Goal: Task Accomplishment & Management: Use online tool/utility

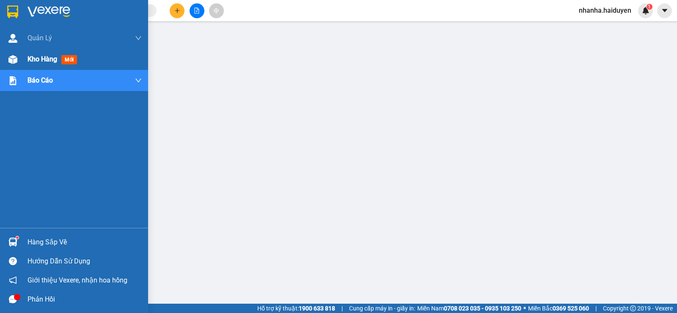
click at [43, 65] on div "Kho hàng mới" at bounding box center [85, 59] width 114 height 21
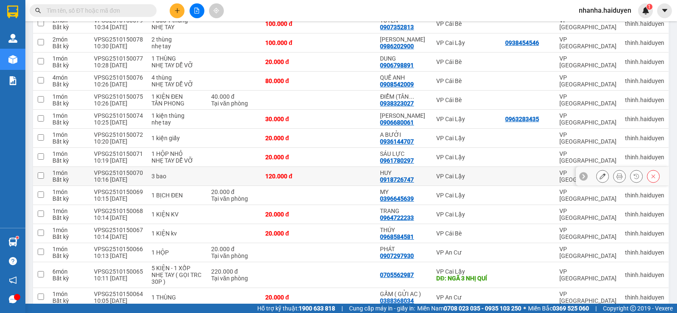
scroll to position [804, 0]
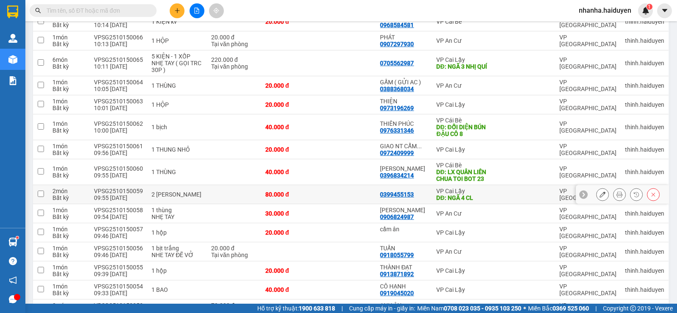
click at [394, 185] on td "0399455153" at bounding box center [404, 194] width 56 height 19
checkbox input "true"
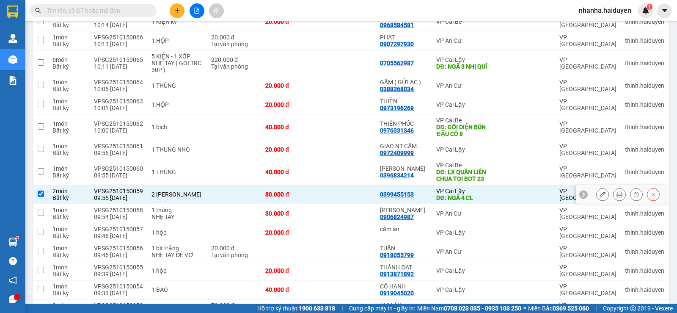
click at [386, 191] on div "0399455153" at bounding box center [397, 194] width 34 height 7
click at [383, 191] on div "0399455153" at bounding box center [397, 194] width 34 height 7
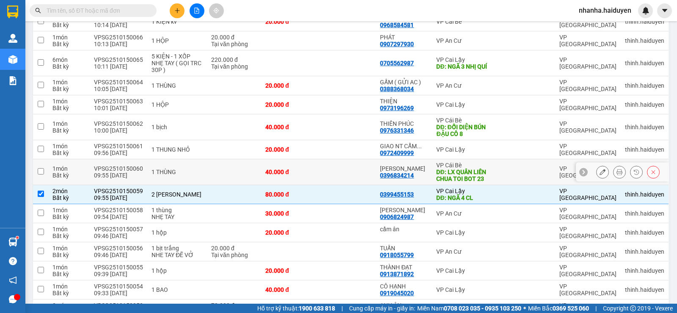
scroll to position [762, 0]
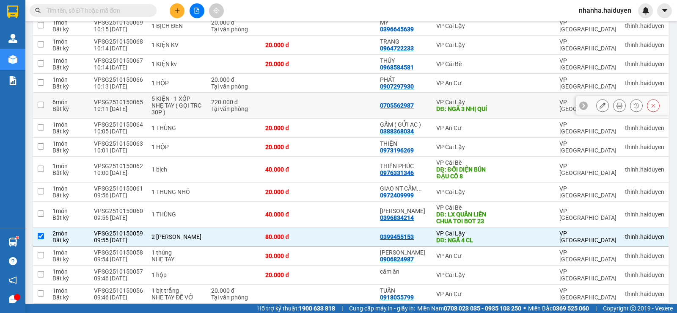
click at [469, 105] on div "DĐ: NGÃ 3 NHỊ QUÍ" at bounding box center [466, 108] width 60 height 7
checkbox input "true"
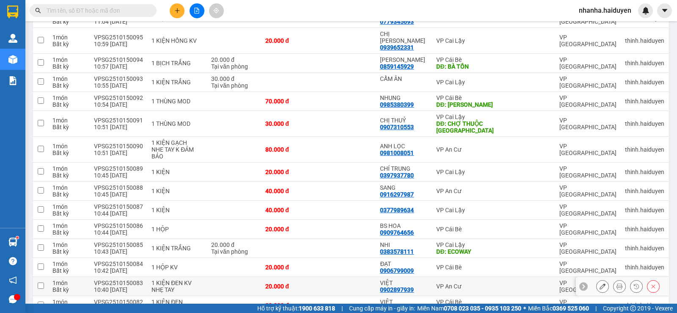
scroll to position [296, 0]
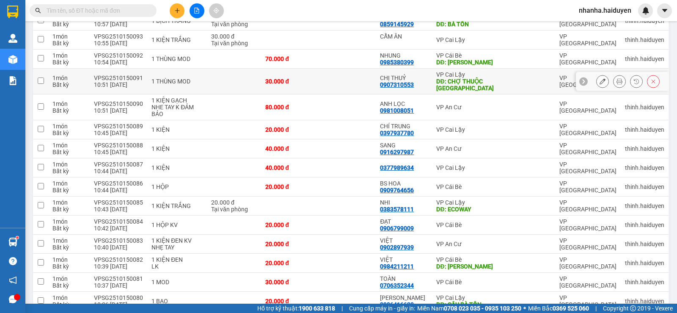
click at [524, 74] on td at bounding box center [528, 82] width 54 height 26
checkbox input "true"
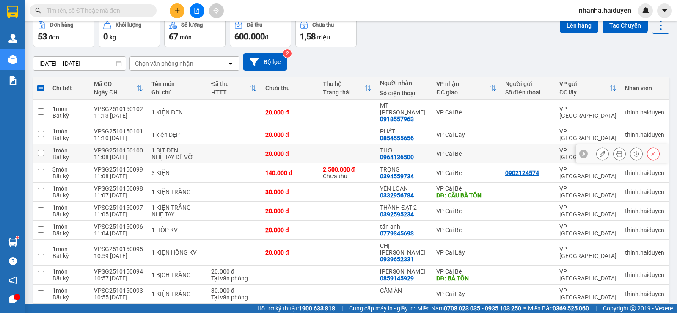
scroll to position [0, 0]
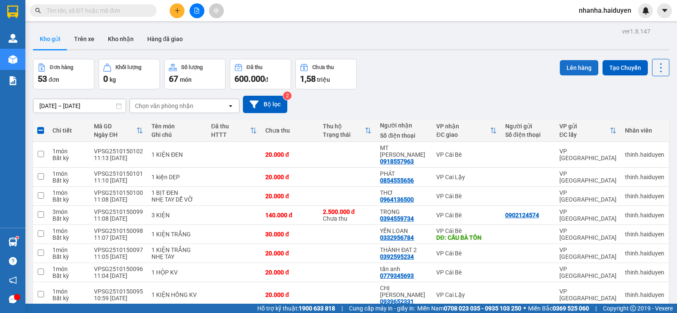
click at [560, 69] on button "Lên hàng" at bounding box center [579, 67] width 39 height 15
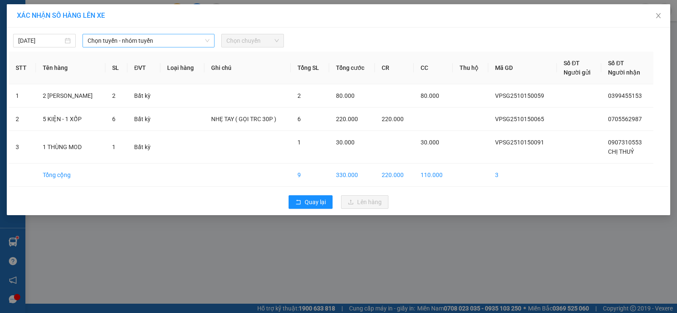
click at [199, 44] on span "Chọn tuyến - nhóm tuyến" at bounding box center [149, 40] width 122 height 13
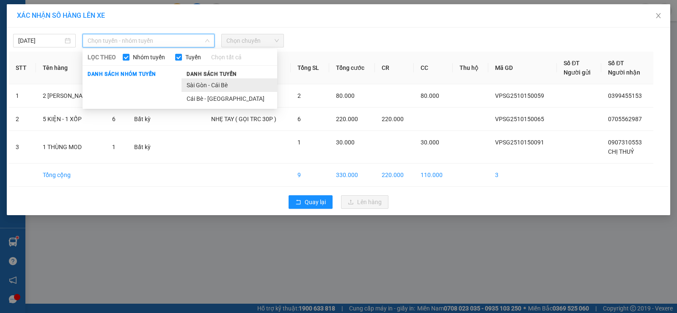
click at [199, 84] on li "Sài Gòn - Cái Bè" at bounding box center [230, 85] width 96 height 14
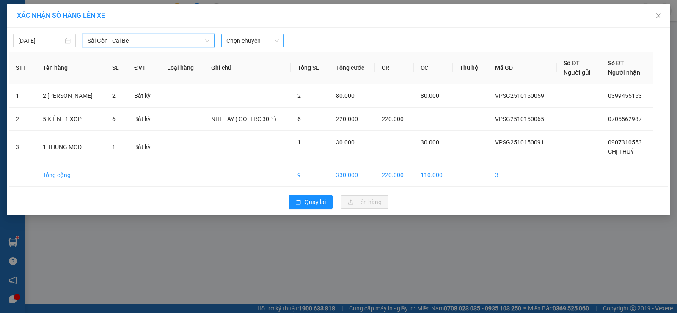
click at [260, 39] on span "Chọn chuyến" at bounding box center [252, 40] width 52 height 13
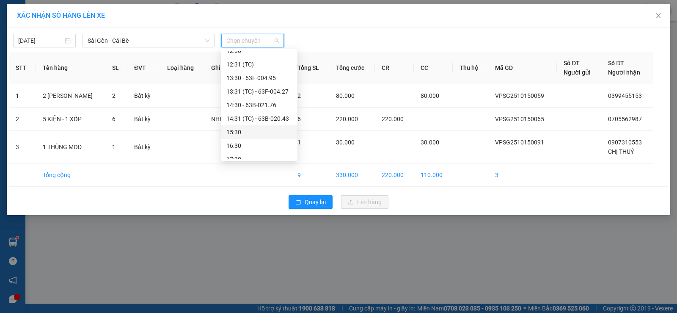
scroll to position [85, 0]
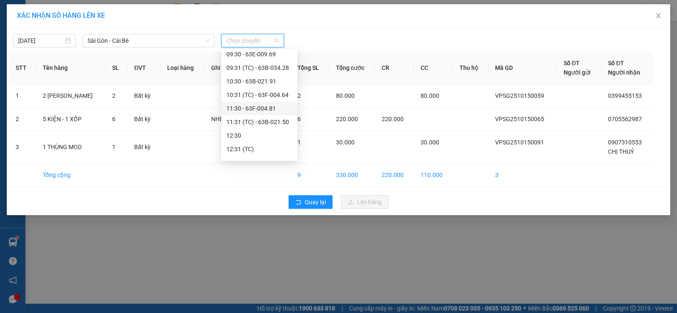
click at [252, 114] on div "11:30 - 63F-004.81" at bounding box center [259, 109] width 76 height 14
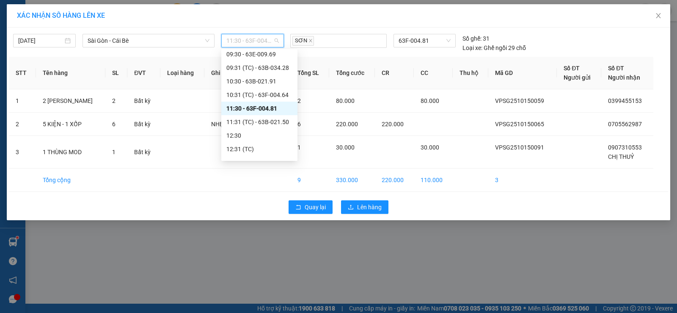
click at [266, 40] on span "11:30 - 63F-004.81" at bounding box center [252, 40] width 52 height 13
click at [265, 127] on div "11:31 (TC) - 63B-021.50" at bounding box center [259, 122] width 76 height 14
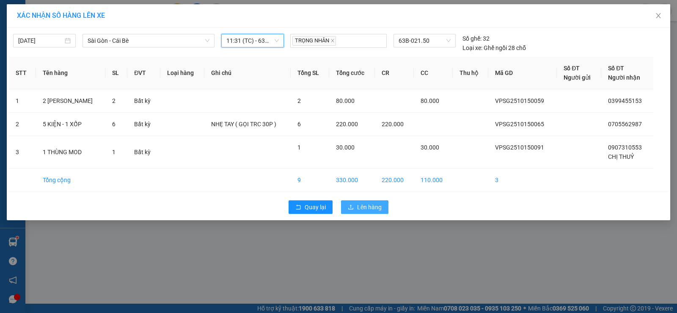
click at [365, 210] on span "Lên hàng" at bounding box center [369, 206] width 25 height 9
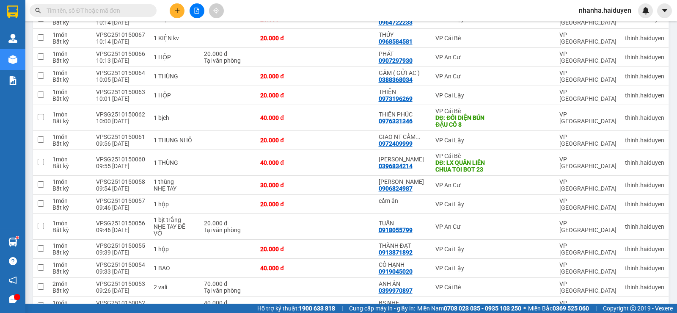
scroll to position [846, 0]
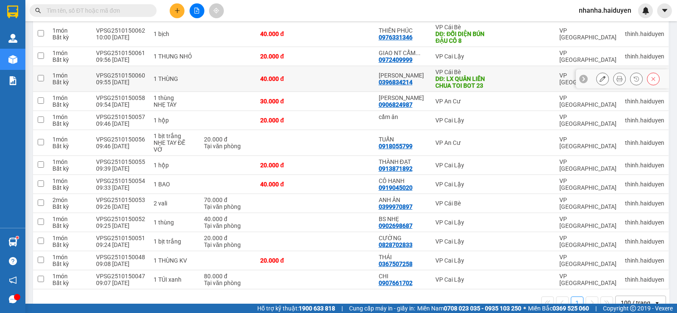
click at [488, 75] on div "DĐ: LX QUÂN LIÊN CHUA TOI BOT 23" at bounding box center [465, 82] width 59 height 14
checkbox input "true"
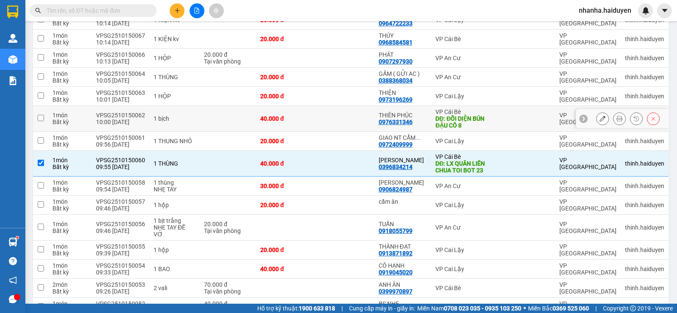
click at [486, 108] on div "VP Cái Bè" at bounding box center [465, 111] width 59 height 7
checkbox input "true"
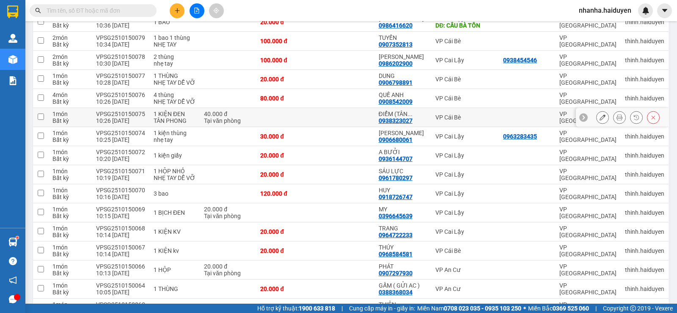
scroll to position [380, 0]
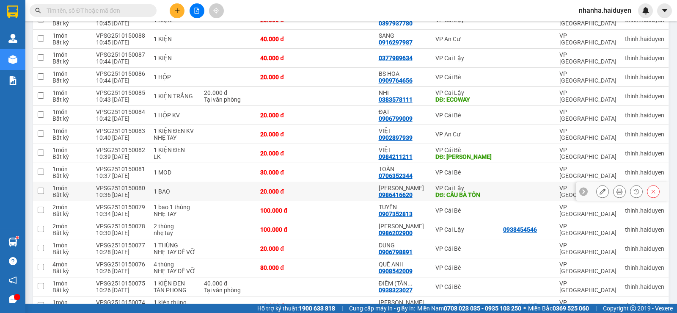
drag, startPoint x: 464, startPoint y: 182, endPoint x: 452, endPoint y: 160, distance: 25.0
click at [462, 191] on div "DĐ: CẦU BÀ TỒN" at bounding box center [465, 194] width 59 height 7
checkbox input "true"
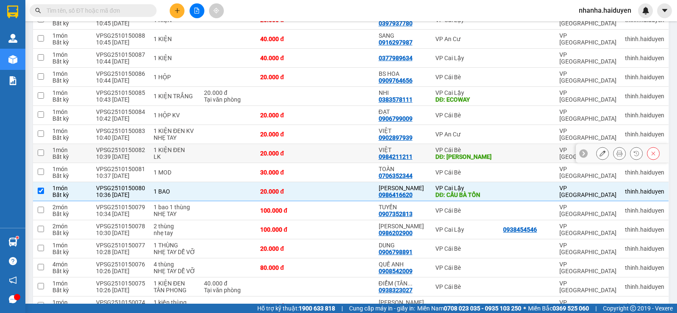
click at [455, 146] on div "VP Cái Bè" at bounding box center [465, 149] width 59 height 7
checkbox input "true"
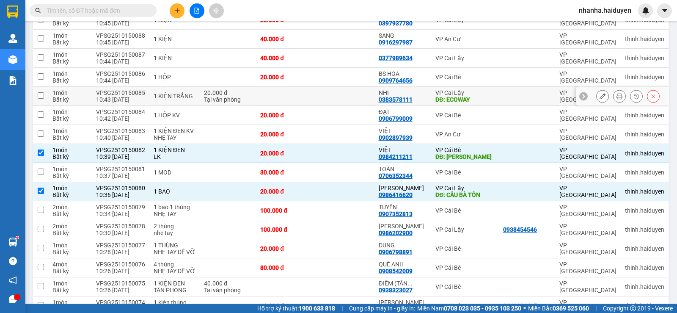
click at [474, 96] on div "DĐ: ECOWAY" at bounding box center [465, 99] width 59 height 7
checkbox input "true"
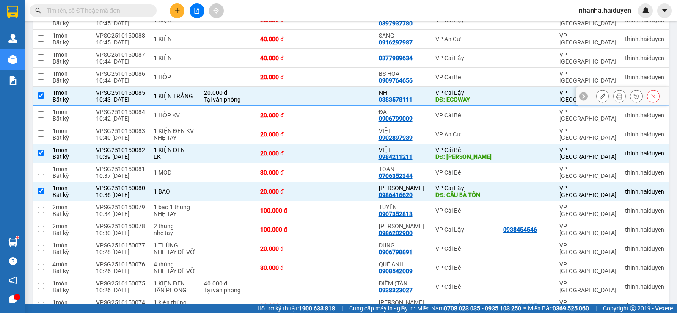
scroll to position [211, 0]
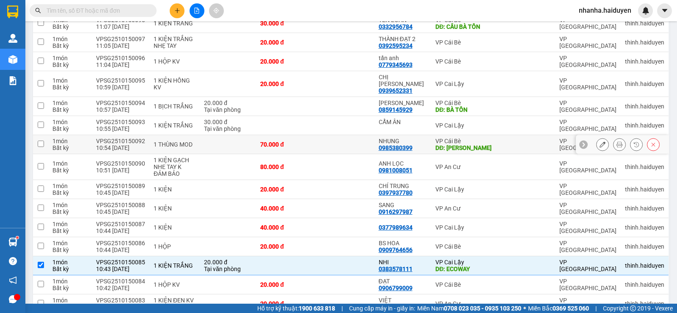
click at [477, 144] on div "DĐ: [PERSON_NAME]" at bounding box center [465, 147] width 59 height 7
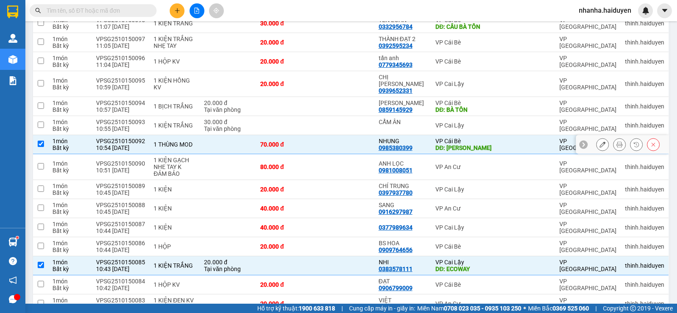
click at [477, 144] on div "DĐ: [PERSON_NAME]" at bounding box center [465, 147] width 59 height 7
checkbox input "false"
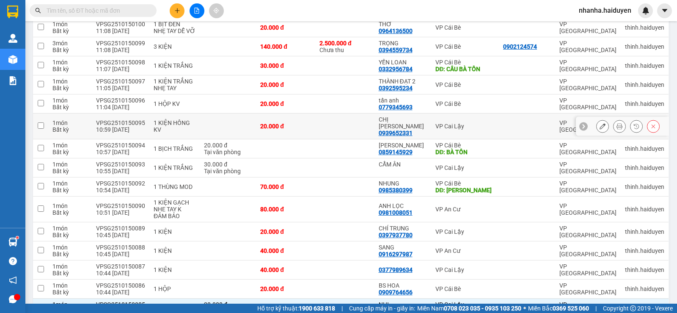
scroll to position [0, 0]
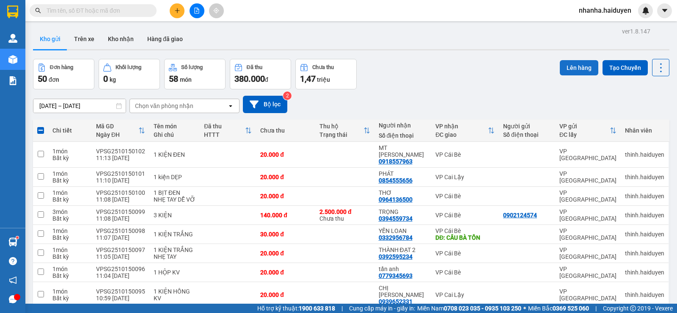
click at [560, 65] on button "Lên hàng" at bounding box center [579, 67] width 39 height 15
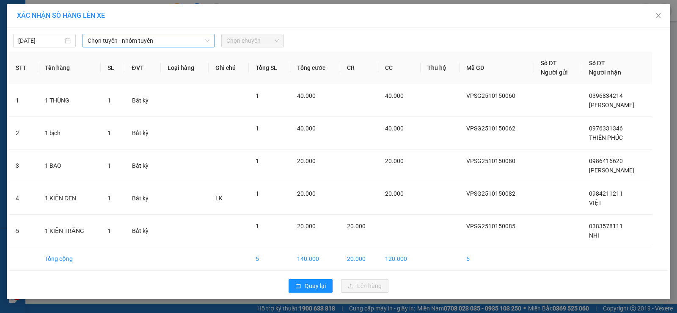
click at [176, 39] on span "Chọn tuyến - nhóm tuyến" at bounding box center [149, 40] width 122 height 13
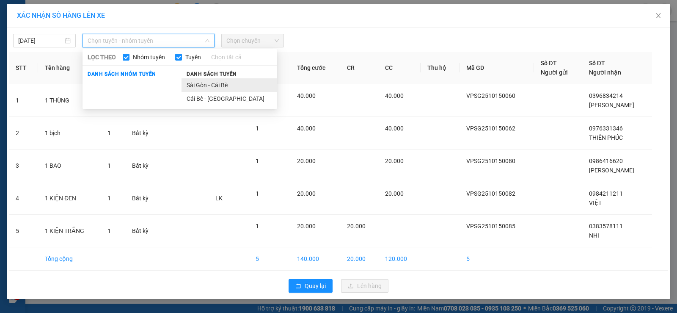
click at [237, 82] on li "Sài Gòn - Cái Bè" at bounding box center [230, 85] width 96 height 14
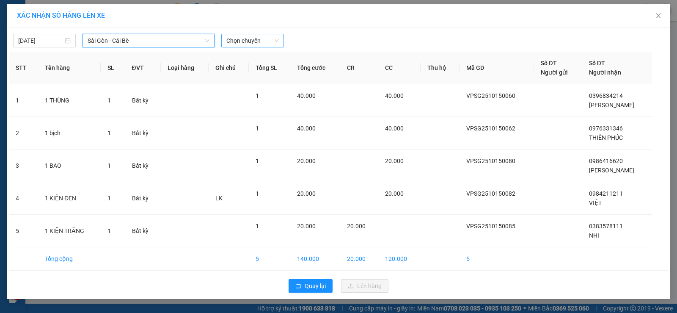
click at [258, 36] on span "Chọn chuyến" at bounding box center [252, 40] width 52 height 13
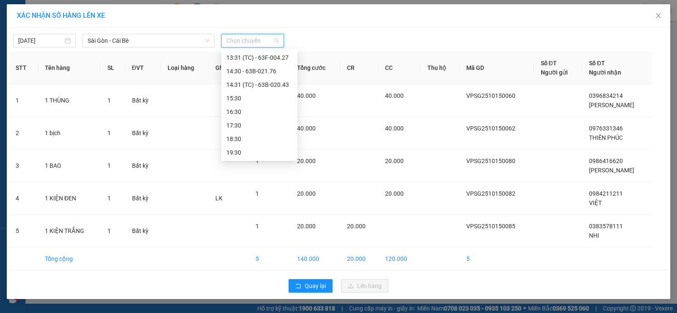
scroll to position [119, 0]
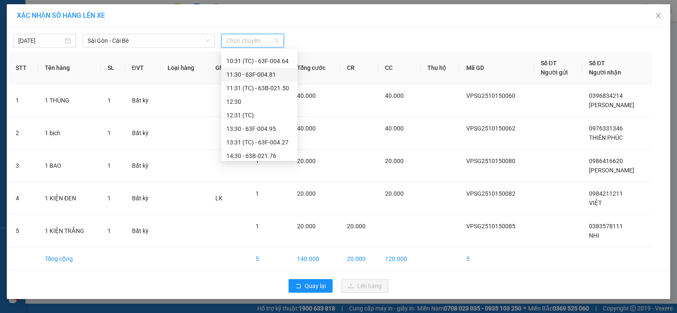
click at [278, 78] on div "11:30 - 63F-004.81" at bounding box center [259, 74] width 66 height 9
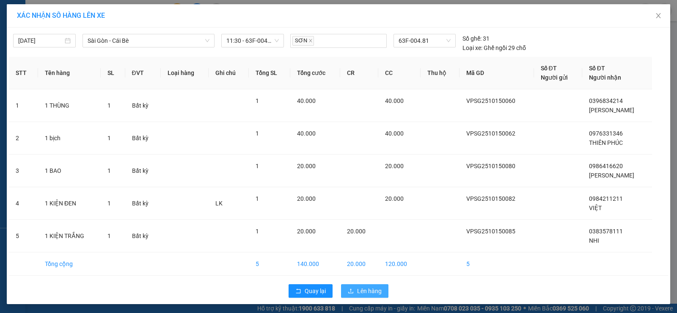
click at [348, 292] on icon "upload" at bounding box center [351, 291] width 6 height 6
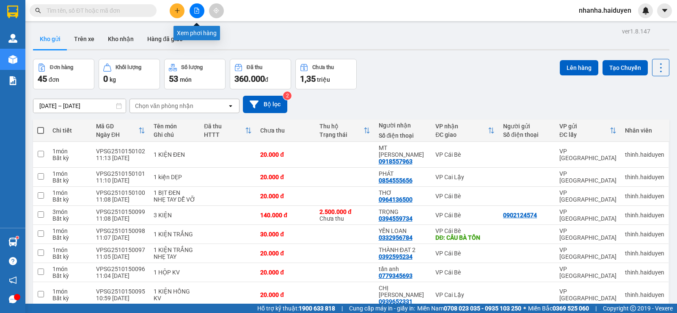
click at [197, 12] on icon "file-add" at bounding box center [197, 11] width 6 height 6
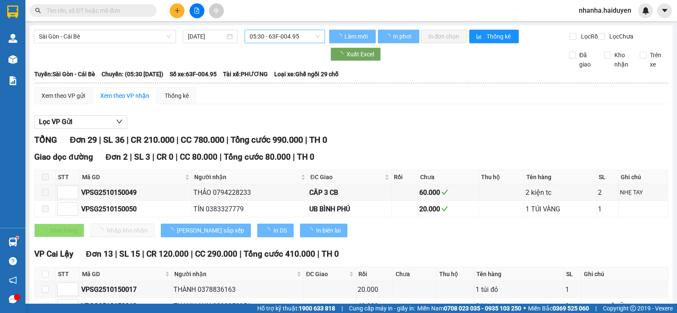
click at [276, 39] on span "05:30 - 63F-004.95" at bounding box center [285, 36] width 70 height 13
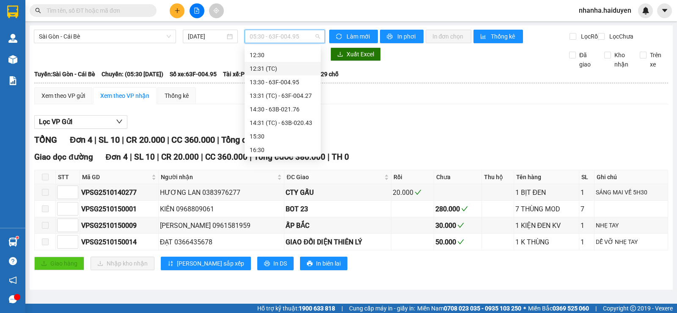
scroll to position [76, 0]
click at [283, 110] on div "11:30 - 63F-004.81" at bounding box center [283, 112] width 66 height 9
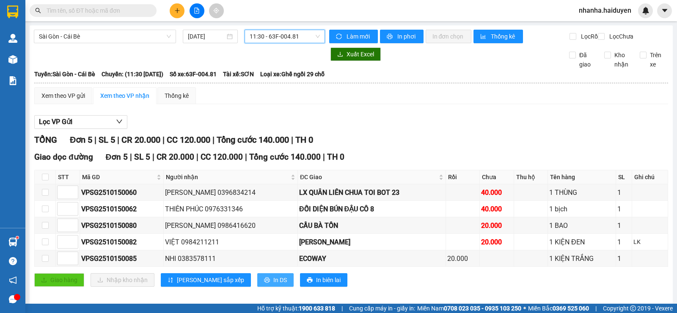
click at [264, 283] on icon "printer" at bounding box center [267, 280] width 6 height 6
click at [260, 39] on span "11:30 - 63F-004.81" at bounding box center [285, 36] width 70 height 13
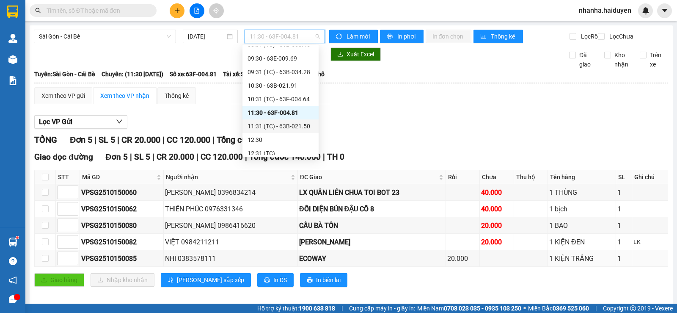
click at [272, 123] on div "11:31 (TC) - 63B-021.50" at bounding box center [281, 125] width 66 height 9
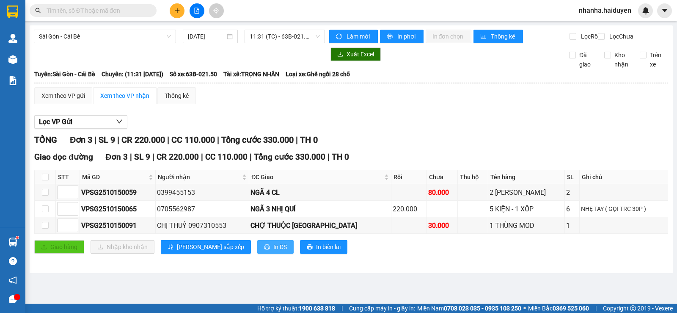
click at [273, 251] on span "In DS" at bounding box center [280, 246] width 14 height 9
click at [48, 180] on input "checkbox" at bounding box center [45, 177] width 7 height 7
checkbox input "true"
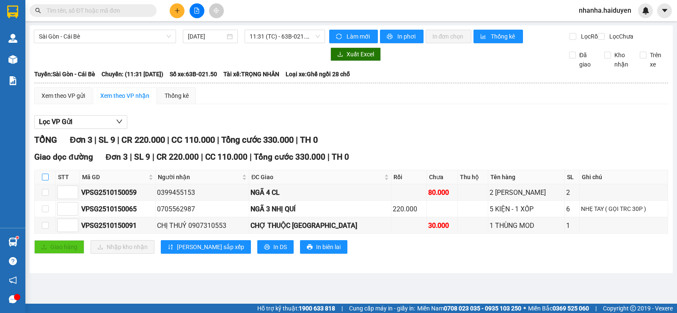
checkbox input "true"
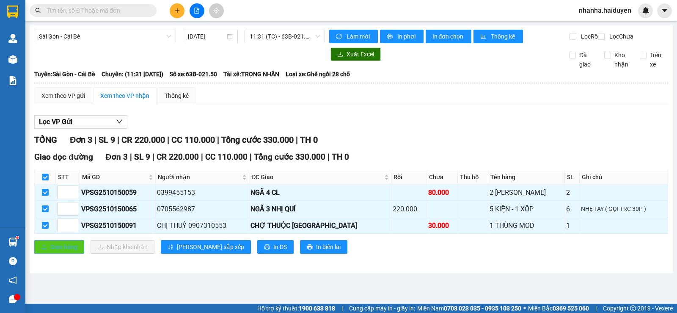
click at [65, 251] on span "Giao hàng" at bounding box center [63, 246] width 27 height 9
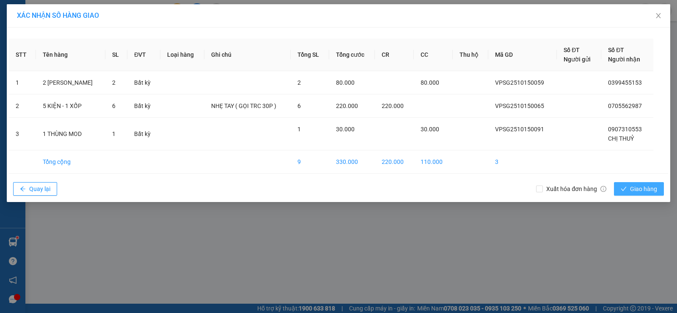
click at [646, 190] on span "Giao hàng" at bounding box center [643, 188] width 27 height 9
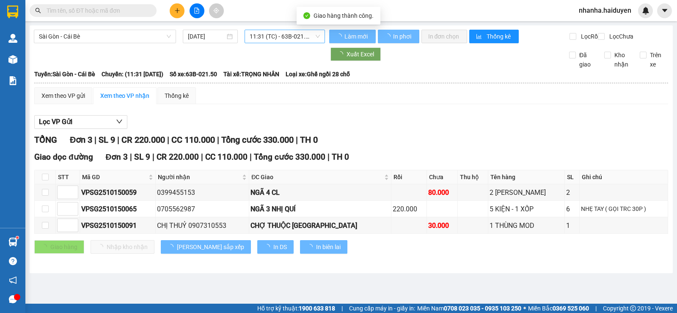
click at [286, 40] on span "11:31 (TC) - 63B-021.50" at bounding box center [285, 36] width 70 height 13
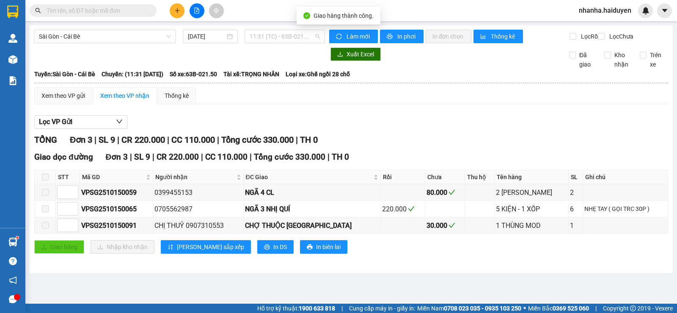
scroll to position [54, 0]
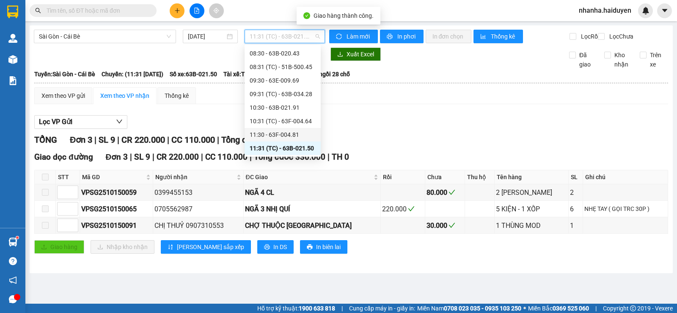
click at [286, 136] on div "11:30 - 63F-004.81" at bounding box center [283, 134] width 66 height 9
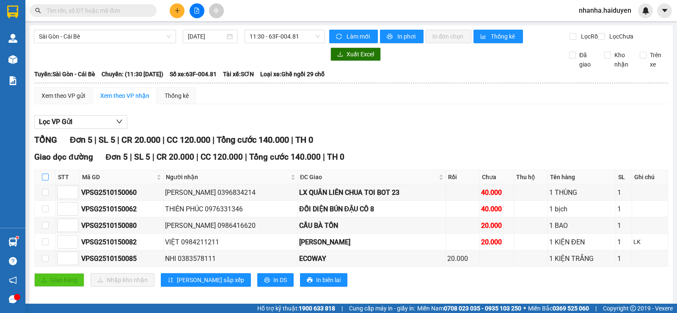
click at [44, 180] on input "checkbox" at bounding box center [45, 177] width 7 height 7
checkbox input "true"
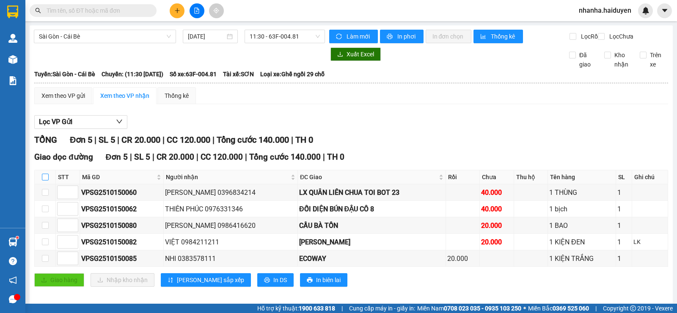
checkbox input "true"
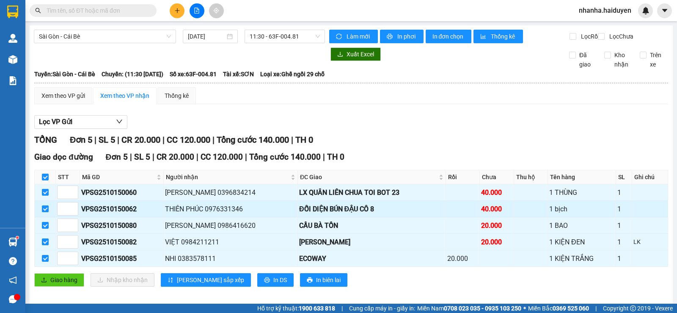
scroll to position [14, 0]
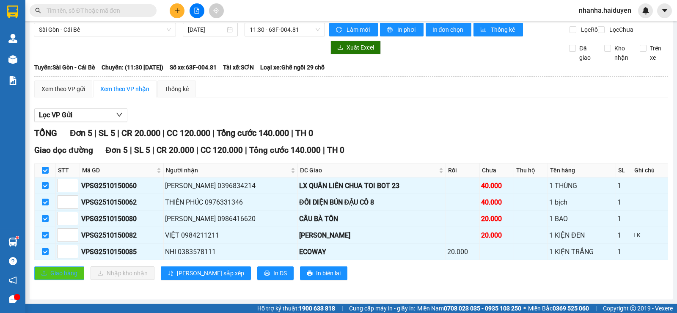
click at [68, 275] on span "Giao hàng" at bounding box center [63, 272] width 27 height 9
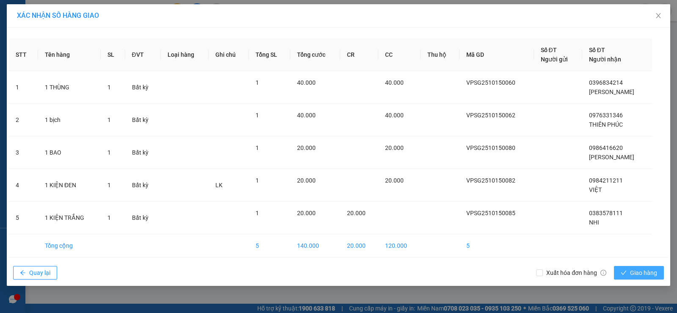
click at [634, 273] on span "Giao hàng" at bounding box center [643, 272] width 27 height 9
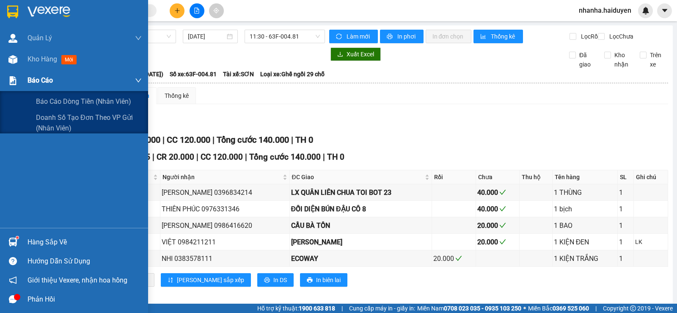
click at [12, 85] on div at bounding box center [13, 80] width 15 height 15
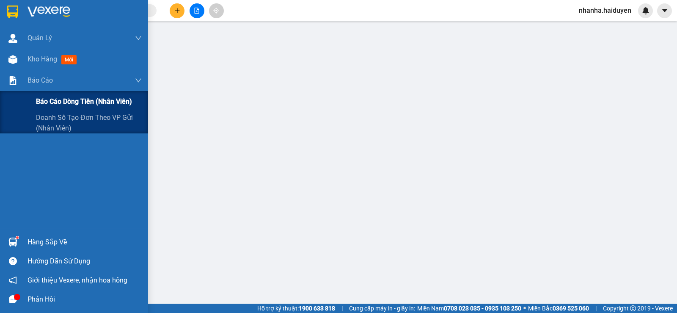
click at [19, 95] on div "Báo cáo dòng tiền (nhân viên)" at bounding box center [74, 101] width 148 height 21
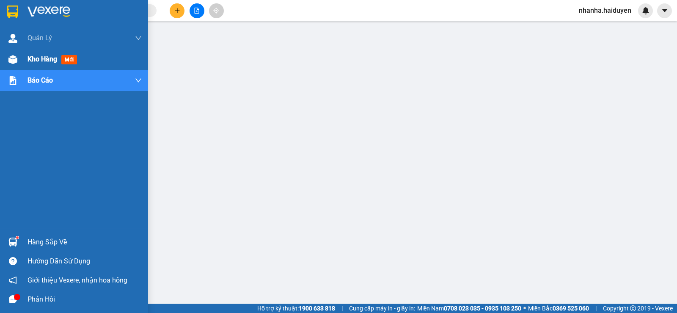
click at [14, 56] on img at bounding box center [12, 59] width 9 height 9
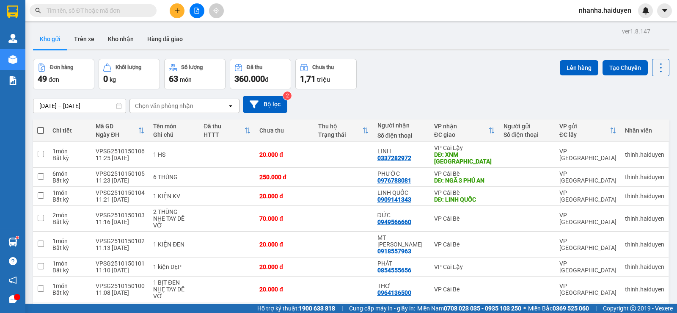
scroll to position [85, 0]
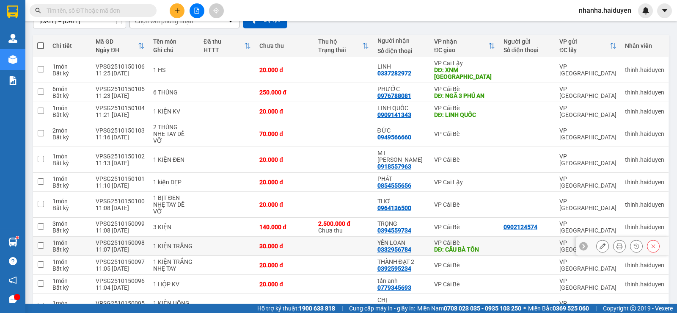
drag, startPoint x: 339, startPoint y: 223, endPoint x: 345, endPoint y: 181, distance: 42.4
click at [338, 237] on td at bounding box center [343, 246] width 59 height 19
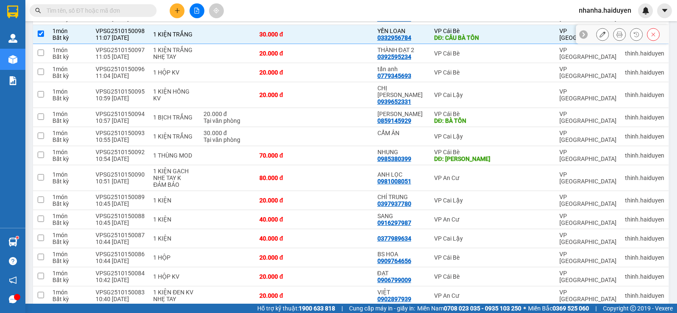
scroll to position [169, 0]
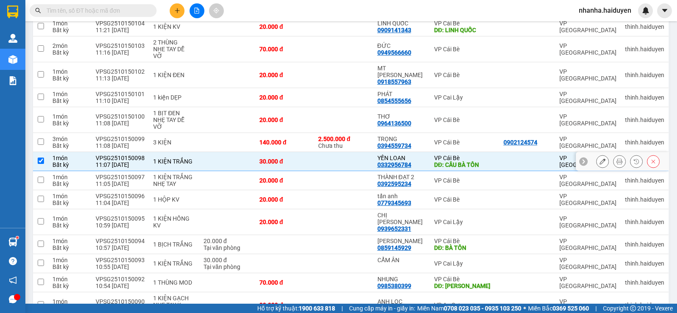
click at [350, 152] on td at bounding box center [343, 161] width 59 height 19
checkbox input "false"
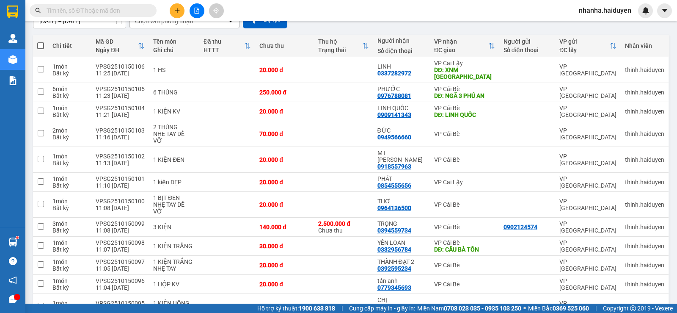
scroll to position [0, 0]
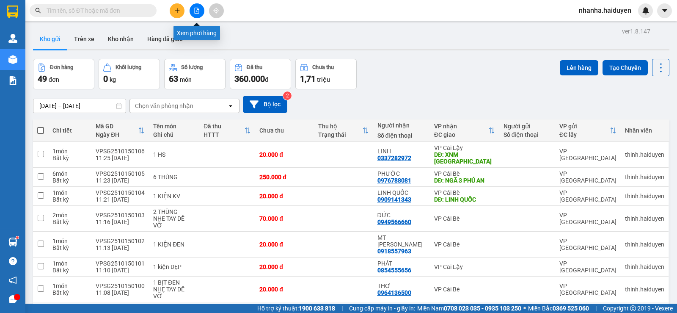
click at [193, 12] on button at bounding box center [197, 10] width 15 height 15
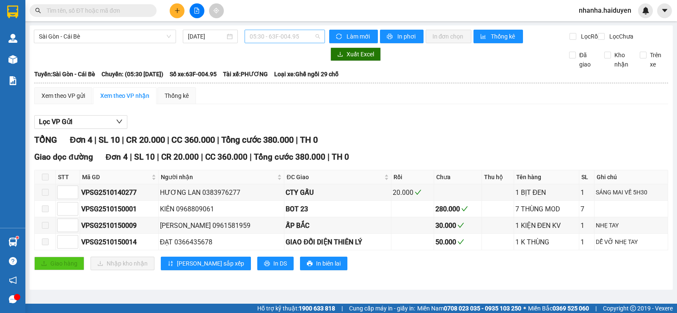
click at [266, 41] on span "05:30 - 63F-004.95" at bounding box center [285, 36] width 70 height 13
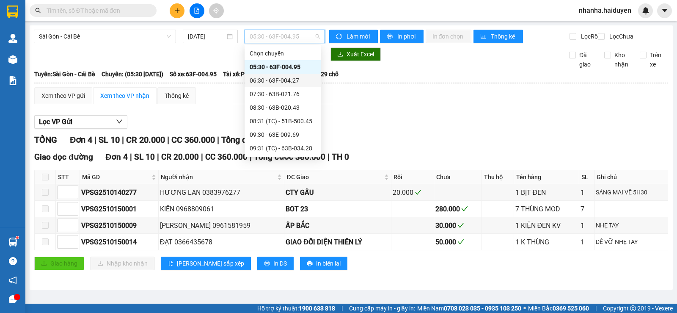
click at [273, 78] on div "06:30 - 63F-004.27" at bounding box center [283, 80] width 66 height 9
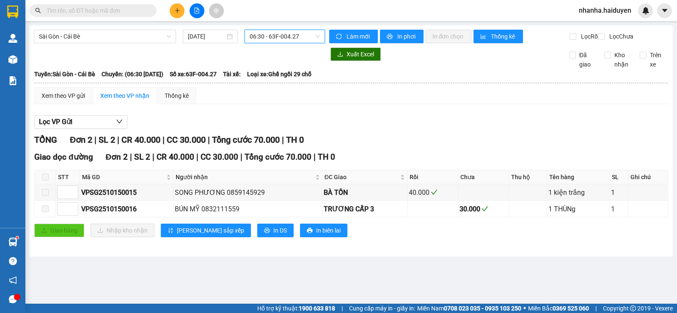
click at [264, 30] on div "[GEOGRAPHIC_DATA] - Cái Bè [DATE] 06:30 06:30 - 63F-004.27 Làm mới In phơi In đ…" at bounding box center [351, 140] width 643 height 231
click at [279, 36] on span "06:30 - 63F-004.27" at bounding box center [285, 36] width 70 height 13
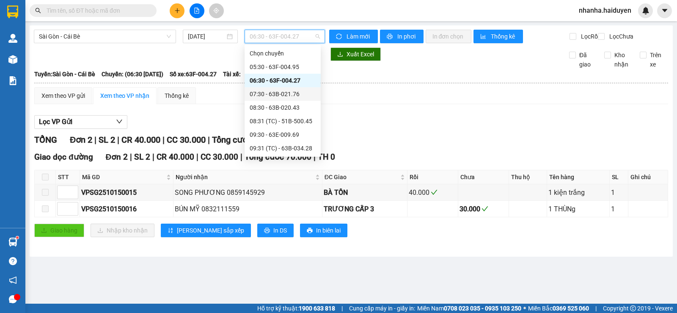
click at [282, 90] on div "07:30 - 63B-021.76" at bounding box center [283, 93] width 66 height 9
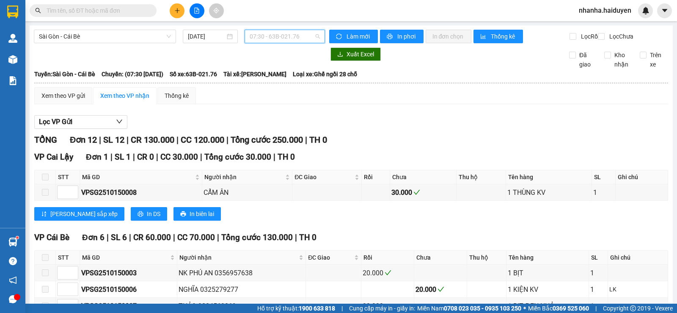
click at [285, 39] on span "07:30 - 63B-021.76" at bounding box center [285, 36] width 70 height 13
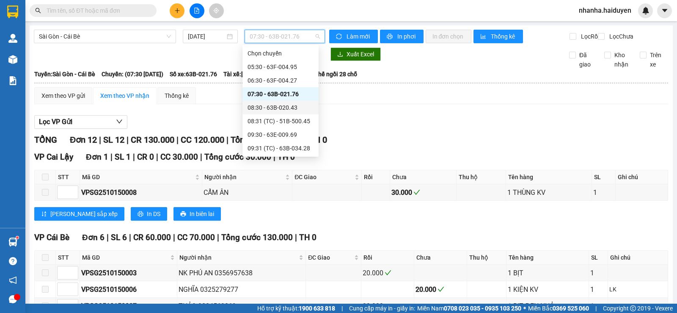
click at [284, 106] on div "08:30 - 63B-020.43" at bounding box center [281, 107] width 66 height 9
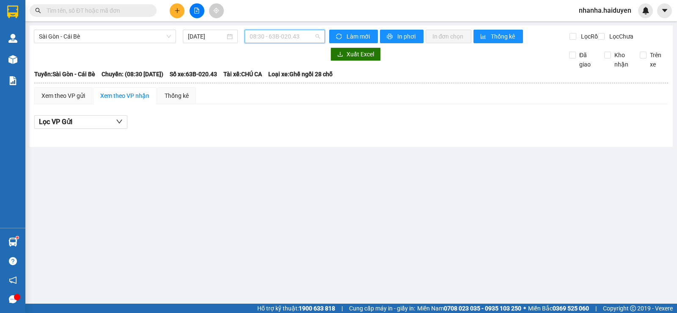
click at [287, 39] on span "08:30 - 63B-020.43" at bounding box center [285, 36] width 70 height 13
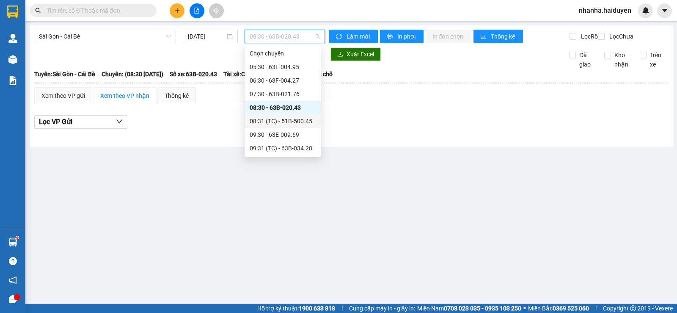
click at [286, 117] on div "08:31 (TC) - 51B-500.45" at bounding box center [283, 120] width 66 height 9
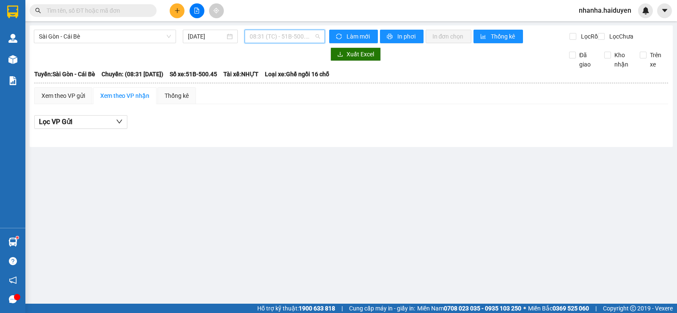
click at [292, 39] on span "08:31 (TC) - 51B-500.45" at bounding box center [285, 36] width 70 height 13
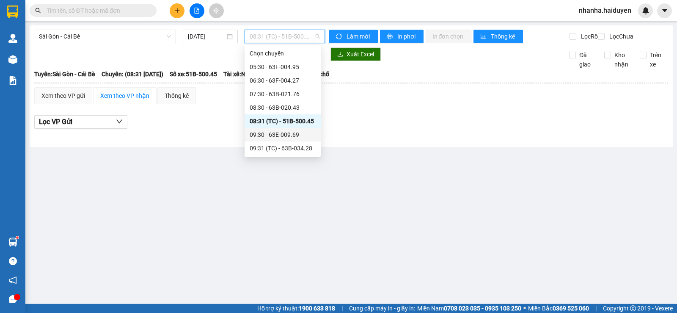
click at [282, 132] on div "09:30 - 63E-009.69" at bounding box center [283, 134] width 66 height 9
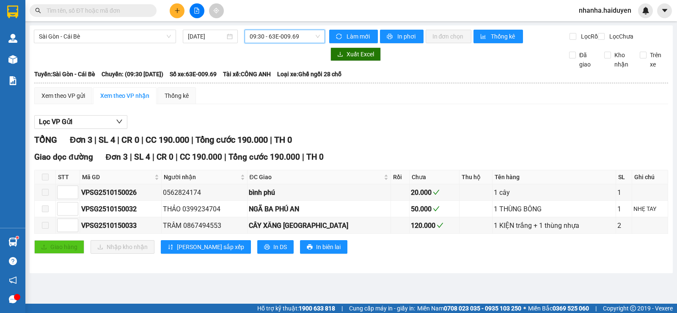
click at [291, 43] on div "Sài Gòn - Cái Bè [DATE] 09:30 09:30 - 63E-009.69" at bounding box center [179, 37] width 291 height 14
click at [289, 37] on span "09:30 - 63E-009.69" at bounding box center [285, 36] width 70 height 13
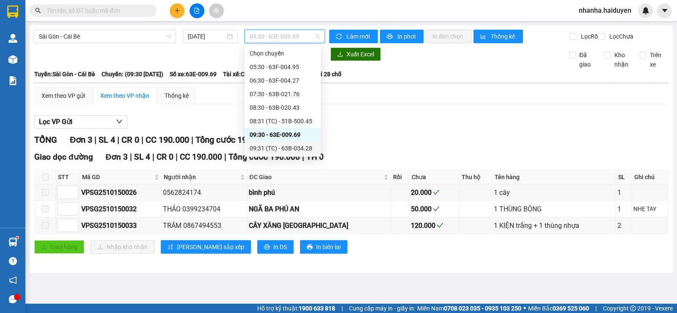
click at [281, 153] on div "09:31 (TC) - 63B-034.28" at bounding box center [283, 148] width 76 height 14
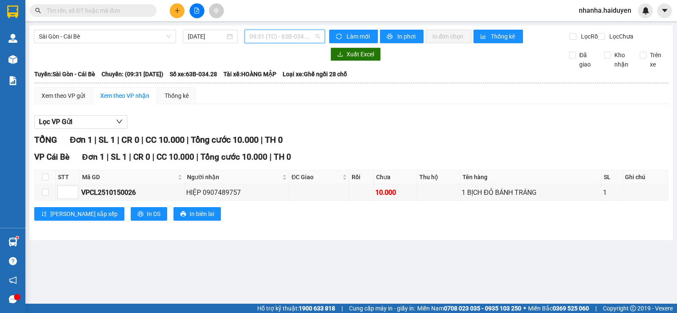
click at [291, 32] on span "09:31 (TC) - 63B-034.28" at bounding box center [285, 36] width 70 height 13
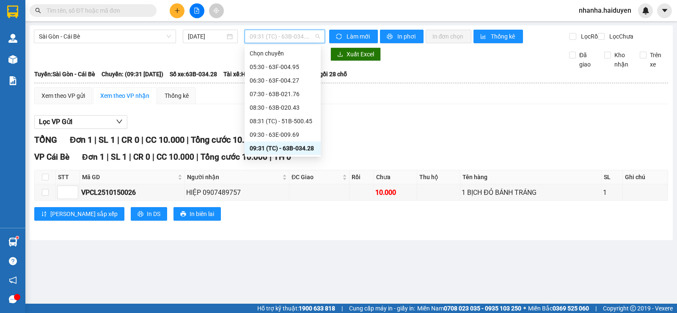
scroll to position [85, 0]
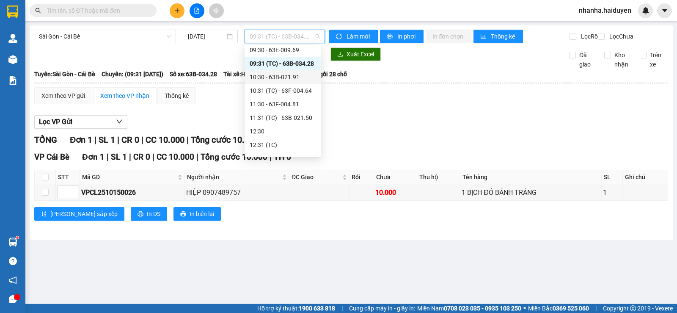
click at [289, 75] on div "10:30 - 63B-021.91" at bounding box center [283, 76] width 66 height 9
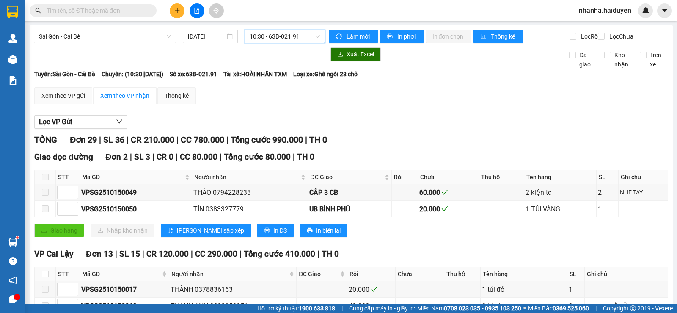
click at [291, 40] on span "10:30 - 63B-021.91" at bounding box center [285, 36] width 70 height 13
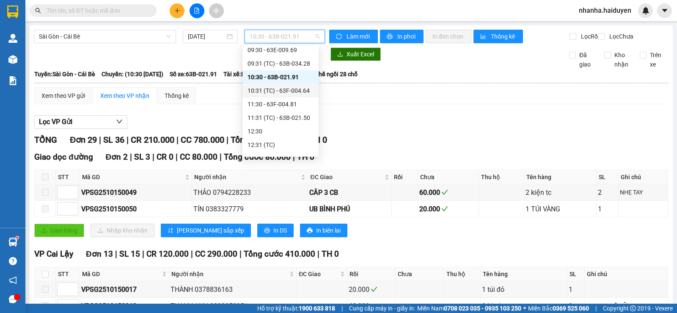
click at [288, 92] on div "10:31 (TC) - 63F-004.64" at bounding box center [281, 90] width 66 height 9
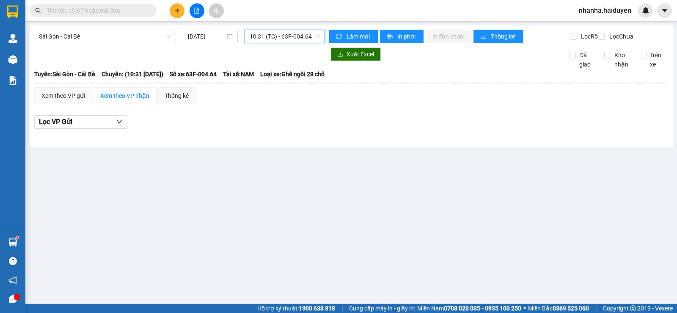
click at [289, 37] on span "10:31 (TC) - 63F-004.64" at bounding box center [285, 36] width 70 height 13
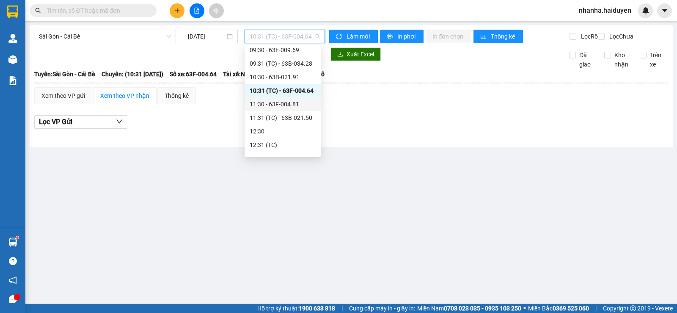
click at [276, 110] on div "11:30 - 63F-004.81" at bounding box center [283, 104] width 76 height 14
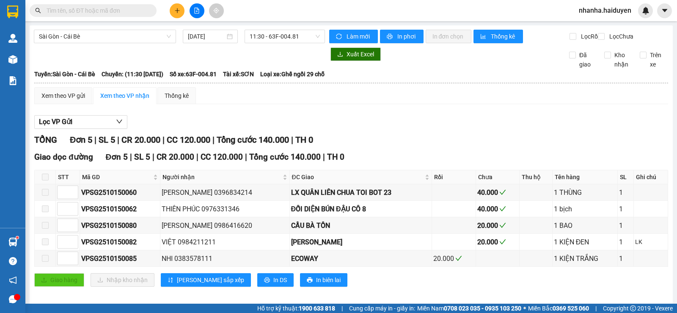
click at [281, 54] on div "[GEOGRAPHIC_DATA] - Cái Bè [DATE] 11:30 - 63F-004.81 Làm mới In phơi In đơn chọ…" at bounding box center [351, 165] width 643 height 281
click at [281, 41] on span "11:30 - 63F-004.81" at bounding box center [285, 36] width 70 height 13
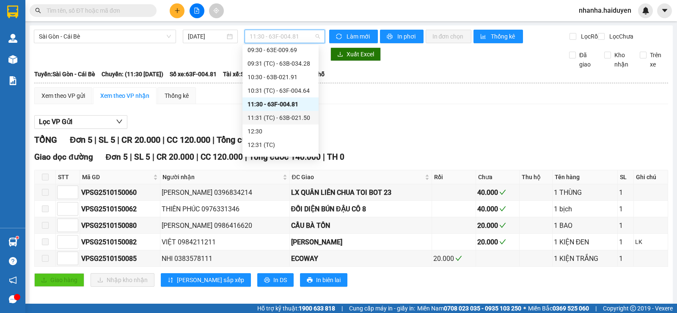
click at [284, 114] on div "11:31 (TC) - 63B-021.50" at bounding box center [281, 117] width 66 height 9
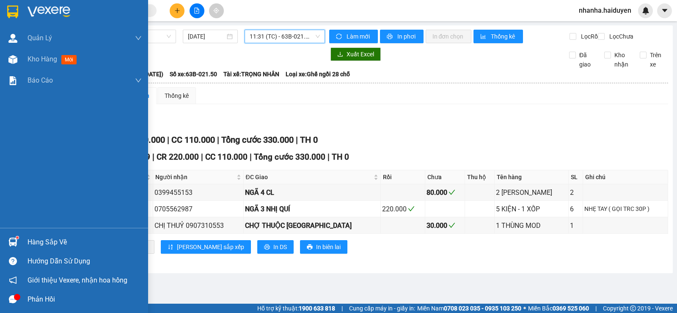
click at [13, 59] on img at bounding box center [12, 59] width 9 height 9
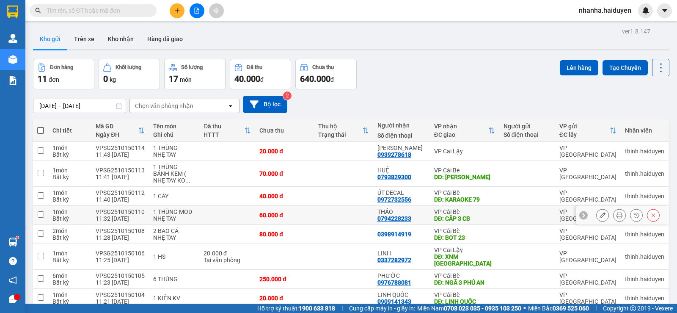
scroll to position [89, 0]
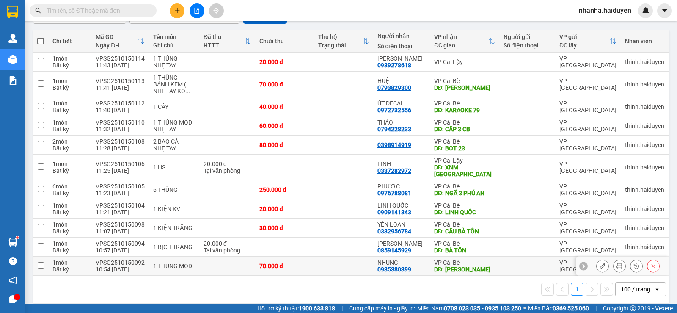
click at [339, 256] on td at bounding box center [343, 265] width 59 height 19
checkbox input "true"
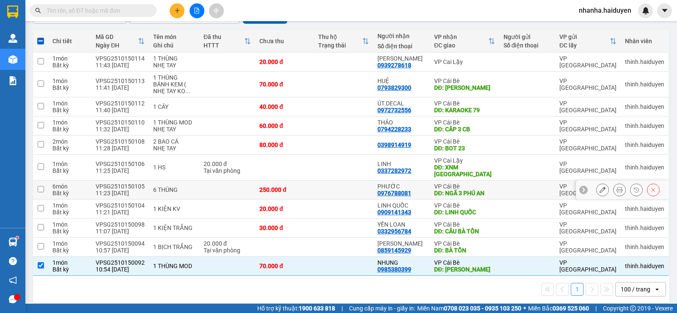
click at [348, 187] on td at bounding box center [343, 189] width 59 height 19
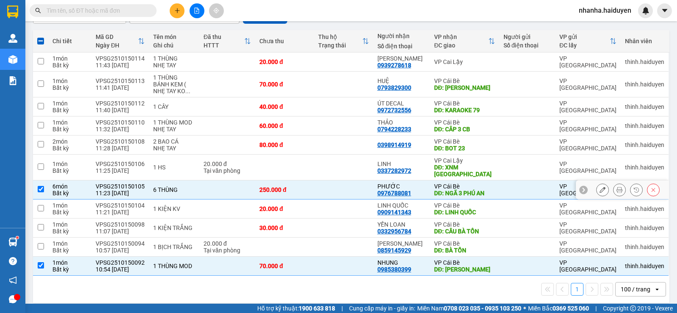
click at [341, 184] on td at bounding box center [343, 189] width 59 height 19
checkbox input "false"
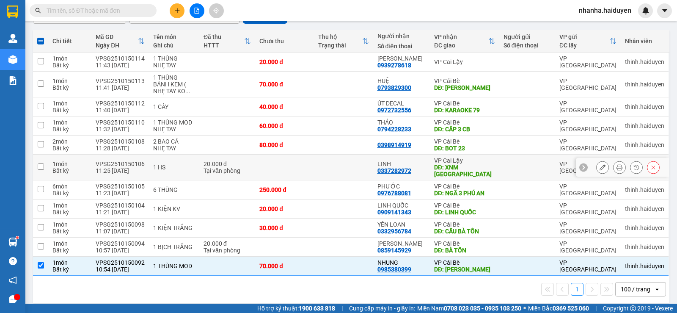
click at [345, 165] on td at bounding box center [343, 167] width 59 height 26
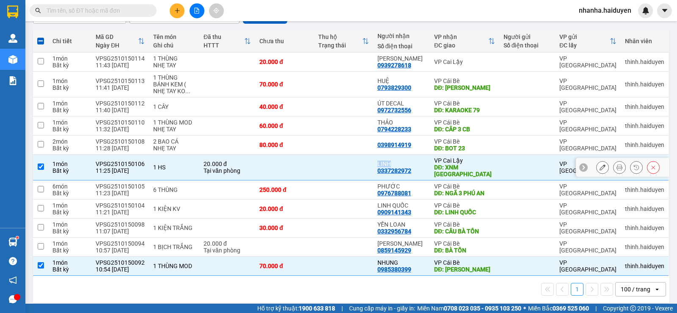
click at [345, 165] on td at bounding box center [343, 167] width 59 height 26
checkbox input "false"
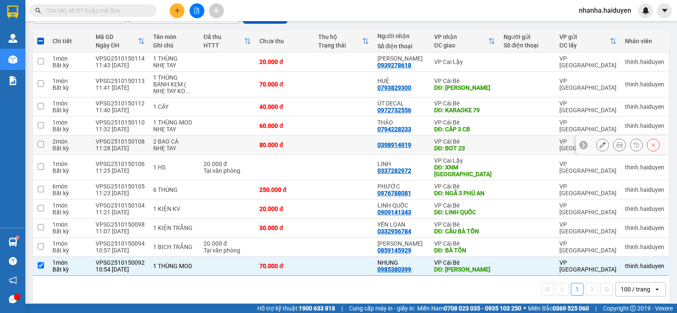
click at [342, 145] on td at bounding box center [343, 144] width 59 height 19
checkbox input "true"
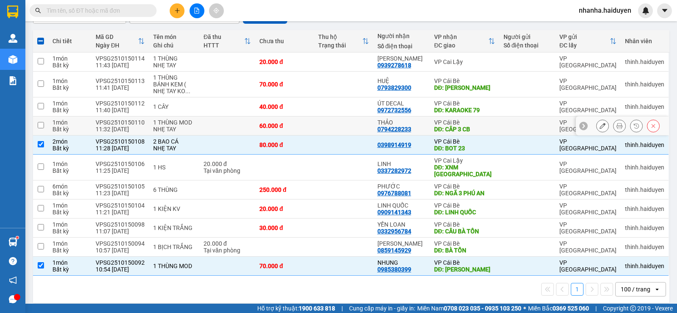
click at [342, 131] on td at bounding box center [343, 125] width 59 height 19
checkbox input "true"
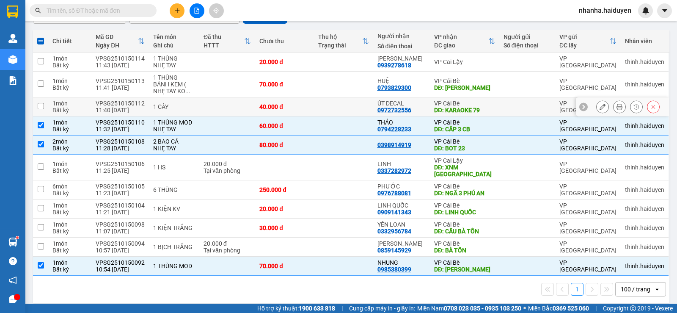
click at [343, 114] on td at bounding box center [343, 106] width 59 height 19
checkbox input "true"
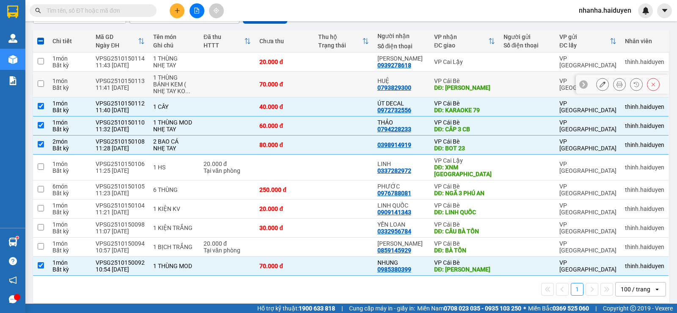
click at [347, 94] on td at bounding box center [343, 85] width 59 height 26
checkbox input "true"
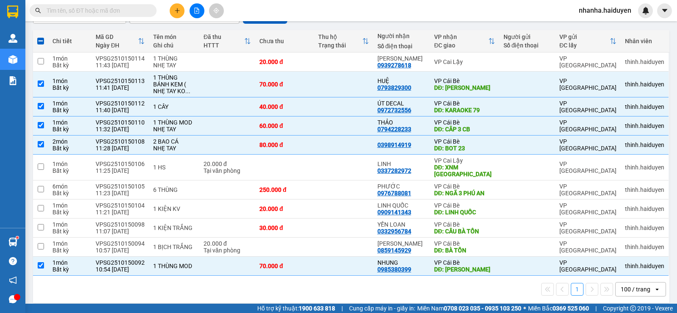
scroll to position [0, 0]
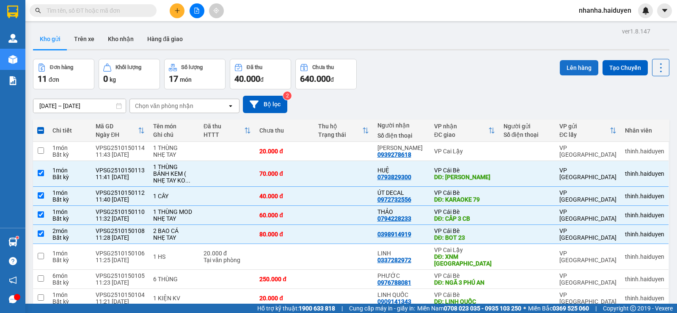
click at [566, 69] on button "Lên hàng" at bounding box center [579, 67] width 39 height 15
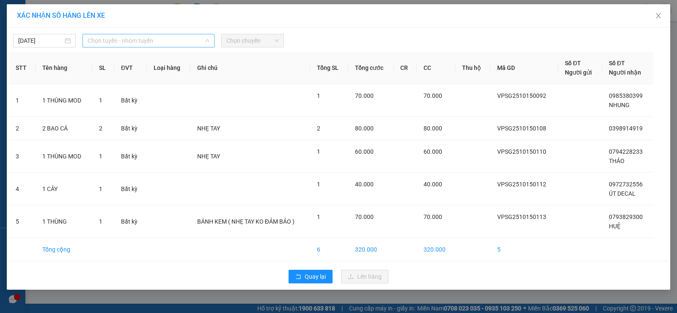
click at [179, 41] on span "Chọn tuyến - nhóm tuyến" at bounding box center [149, 40] width 122 height 13
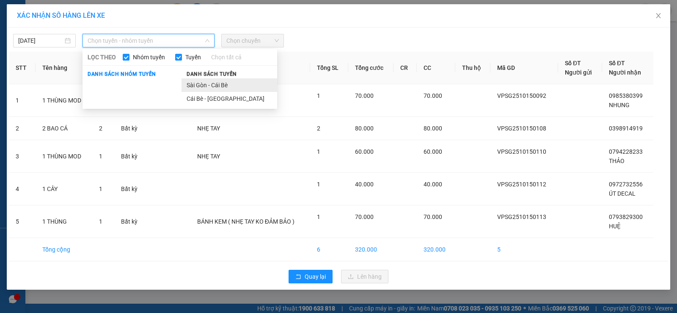
click at [207, 88] on li "Sài Gòn - Cái Bè" at bounding box center [230, 85] width 96 height 14
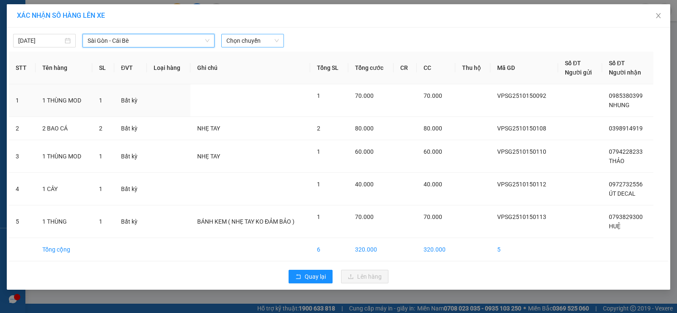
click at [248, 44] on span "Chọn chuyến" at bounding box center [252, 40] width 52 height 13
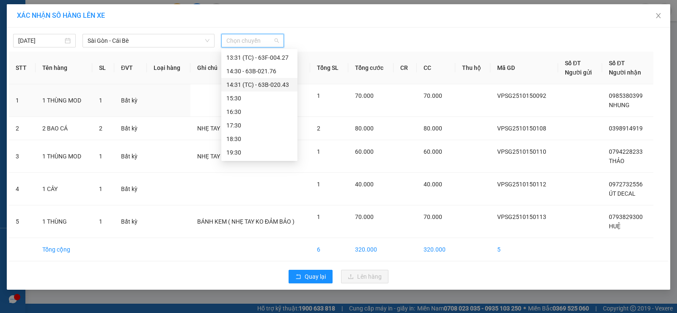
scroll to position [161, 0]
click at [270, 62] on div "12:30" at bounding box center [259, 59] width 66 height 9
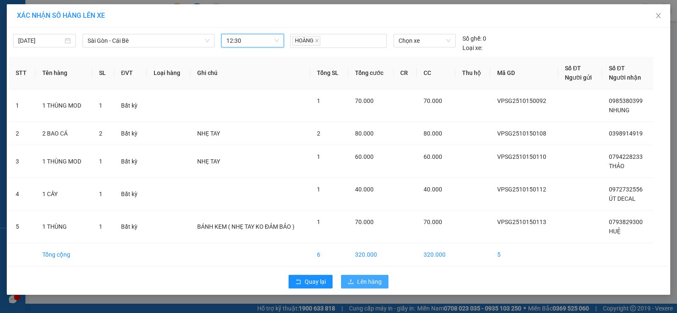
click at [361, 284] on span "Lên hàng" at bounding box center [369, 281] width 25 height 9
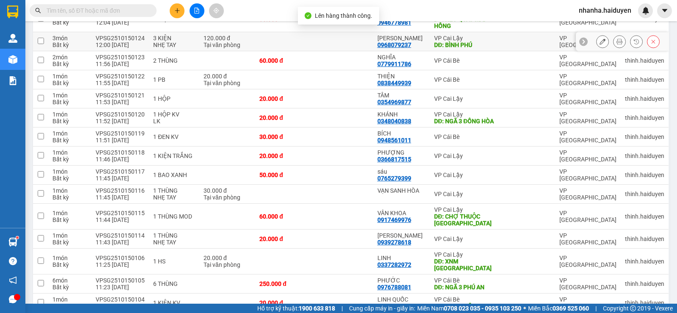
scroll to position [293, 0]
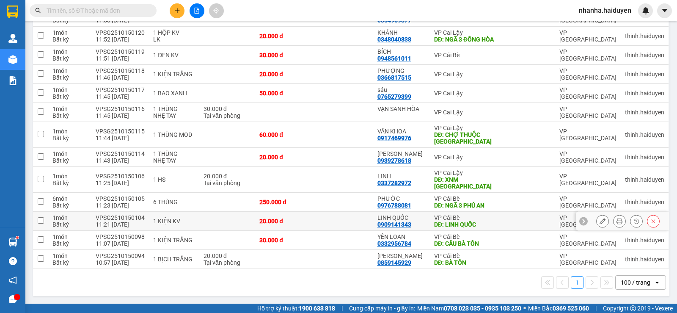
click at [372, 216] on td at bounding box center [343, 221] width 59 height 19
checkbox input "true"
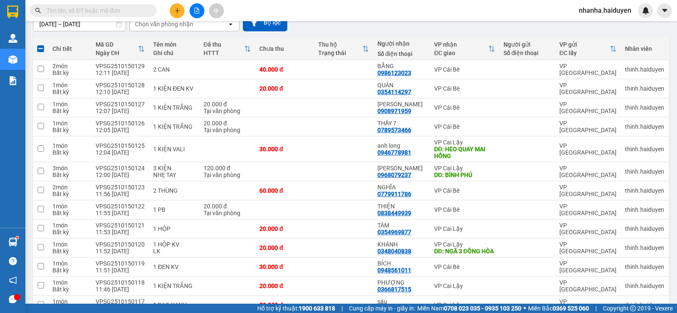
scroll to position [0, 0]
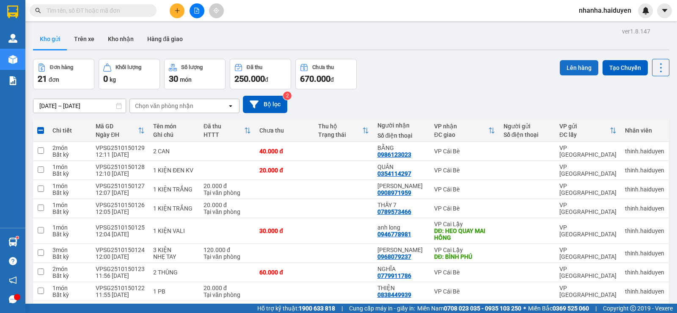
click at [568, 63] on button "Lên hàng" at bounding box center [579, 67] width 39 height 15
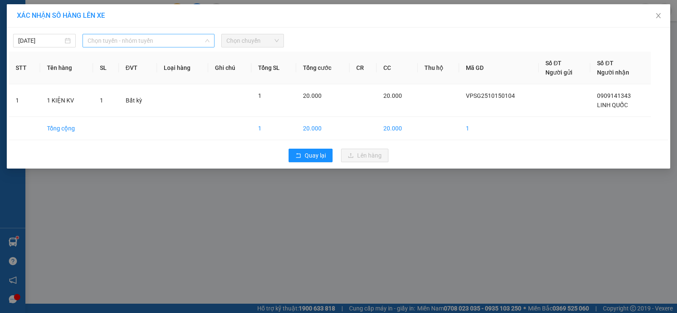
click at [159, 35] on span "Chọn tuyến - nhóm tuyến" at bounding box center [149, 40] width 122 height 13
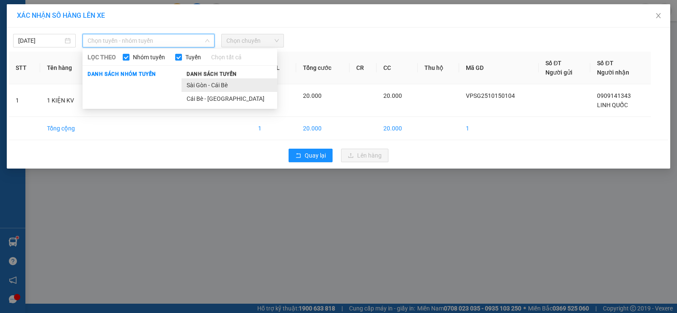
click at [209, 81] on li "Sài Gòn - Cái Bè" at bounding box center [230, 85] width 96 height 14
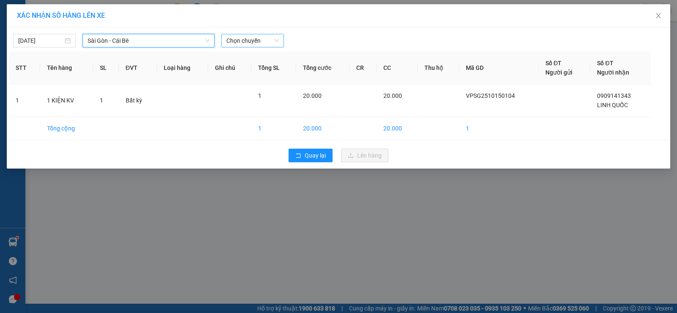
click at [240, 39] on span "Chọn chuyến" at bounding box center [252, 40] width 52 height 13
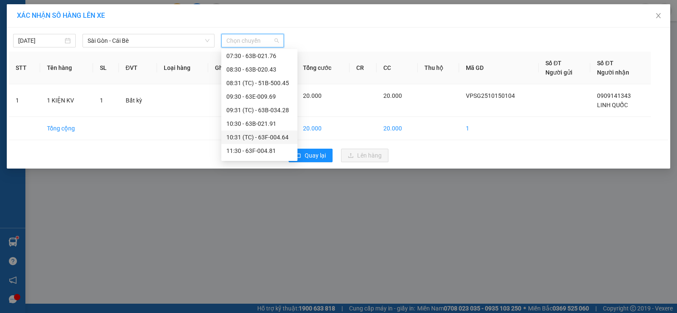
scroll to position [127, 0]
click at [263, 91] on div "12:30" at bounding box center [259, 92] width 66 height 9
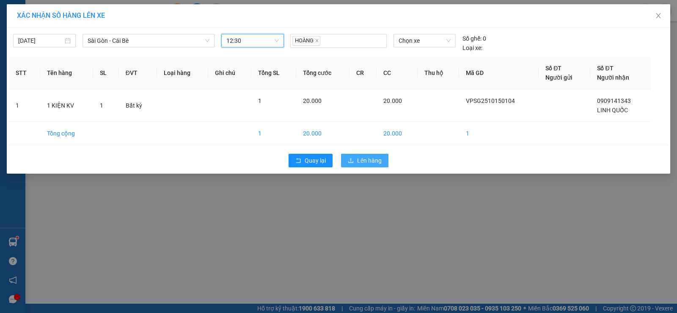
click at [374, 162] on span "Lên hàng" at bounding box center [369, 160] width 25 height 9
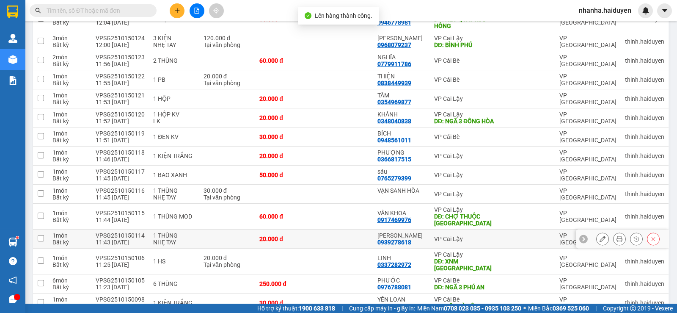
scroll to position [274, 0]
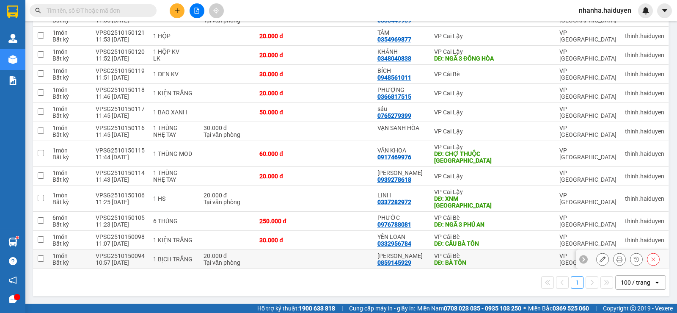
click at [316, 254] on td at bounding box center [343, 259] width 59 height 19
checkbox input "true"
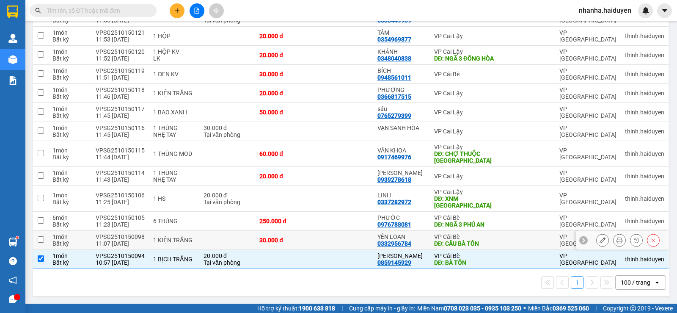
click at [316, 246] on td at bounding box center [343, 240] width 59 height 19
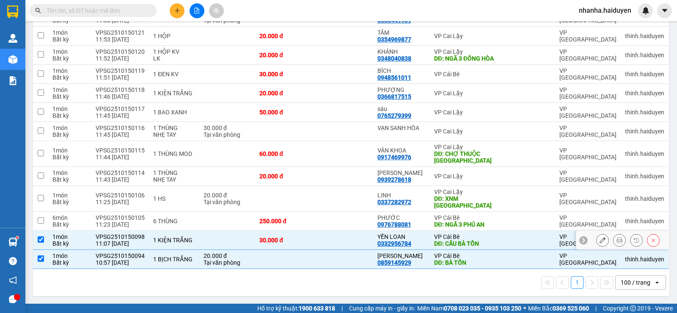
click at [317, 231] on td at bounding box center [343, 240] width 59 height 19
checkbox input "false"
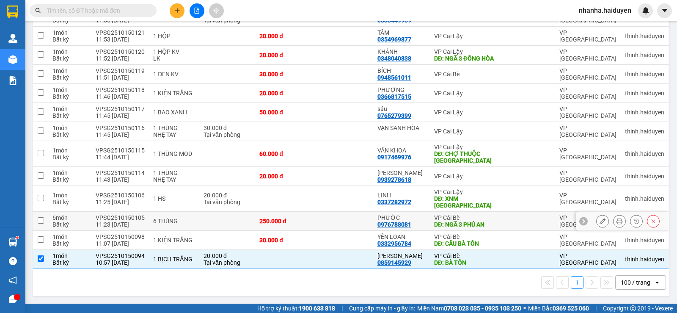
click at [319, 221] on td at bounding box center [343, 221] width 59 height 19
checkbox input "true"
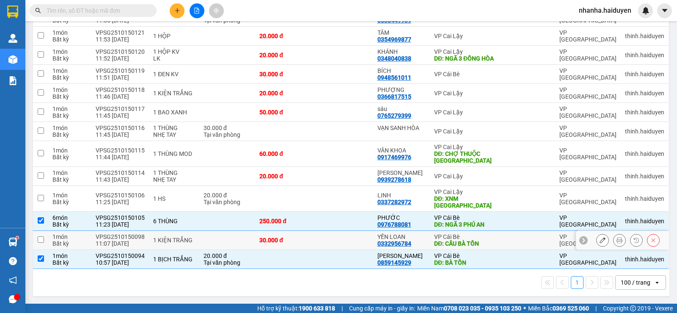
click at [318, 239] on td at bounding box center [343, 240] width 59 height 19
checkbox input "true"
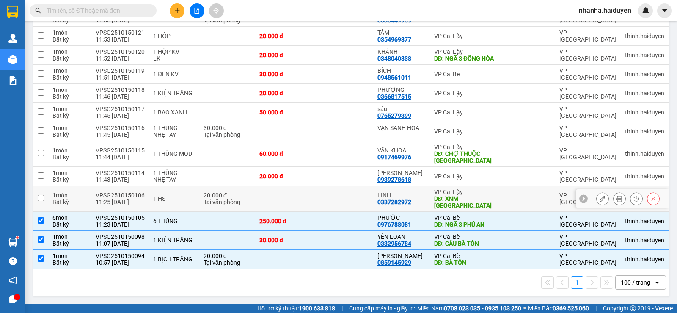
click at [327, 199] on td at bounding box center [343, 199] width 59 height 26
checkbox input "true"
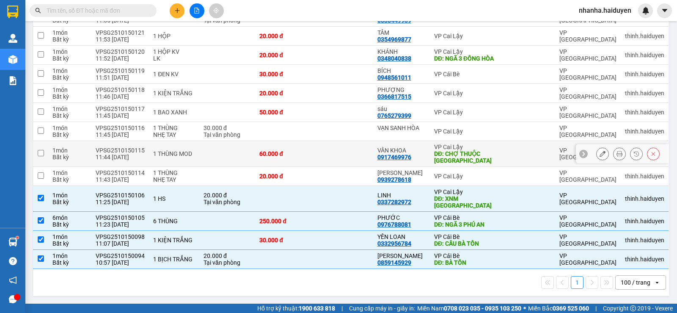
click at [328, 161] on td at bounding box center [343, 154] width 59 height 26
checkbox input "true"
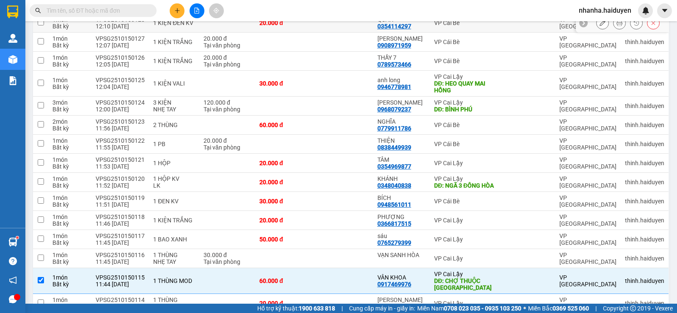
scroll to position [0, 0]
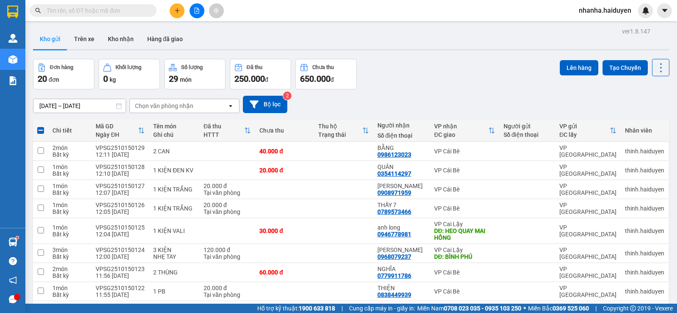
click at [552, 65] on div "Đơn hàng 20 đơn Khối lượng 0 kg Số lượng 29 món Đã thu 250.000 đ Chưa thu 650.0…" at bounding box center [351, 74] width 637 height 30
click at [569, 68] on button "Lên hàng" at bounding box center [579, 67] width 39 height 15
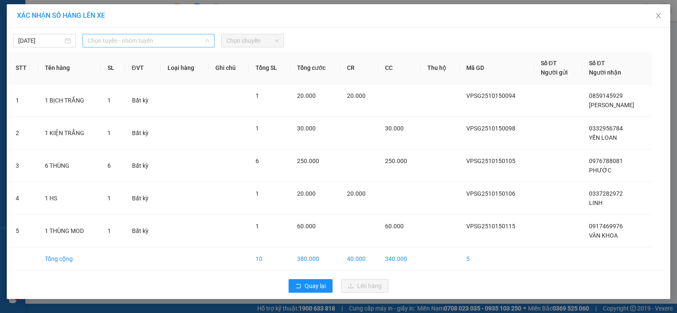
click at [180, 39] on span "Chọn tuyến - nhóm tuyến" at bounding box center [149, 40] width 122 height 13
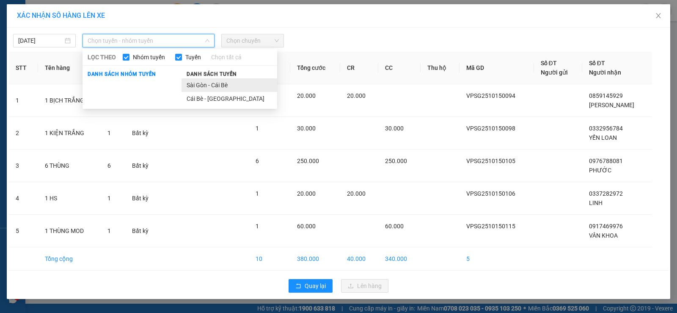
click at [200, 81] on li "Sài Gòn - Cái Bè" at bounding box center [230, 85] width 96 height 14
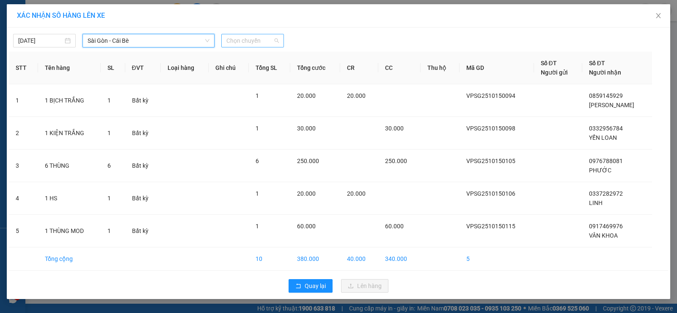
click at [244, 45] on span "Chọn chuyến" at bounding box center [252, 40] width 52 height 13
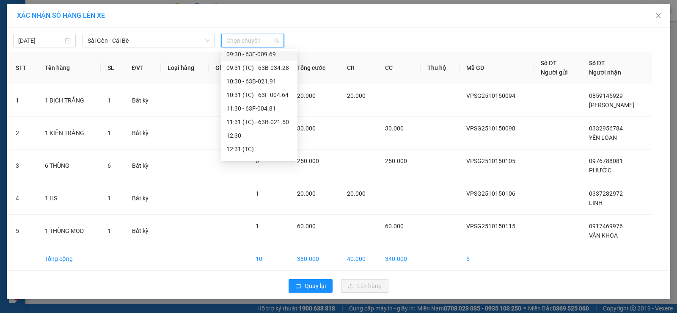
scroll to position [127, 0]
click at [255, 102] on div "12:31 (TC)" at bounding box center [259, 106] width 66 height 9
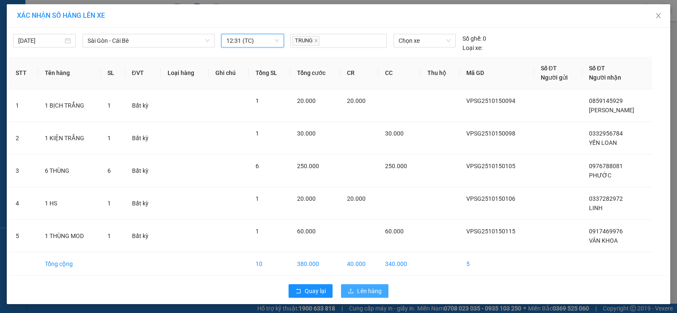
click at [354, 295] on button "Lên hàng" at bounding box center [364, 291] width 47 height 14
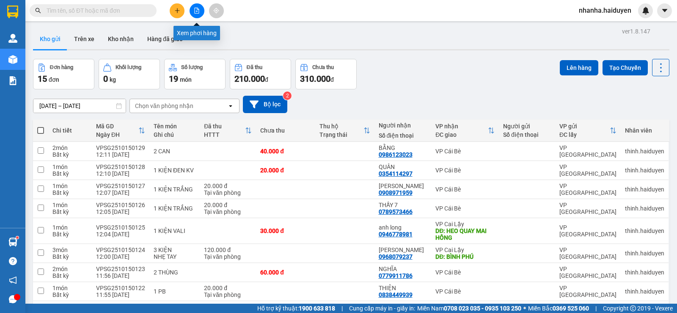
click at [193, 4] on button at bounding box center [197, 10] width 15 height 15
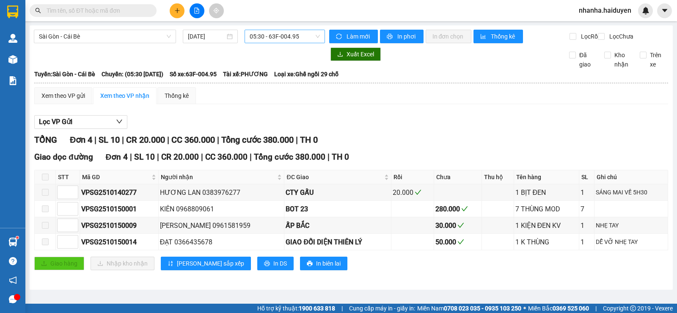
click at [273, 38] on span "05:30 - 63F-004.95" at bounding box center [285, 36] width 70 height 13
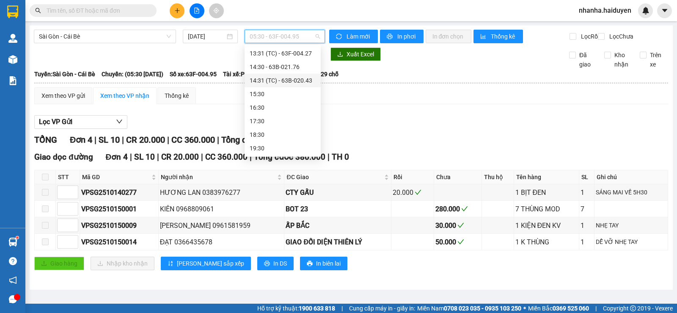
scroll to position [119, 0]
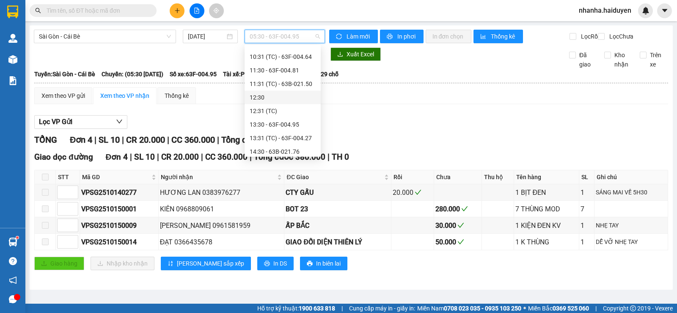
click at [284, 95] on div "12:30" at bounding box center [283, 97] width 66 height 9
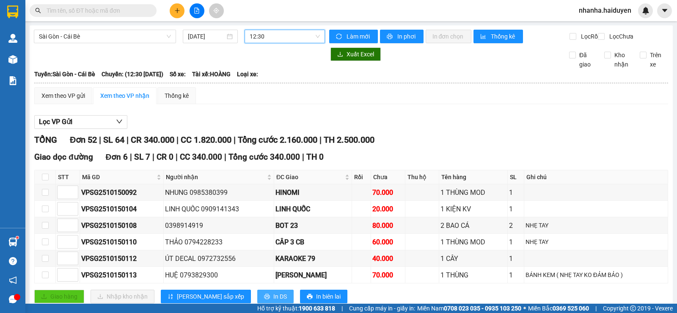
click at [273, 301] on span "In DS" at bounding box center [280, 296] width 14 height 9
click at [306, 87] on th at bounding box center [351, 83] width 635 height 8
click at [297, 37] on span "12:30" at bounding box center [285, 36] width 70 height 13
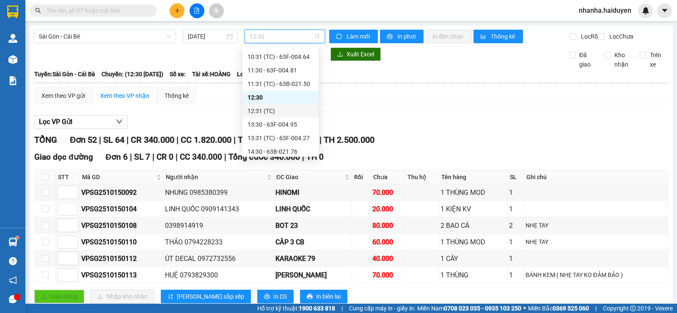
click at [286, 108] on div "12:31 (TC)" at bounding box center [281, 110] width 66 height 9
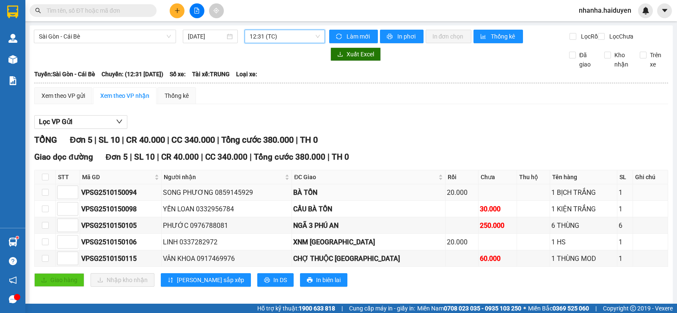
scroll to position [14, 0]
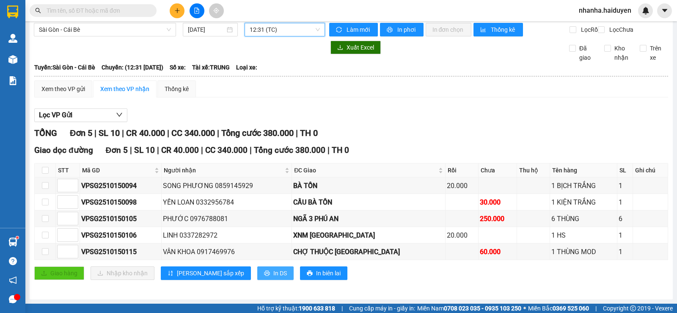
click at [257, 271] on button "In DS" at bounding box center [275, 273] width 36 height 14
click at [46, 173] on input "checkbox" at bounding box center [45, 170] width 7 height 7
checkbox input "true"
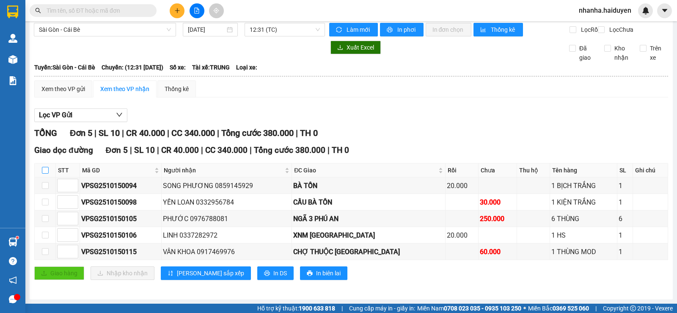
checkbox input "true"
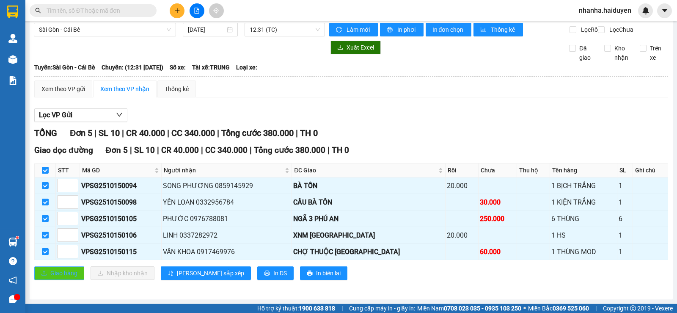
click at [57, 269] on span "Giao hàng" at bounding box center [63, 272] width 27 height 9
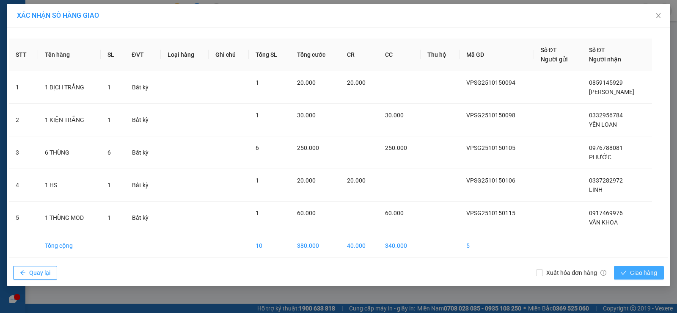
click at [629, 276] on button "Giao hàng" at bounding box center [639, 273] width 50 height 14
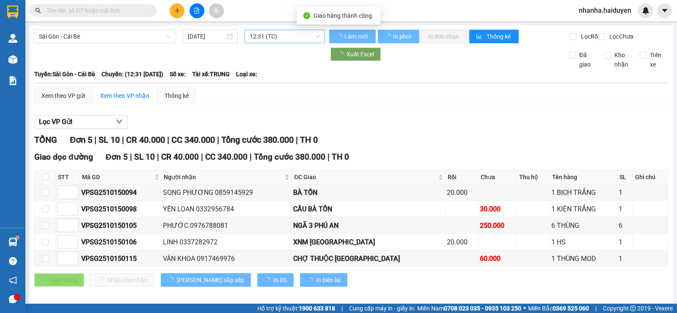
click at [276, 42] on span "12:31 (TC)" at bounding box center [285, 36] width 70 height 13
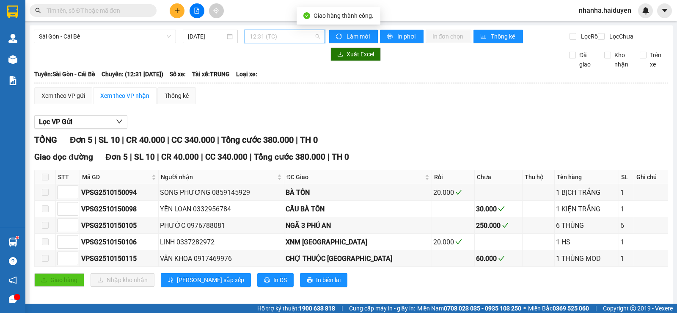
scroll to position [81, 0]
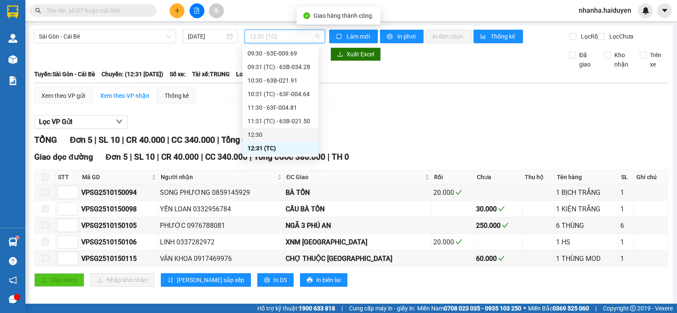
click at [283, 135] on div "12:30" at bounding box center [281, 134] width 66 height 9
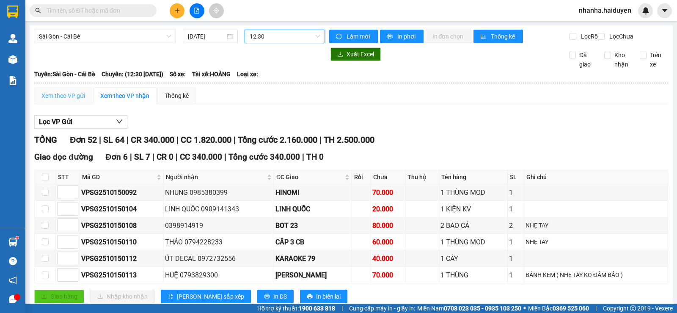
click at [68, 104] on div "Xem theo VP gửi" at bounding box center [63, 95] width 58 height 17
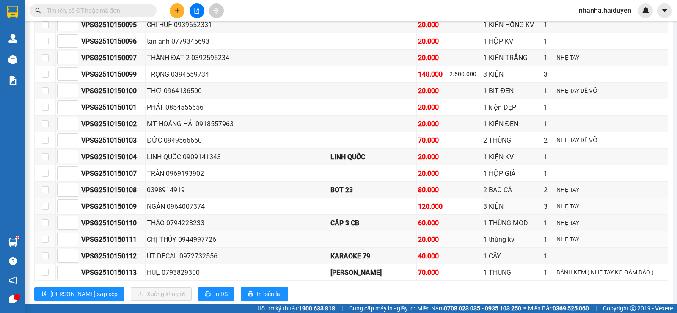
scroll to position [790, 0]
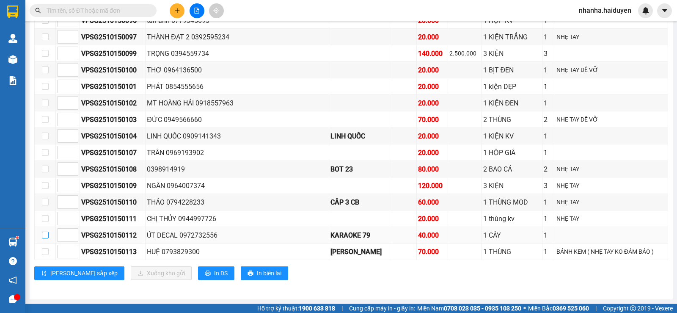
click at [45, 237] on input "checkbox" at bounding box center [45, 235] width 7 height 7
checkbox input "true"
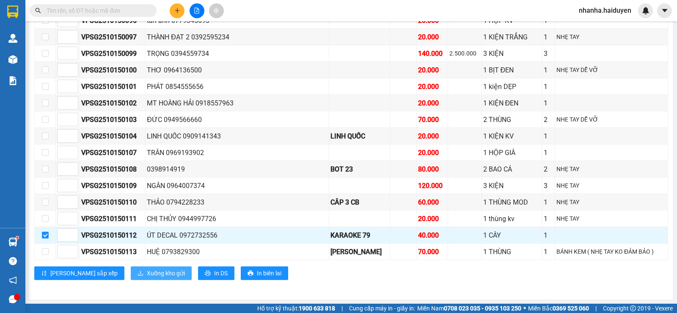
click at [147, 273] on span "Xuống kho gửi" at bounding box center [166, 272] width 38 height 9
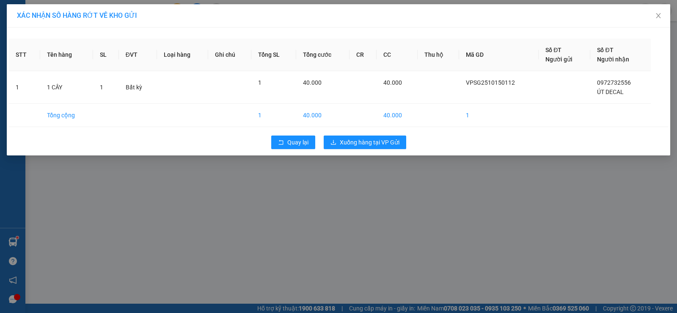
click at [365, 149] on div "Quay lại Xuống hàng tại VP Gửi" at bounding box center [338, 142] width 659 height 22
click at [364, 146] on span "Xuống hàng tại VP Gửi" at bounding box center [370, 142] width 60 height 9
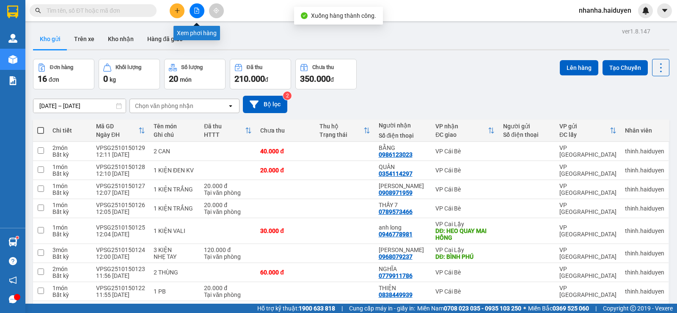
click at [199, 11] on icon "file-add" at bounding box center [197, 11] width 6 height 6
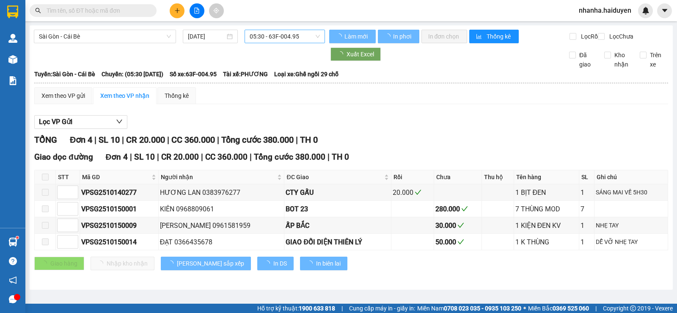
click at [267, 37] on span "05:30 - 63F-004.95" at bounding box center [285, 36] width 70 height 13
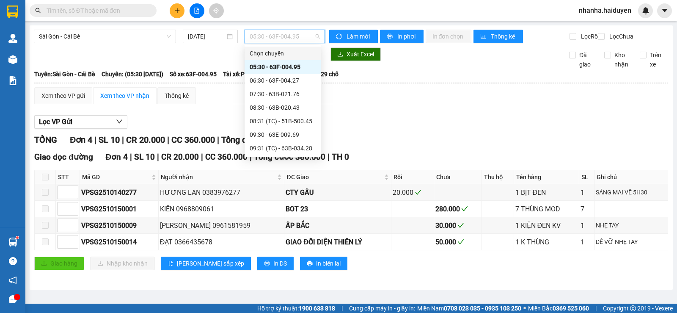
scroll to position [127, 0]
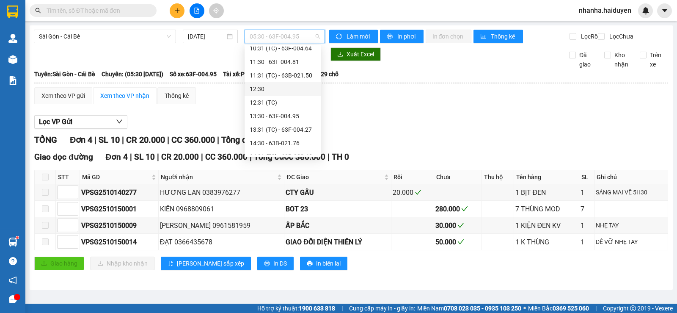
click at [282, 88] on div "12:30" at bounding box center [283, 88] width 66 height 9
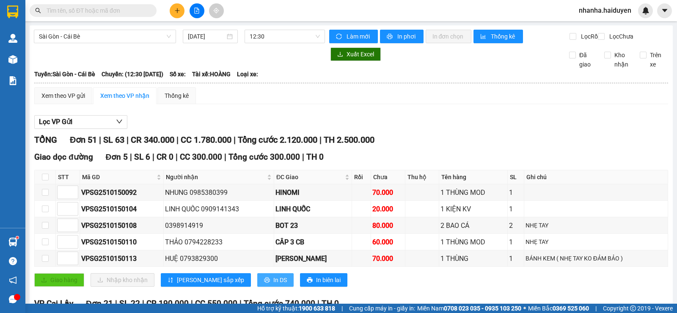
click at [273, 284] on span "In DS" at bounding box center [280, 279] width 14 height 9
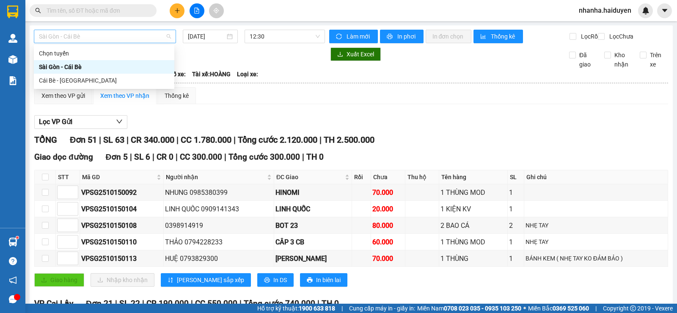
click at [135, 30] on span "Sài Gòn - Cái Bè" at bounding box center [105, 36] width 132 height 13
click at [75, 83] on div "Cái Bè - [GEOGRAPHIC_DATA]" at bounding box center [104, 80] width 130 height 9
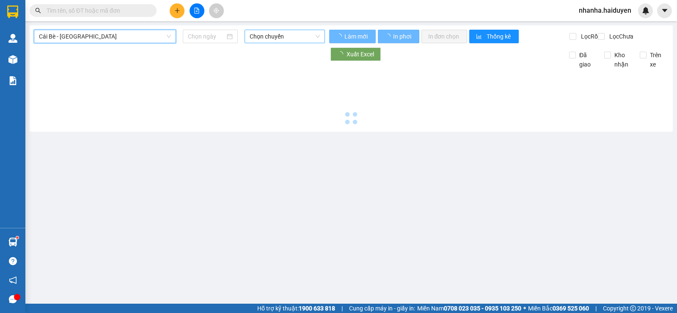
type input "[DATE]"
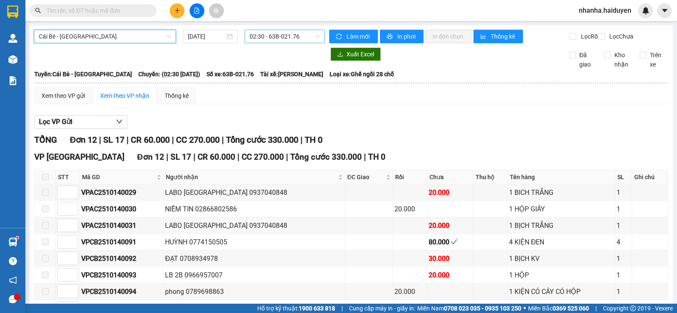
click at [260, 37] on span "02:30 - 63B-021.76" at bounding box center [285, 36] width 70 height 13
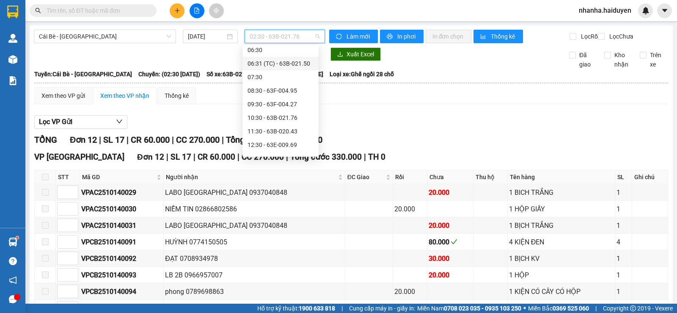
scroll to position [141, 0]
click at [278, 61] on div "09:30 - 63F-004.27" at bounding box center [281, 61] width 66 height 9
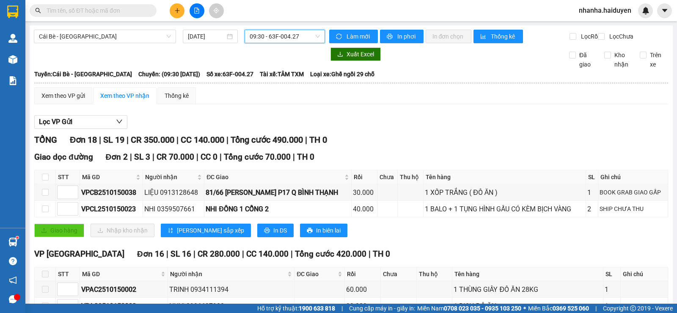
click at [286, 39] on span "09:30 - 63F-004.27" at bounding box center [285, 36] width 70 height 13
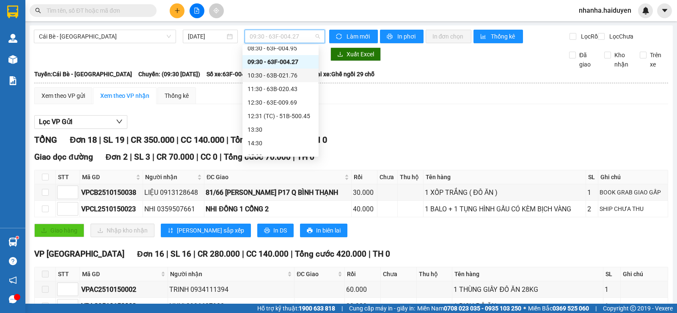
click at [289, 77] on div "10:30 - 63B-021.76" at bounding box center [281, 75] width 66 height 9
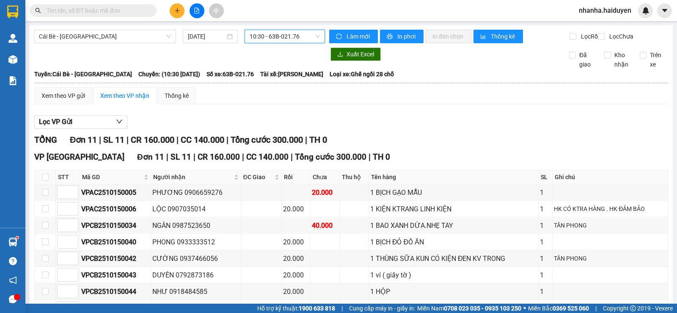
click at [270, 34] on span "10:30 - 63B-021.76" at bounding box center [285, 36] width 70 height 13
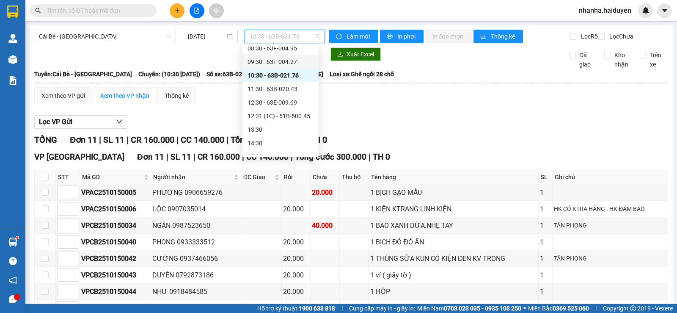
click at [291, 63] on div "09:30 - 63F-004.27" at bounding box center [281, 61] width 66 height 9
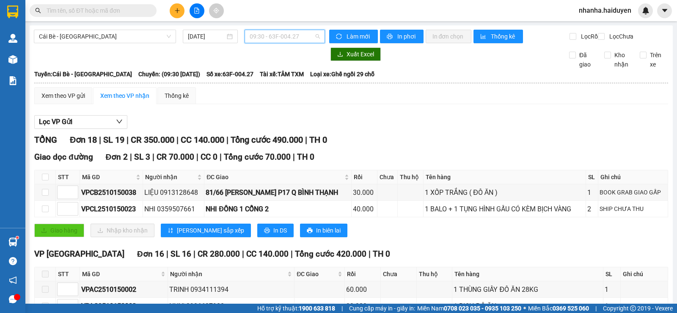
click at [275, 39] on span "09:30 - 63F-004.27" at bounding box center [285, 36] width 70 height 13
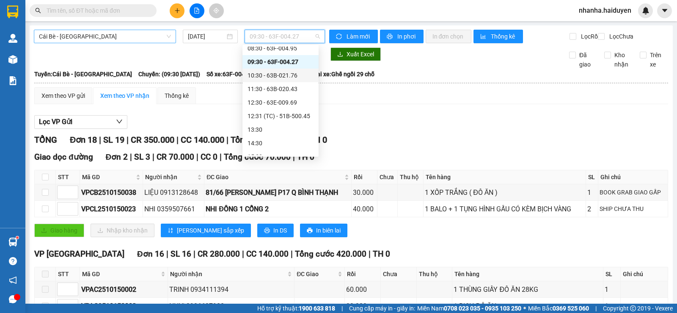
click at [83, 36] on span "Cái Bè - [GEOGRAPHIC_DATA]" at bounding box center [105, 36] width 132 height 13
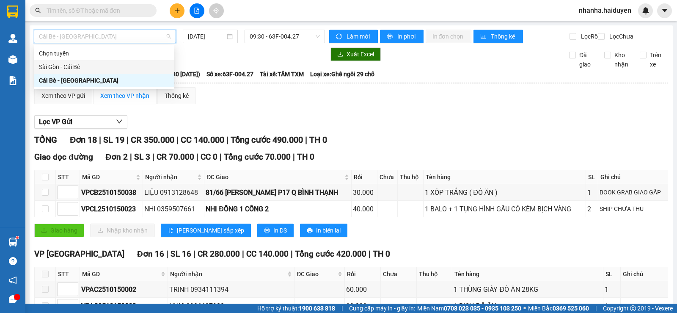
click at [96, 70] on div "Sài Gòn - Cái Bè" at bounding box center [104, 66] width 130 height 9
type input "[DATE]"
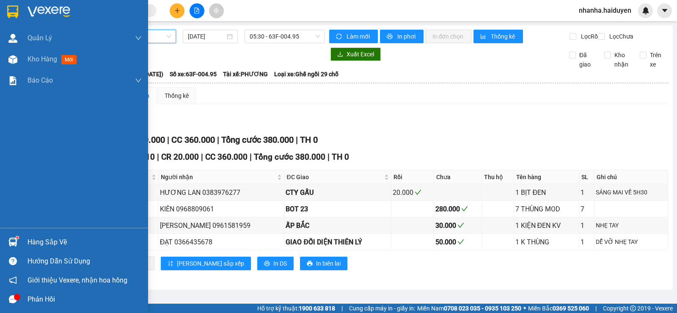
click at [18, 57] on div at bounding box center [13, 59] width 15 height 15
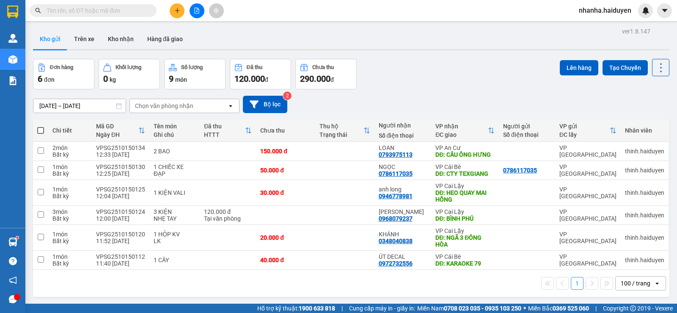
scroll to position [39, 0]
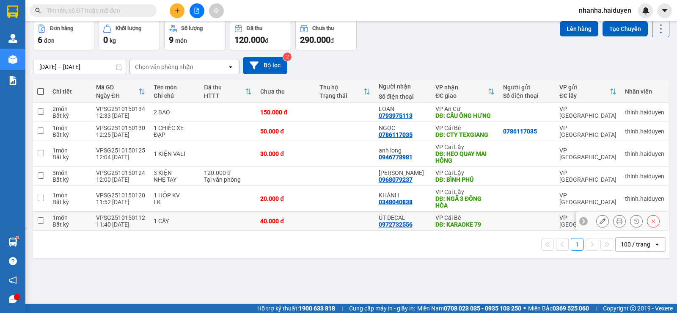
click at [342, 220] on td at bounding box center [344, 221] width 59 height 19
checkbox input "true"
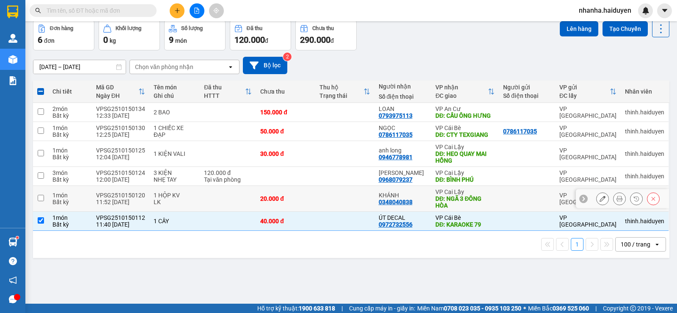
click at [345, 192] on td at bounding box center [344, 199] width 59 height 26
checkbox input "true"
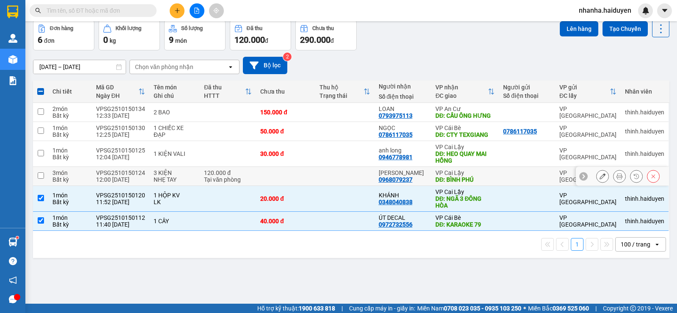
click at [349, 170] on td at bounding box center [344, 176] width 59 height 19
checkbox input "true"
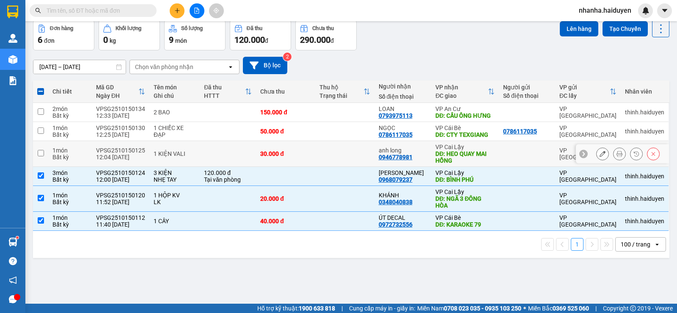
click at [345, 149] on td at bounding box center [344, 154] width 59 height 26
checkbox input "true"
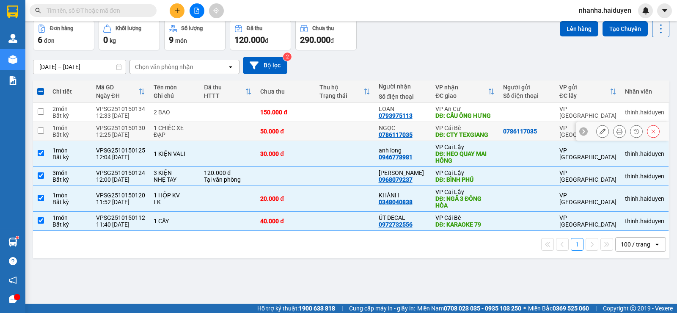
click at [339, 132] on td at bounding box center [344, 131] width 59 height 19
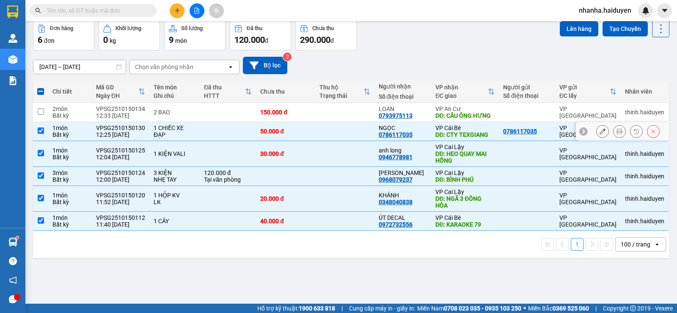
click at [327, 134] on td at bounding box center [344, 131] width 59 height 19
checkbox input "false"
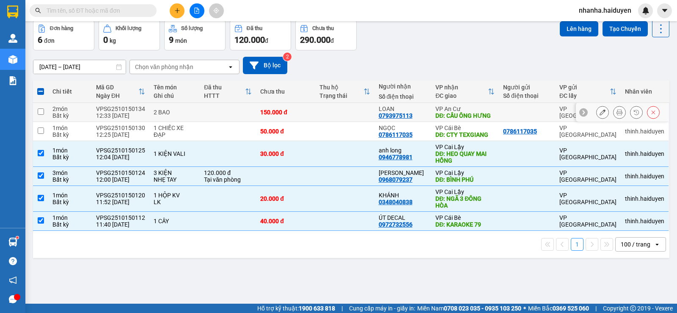
click at [330, 115] on td at bounding box center [344, 112] width 59 height 19
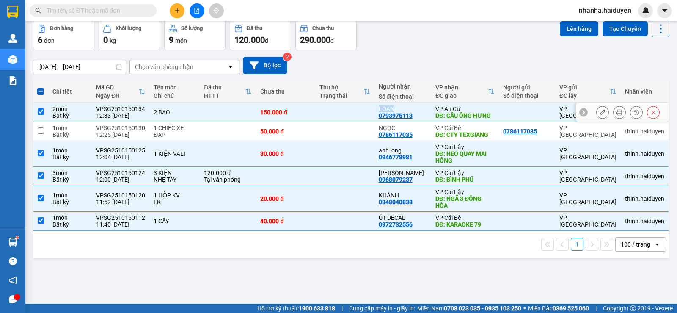
click at [330, 115] on td at bounding box center [344, 112] width 59 height 19
checkbox input "false"
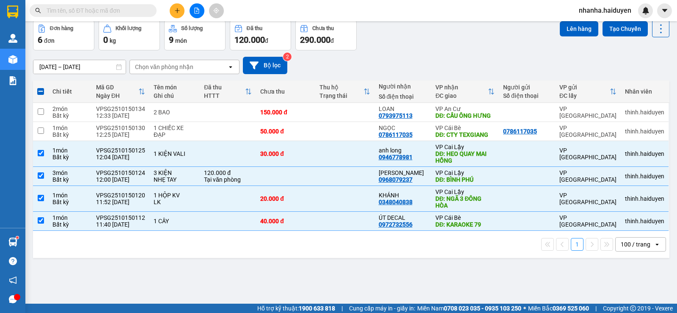
click at [372, 49] on div "Đơn hàng 6 đơn Khối lượng 0 kg Số lượng 9 món Đã thu 120.000 đ Chưa thu 290.000…" at bounding box center [351, 35] width 637 height 30
click at [563, 30] on button "Lên hàng" at bounding box center [579, 28] width 39 height 15
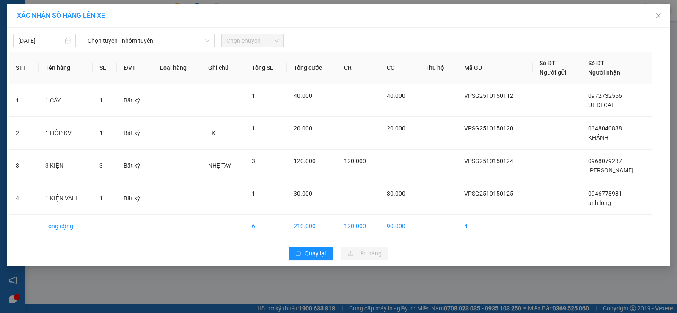
click at [144, 33] on div "[DATE] Chọn tuyến - nhóm tuyến Chọn chuyến" at bounding box center [338, 39] width 659 height 18
click at [147, 41] on span "Chọn tuyến - nhóm tuyến" at bounding box center [149, 40] width 122 height 13
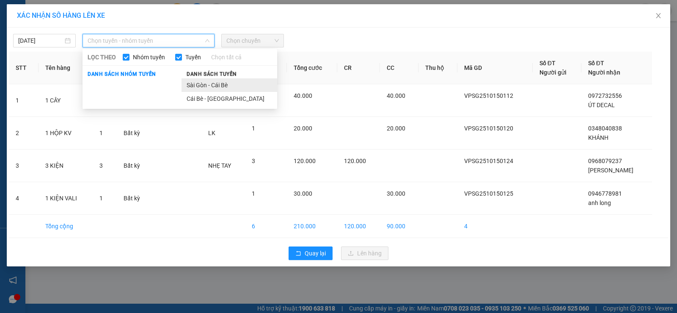
drag, startPoint x: 199, startPoint y: 83, endPoint x: 249, endPoint y: 45, distance: 62.8
click at [199, 83] on li "Sài Gòn - Cái Bè" at bounding box center [230, 85] width 96 height 14
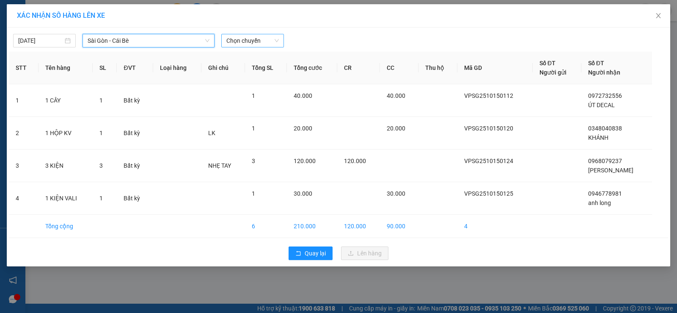
click at [254, 38] on span "Chọn chuyến" at bounding box center [252, 40] width 52 height 13
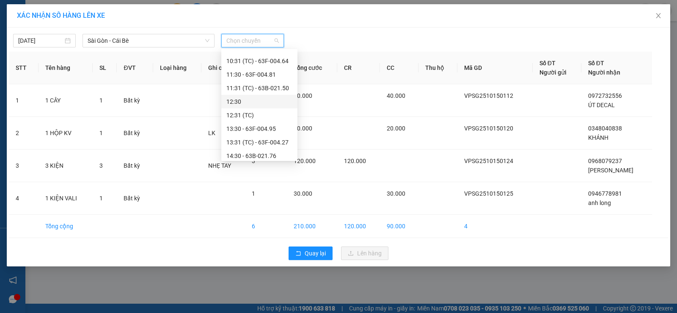
scroll to position [161, 0]
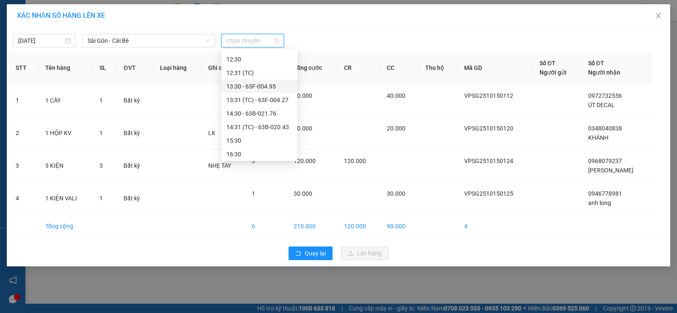
click at [273, 85] on div "13:30 - 63F-004.95" at bounding box center [259, 86] width 66 height 9
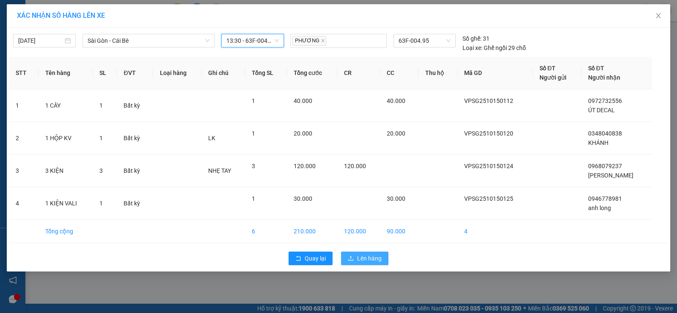
click at [358, 256] on span "Lên hàng" at bounding box center [369, 258] width 25 height 9
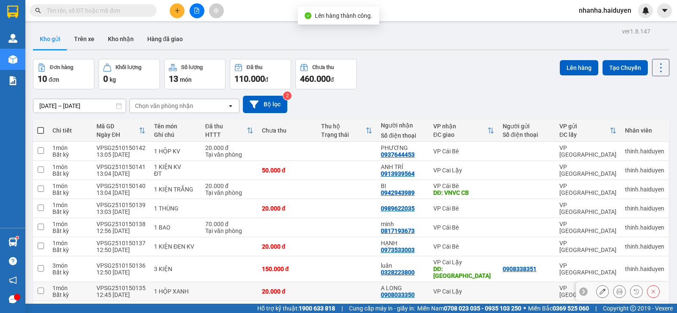
scroll to position [63, 0]
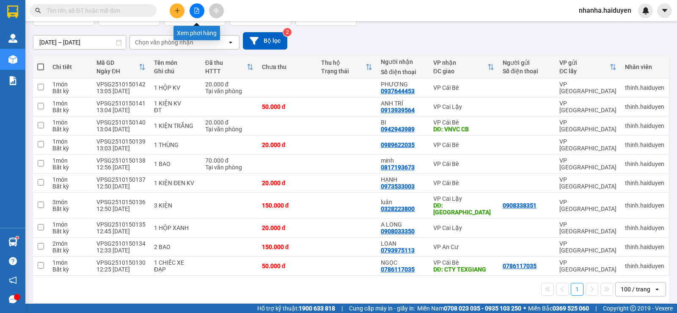
click at [196, 9] on icon "file-add" at bounding box center [197, 11] width 6 height 6
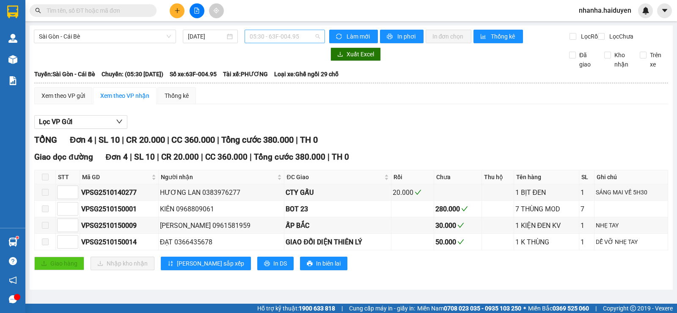
click at [290, 37] on span "05:30 - 63F-004.95" at bounding box center [285, 36] width 70 height 13
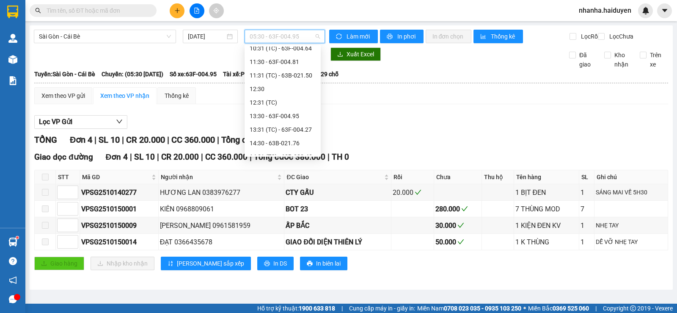
scroll to position [169, 0]
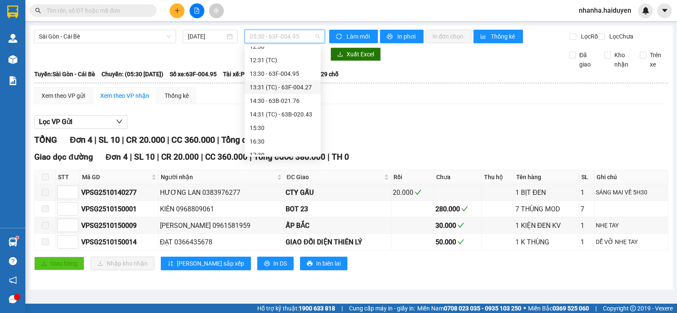
click at [287, 83] on div "13:31 (TC) - 63F-004.27" at bounding box center [283, 87] width 66 height 9
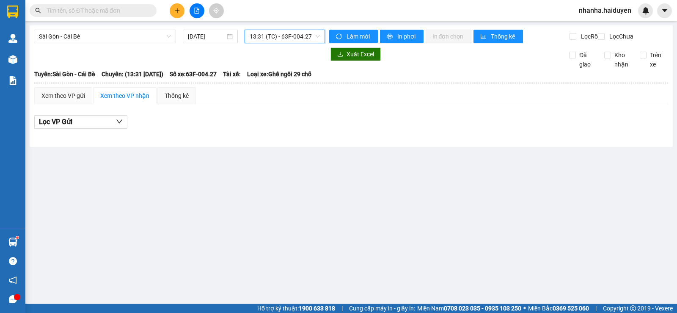
click at [279, 37] on div "Sài Gòn - Cái Bè [DATE] 13:31 13:31 (TC) - 63F-004.27" at bounding box center [179, 37] width 291 height 14
click at [279, 36] on span "13:31 (TC) - 63F-004.27" at bounding box center [285, 36] width 70 height 13
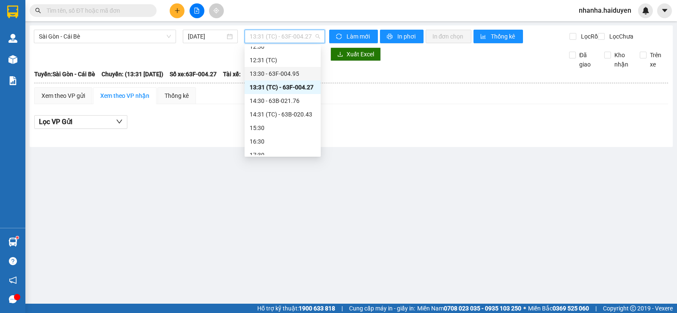
click at [287, 76] on div "13:30 - 63F-004.95" at bounding box center [283, 73] width 66 height 9
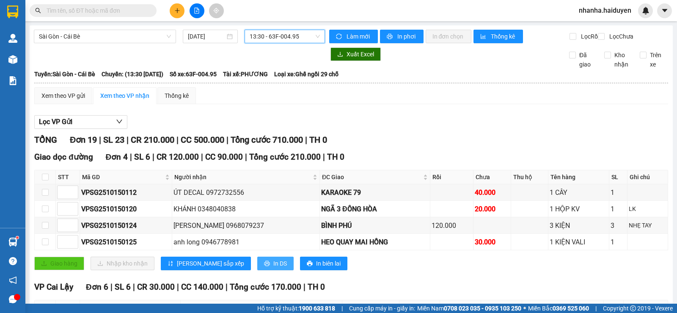
click at [257, 265] on button "In DS" at bounding box center [275, 263] width 36 height 14
click at [303, 40] on span "13:30 - 63F-004.95" at bounding box center [285, 36] width 70 height 13
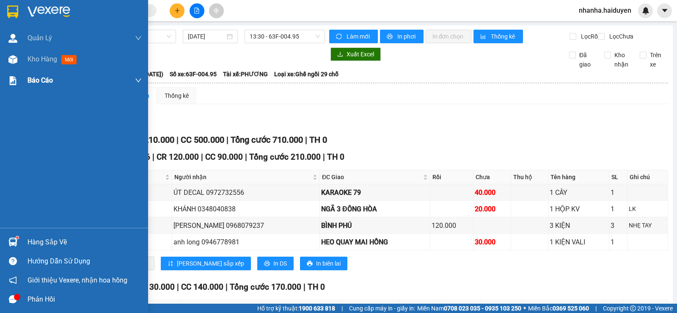
drag, startPoint x: 22, startPoint y: 62, endPoint x: 29, endPoint y: 79, distance: 17.7
click at [22, 63] on div "Kho hàng mới" at bounding box center [74, 59] width 148 height 21
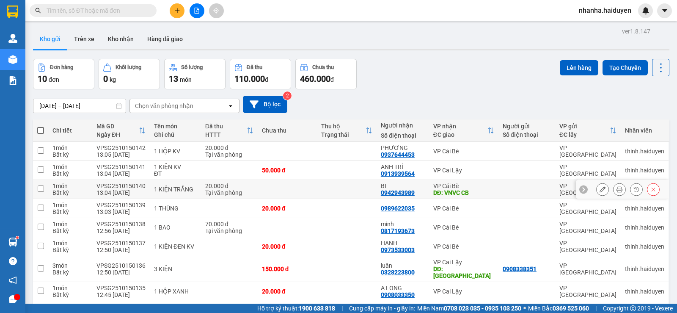
scroll to position [63, 0]
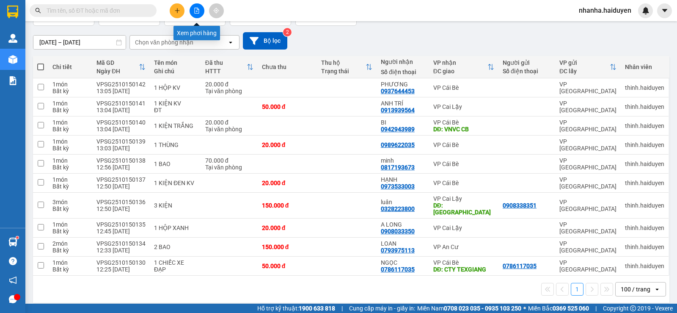
click at [197, 7] on button at bounding box center [197, 10] width 15 height 15
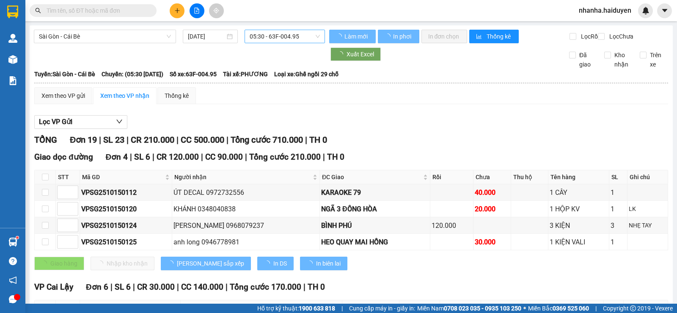
click at [306, 34] on span "05:30 - 63F-004.95" at bounding box center [285, 36] width 70 height 13
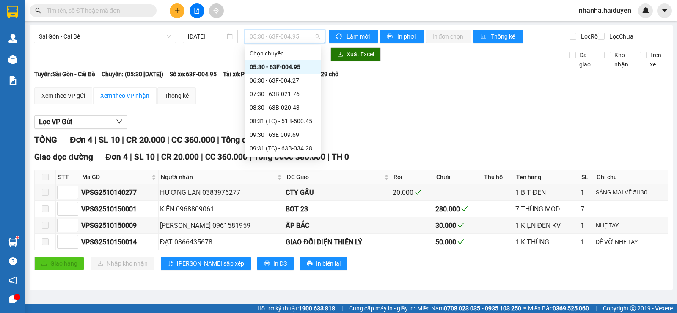
scroll to position [127, 0]
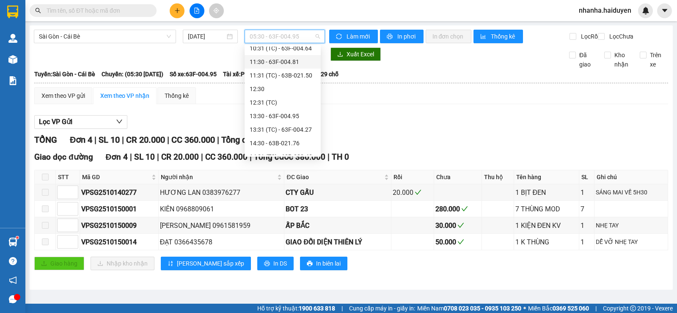
click at [293, 61] on div "11:30 - 63F-004.81" at bounding box center [283, 61] width 66 height 9
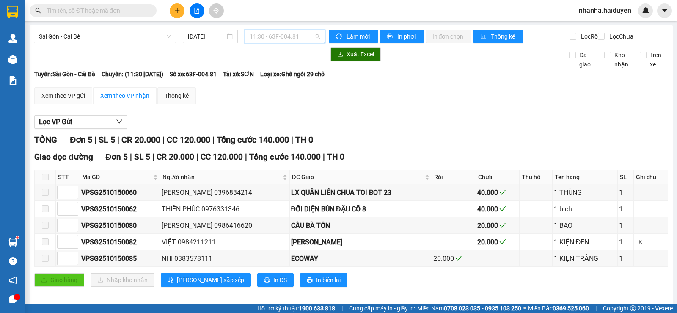
click at [305, 32] on span "11:30 - 63F-004.81" at bounding box center [285, 36] width 70 height 13
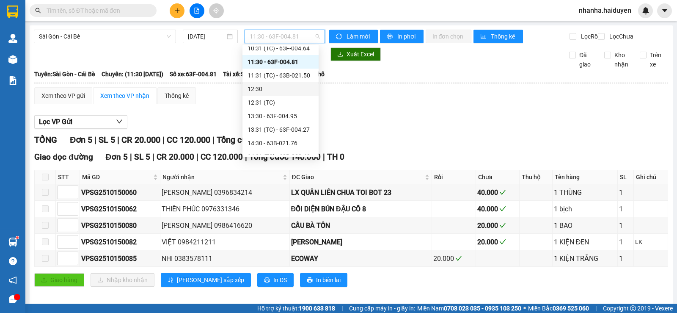
click at [288, 89] on div "12:30" at bounding box center [281, 88] width 66 height 9
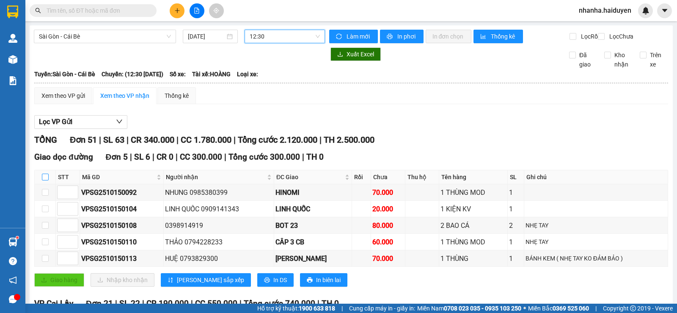
click at [47, 180] on input "checkbox" at bounding box center [45, 177] width 7 height 7
checkbox input "true"
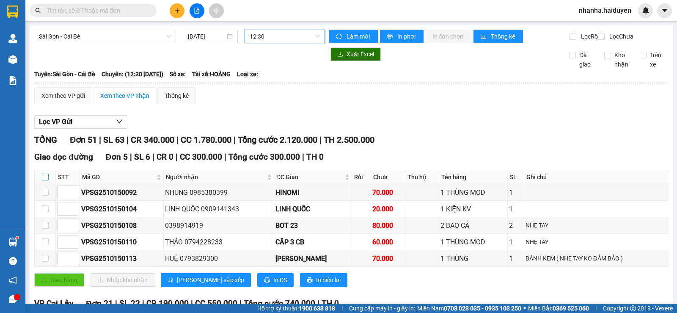
checkbox input "true"
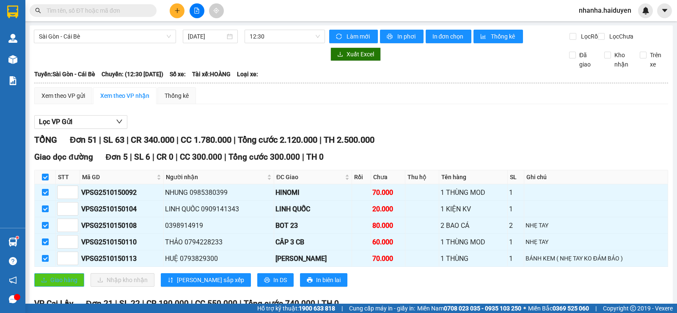
click at [51, 284] on span "Giao hàng" at bounding box center [63, 279] width 27 height 9
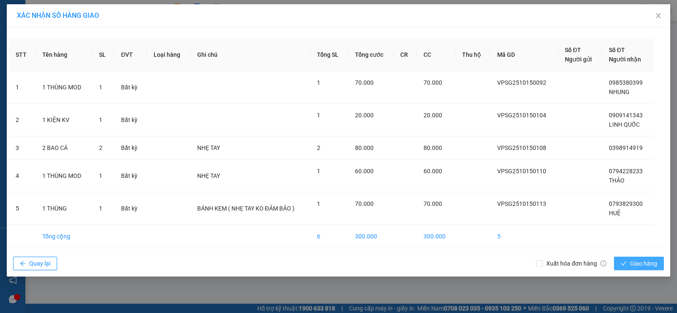
click at [632, 262] on span "Giao hàng" at bounding box center [643, 263] width 27 height 9
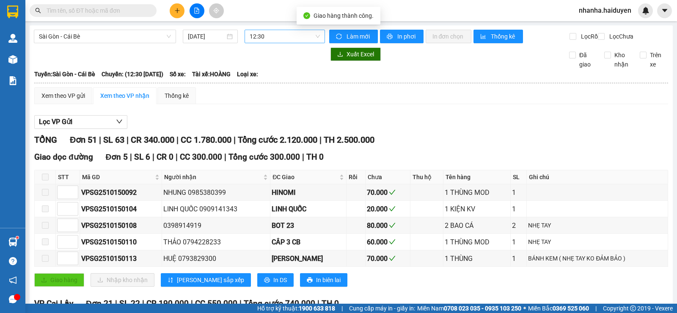
click at [292, 41] on span "12:30" at bounding box center [285, 36] width 70 height 13
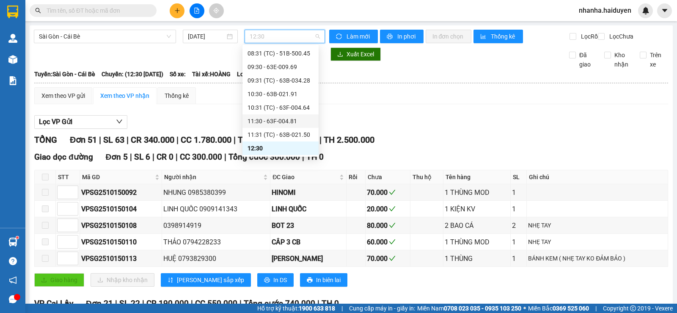
scroll to position [110, 0]
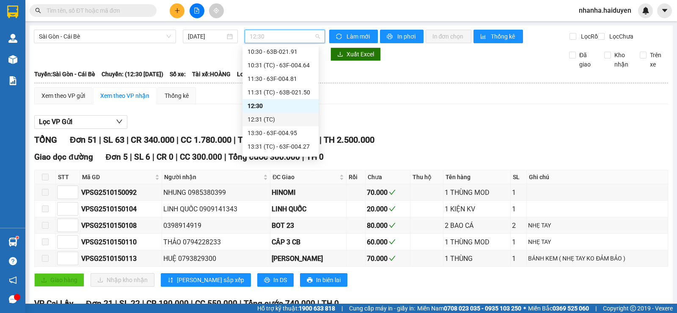
click at [287, 119] on div "12:31 (TC)" at bounding box center [281, 119] width 66 height 9
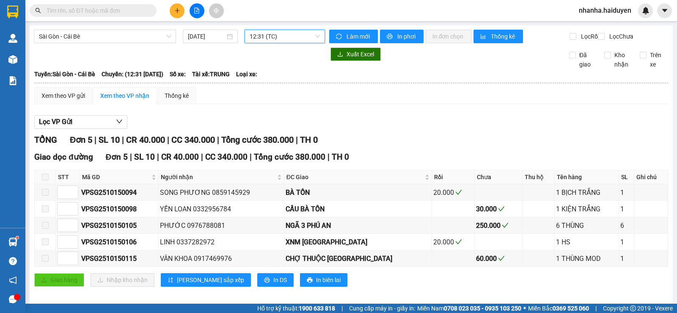
click at [278, 41] on span "12:31 (TC)" at bounding box center [285, 36] width 70 height 13
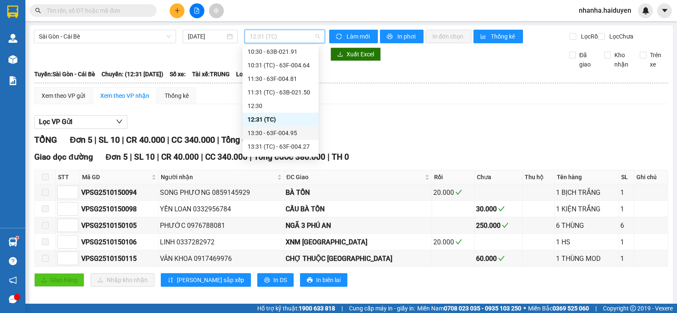
click at [282, 130] on div "13:30 - 63F-004.95" at bounding box center [281, 133] width 76 height 14
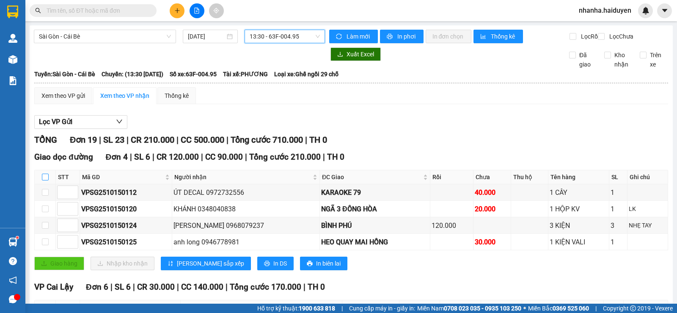
click at [48, 180] on input "checkbox" at bounding box center [45, 177] width 7 height 7
checkbox input "true"
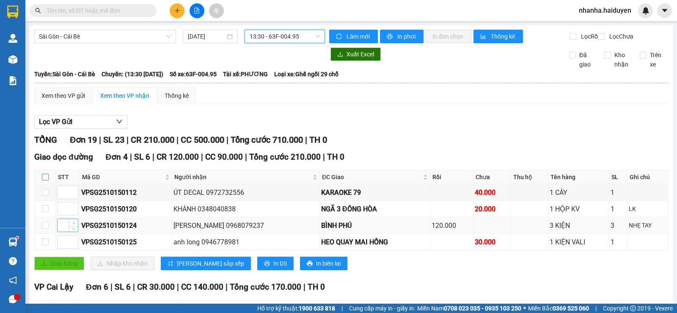
checkbox input "true"
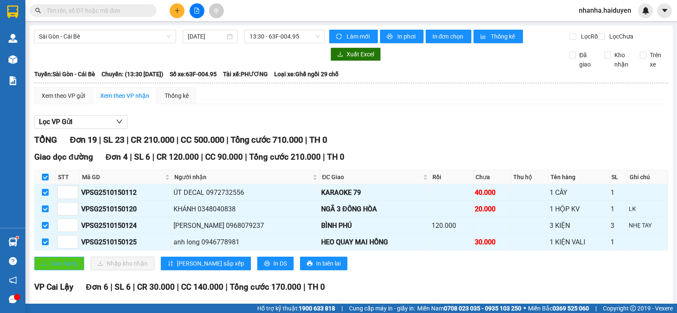
click at [68, 265] on button "Giao hàng" at bounding box center [59, 263] width 50 height 14
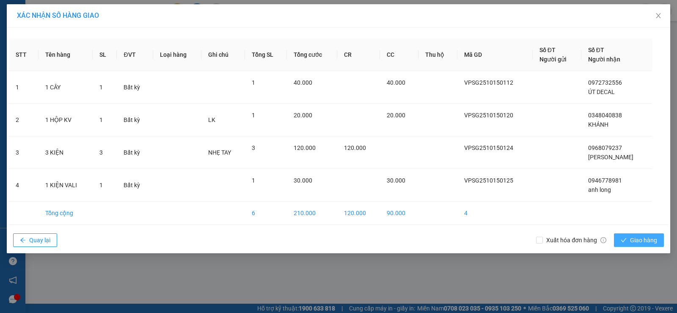
click at [631, 240] on span "Giao hàng" at bounding box center [643, 239] width 27 height 9
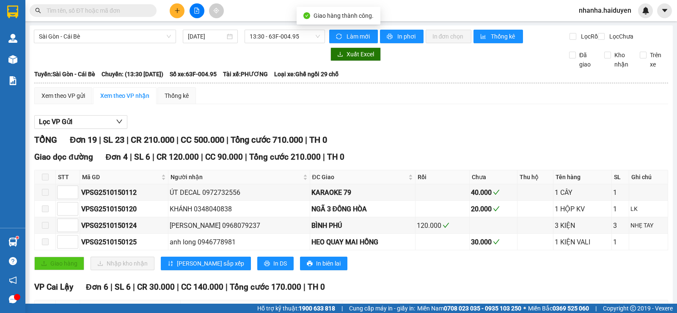
click at [299, 43] on div "Sài Gòn - Cái Bè 15/10/2025 13:30 - 63F-004.95" at bounding box center [179, 37] width 291 height 14
click at [298, 39] on span "13:30 - 63F-004.95" at bounding box center [285, 36] width 70 height 13
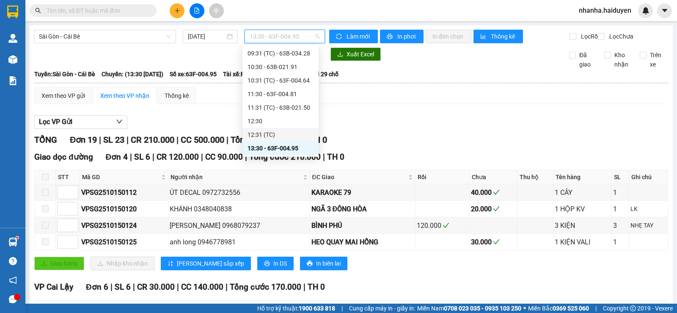
scroll to position [137, 0]
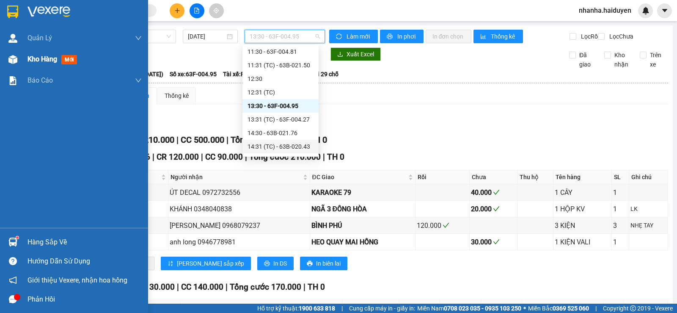
click at [8, 69] on div "Kho hàng mới" at bounding box center [74, 59] width 148 height 21
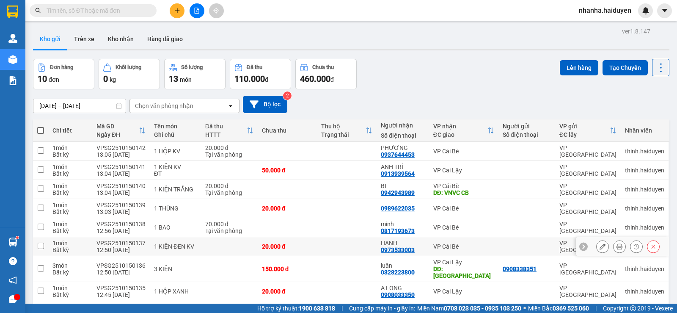
click at [655, 240] on div at bounding box center [622, 246] width 93 height 19
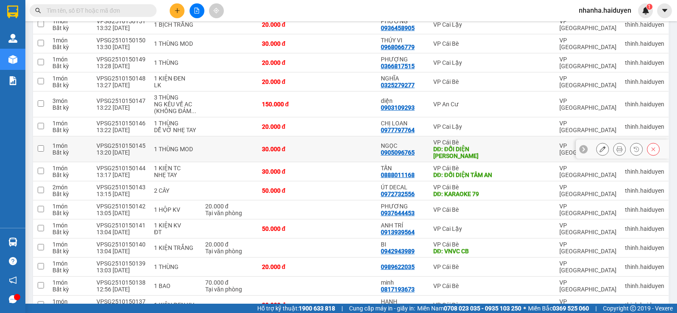
scroll to position [510, 0]
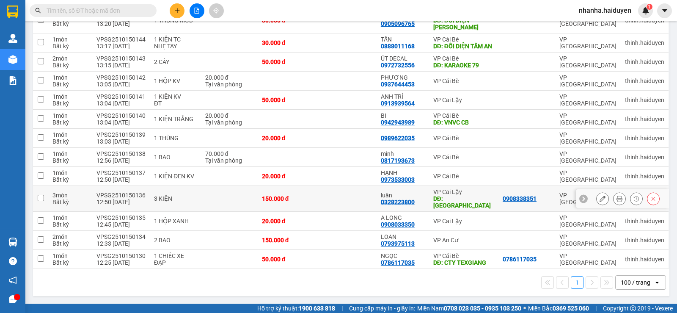
click at [369, 202] on td at bounding box center [347, 199] width 60 height 26
checkbox input "true"
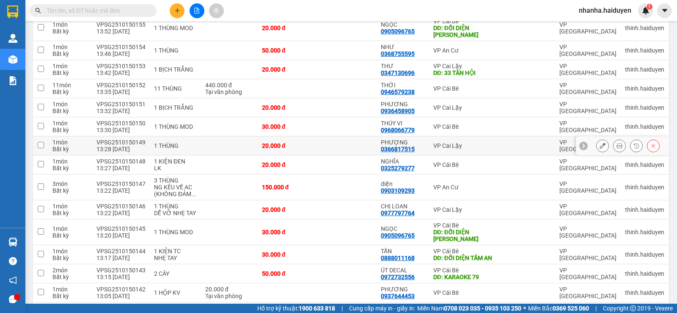
scroll to position [213, 0]
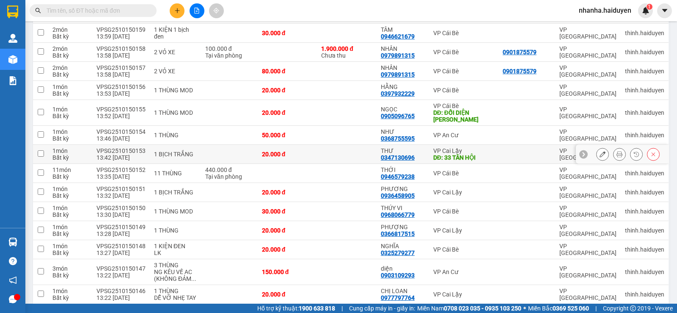
click at [360, 157] on td at bounding box center [347, 154] width 60 height 19
checkbox input "true"
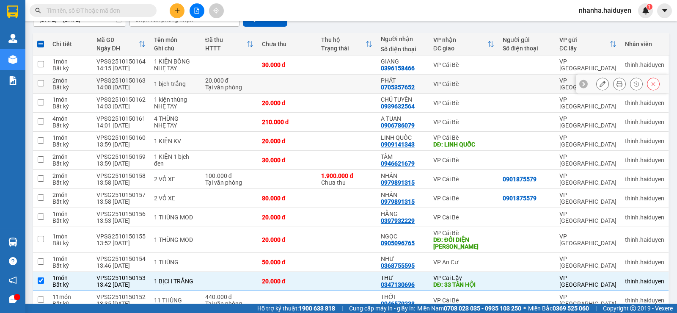
scroll to position [0, 0]
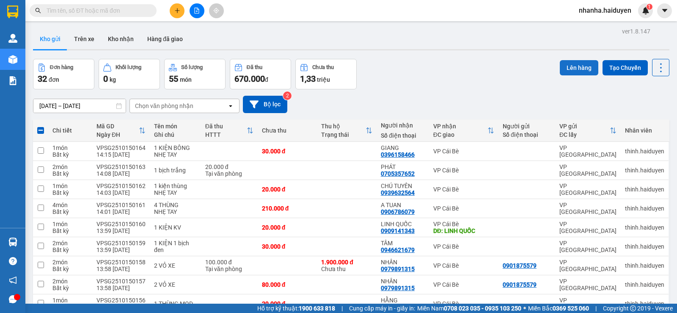
click at [567, 68] on button "Lên hàng" at bounding box center [579, 67] width 39 height 15
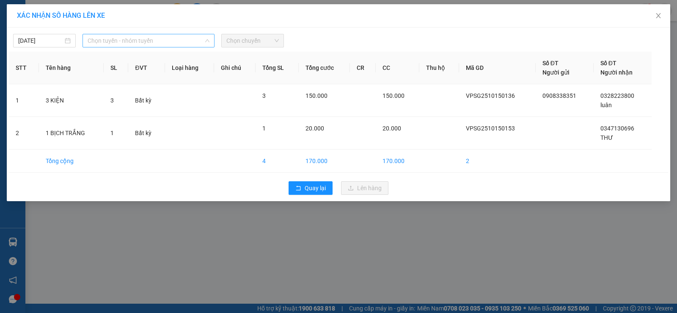
click at [171, 39] on span "Chọn tuyến - nhóm tuyến" at bounding box center [149, 40] width 122 height 13
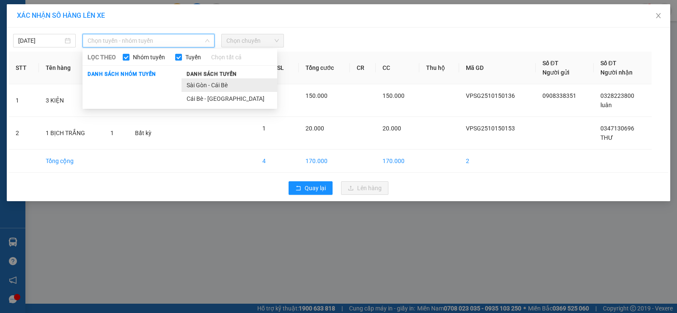
click at [221, 89] on li "Sài Gòn - Cái Bè" at bounding box center [230, 85] width 96 height 14
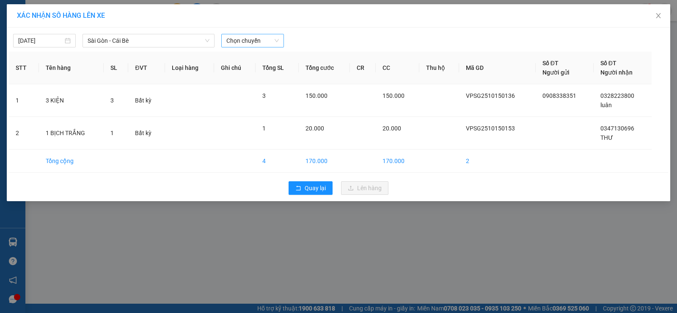
drag, startPoint x: 261, startPoint y: 32, endPoint x: 261, endPoint y: 47, distance: 14.8
click at [261, 32] on div "15/10/2025 Sài Gòn - Cái Bè LỌC THEO Nhóm tuyến Tuyến Chọn tất cả Danh sách nhó…" at bounding box center [338, 39] width 659 height 18
click at [264, 42] on span "Chọn chuyến" at bounding box center [252, 40] width 52 height 13
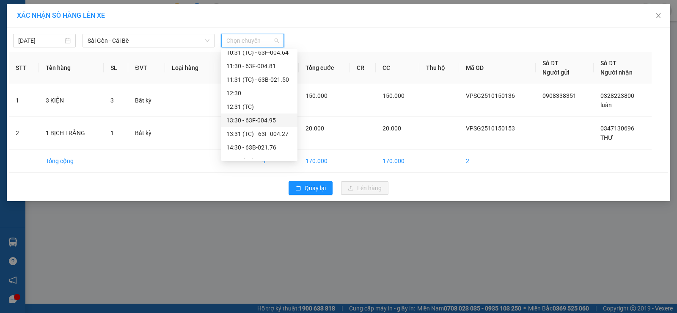
scroll to position [169, 0]
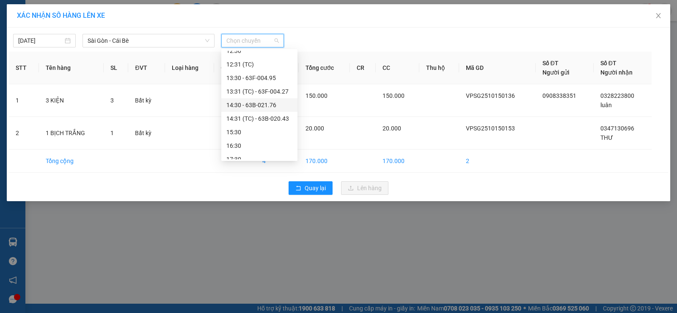
click at [265, 106] on div "14:30 - 63B-021.76" at bounding box center [259, 104] width 66 height 9
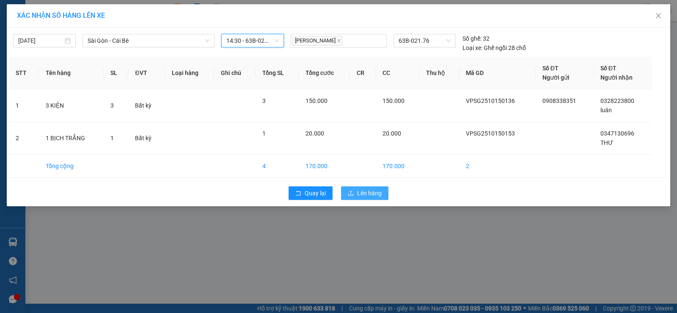
click at [364, 192] on span "Lên hàng" at bounding box center [369, 192] width 25 height 9
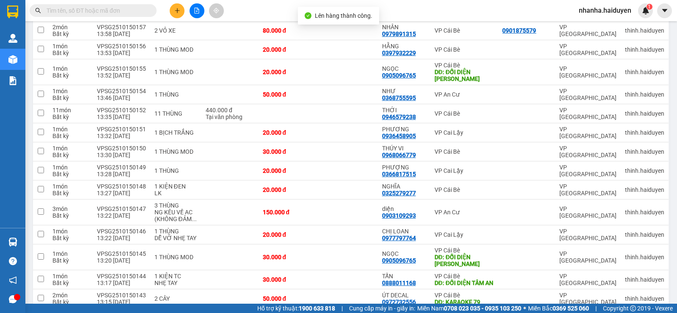
scroll to position [471, 0]
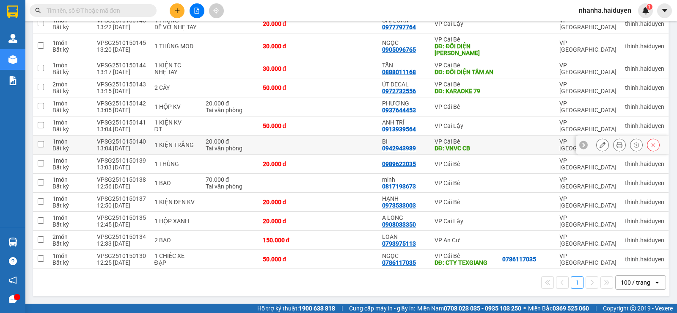
click at [353, 145] on td at bounding box center [348, 144] width 60 height 19
checkbox input "true"
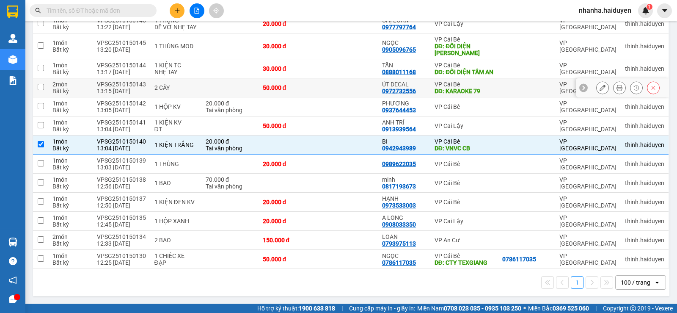
click at [333, 81] on td at bounding box center [348, 87] width 60 height 19
checkbox input "true"
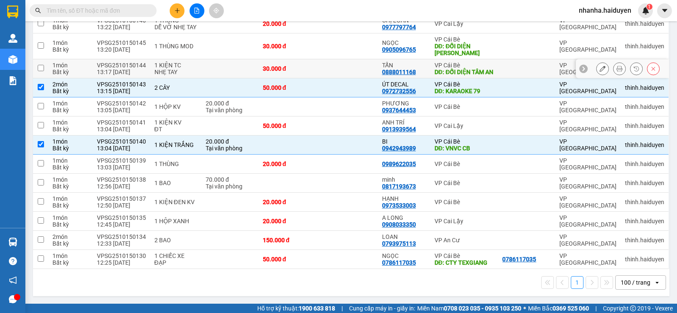
click at [336, 65] on td at bounding box center [348, 68] width 60 height 19
checkbox input "true"
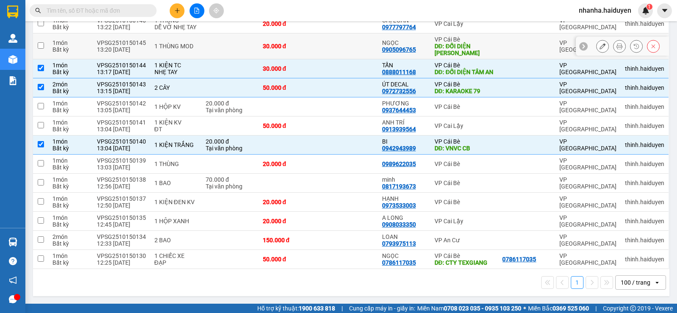
click at [335, 35] on td at bounding box center [348, 46] width 60 height 26
checkbox input "true"
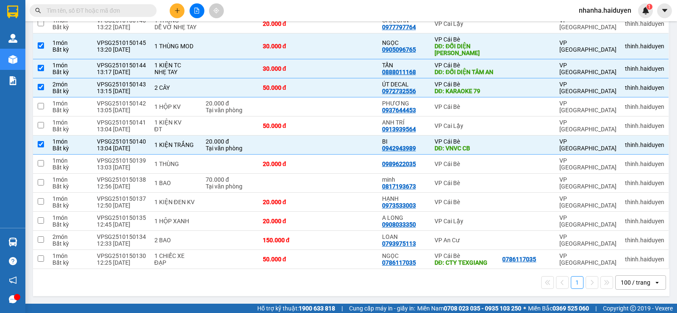
scroll to position [260, 0]
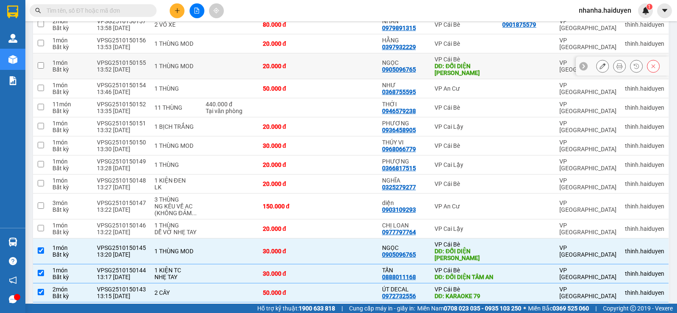
click at [350, 63] on td at bounding box center [348, 66] width 60 height 26
checkbox input "true"
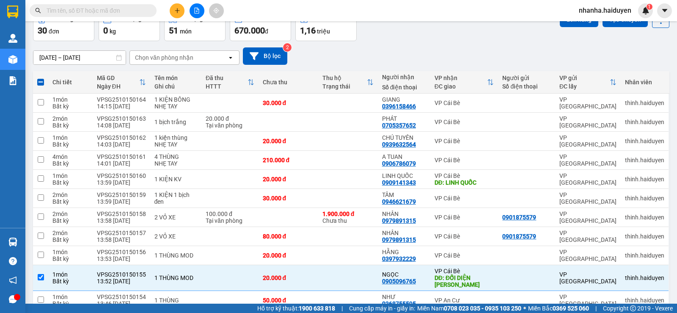
scroll to position [0, 0]
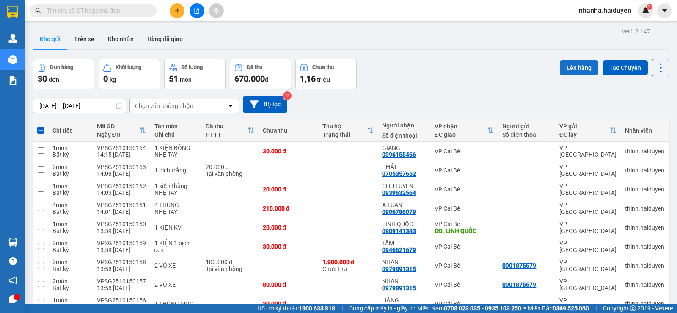
click at [570, 71] on button "Lên hàng" at bounding box center [579, 67] width 39 height 15
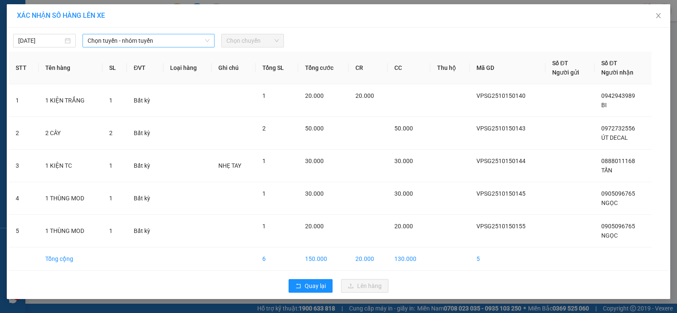
click at [163, 43] on span "Chọn tuyến - nhóm tuyến" at bounding box center [149, 40] width 122 height 13
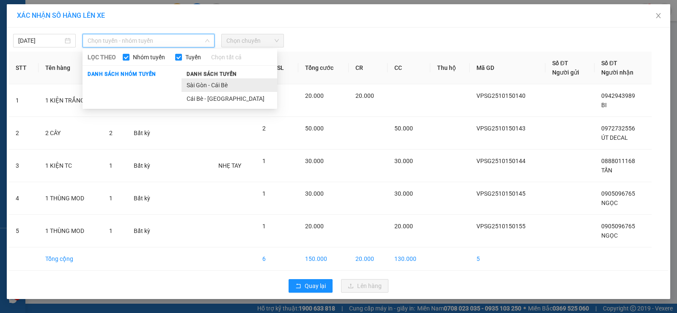
click at [223, 89] on li "Sài Gòn - Cái Bè" at bounding box center [230, 85] width 96 height 14
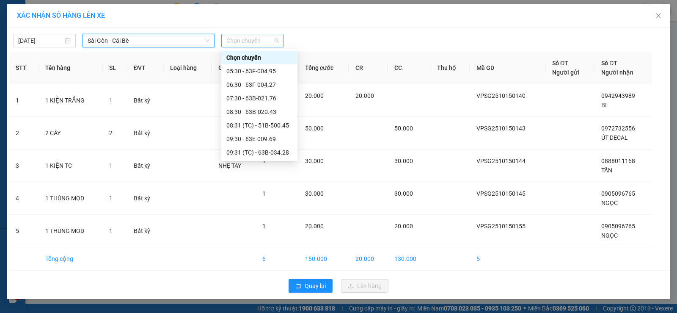
click at [245, 36] on span "Chọn chuyến" at bounding box center [252, 40] width 52 height 13
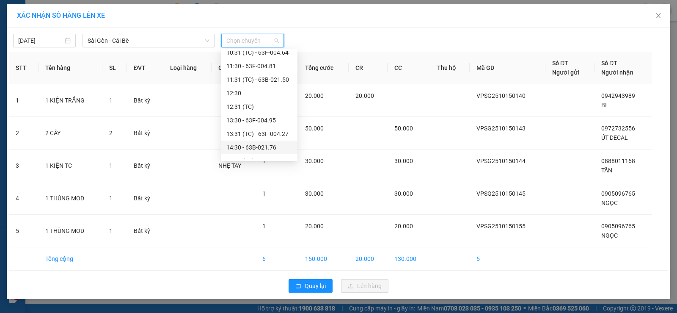
scroll to position [169, 0]
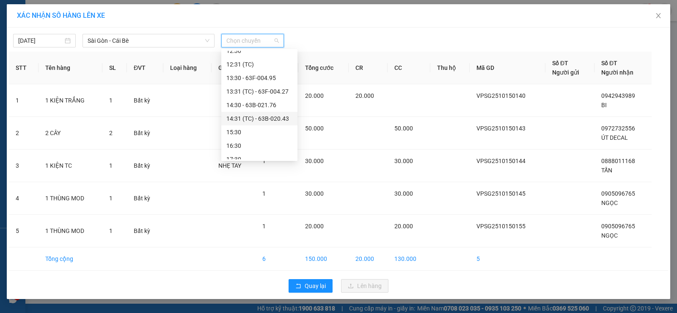
click at [268, 119] on div "14:31 (TC) - 63B-020.43" at bounding box center [259, 118] width 66 height 9
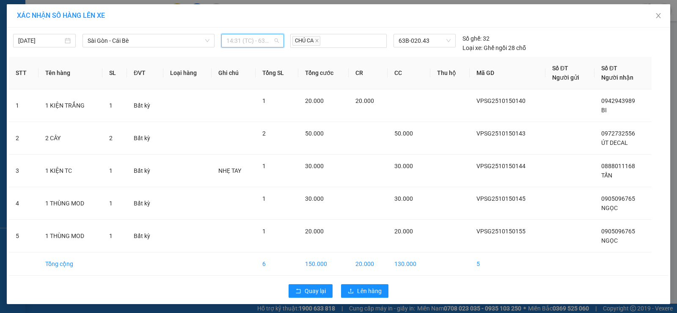
click at [256, 45] on span "14:31 (TC) - 63B-020.43" at bounding box center [252, 40] width 52 height 13
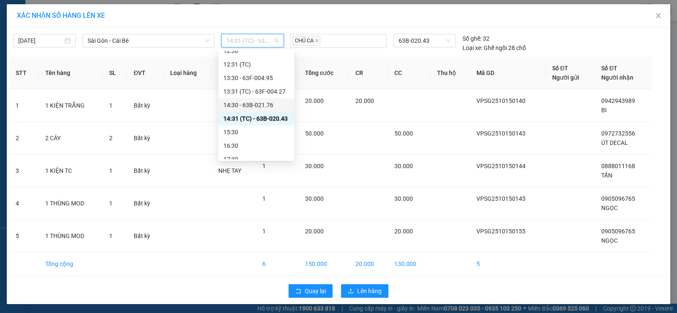
click at [256, 100] on div "14:30 - 63B-021.76" at bounding box center [256, 104] width 66 height 9
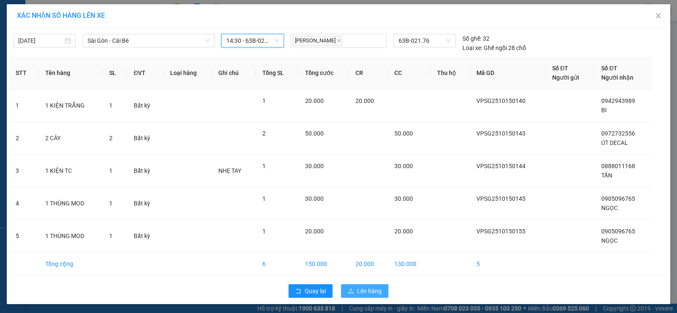
drag, startPoint x: 358, startPoint y: 291, endPoint x: 345, endPoint y: 277, distance: 19.2
click at [358, 291] on span "Lên hàng" at bounding box center [369, 290] width 25 height 9
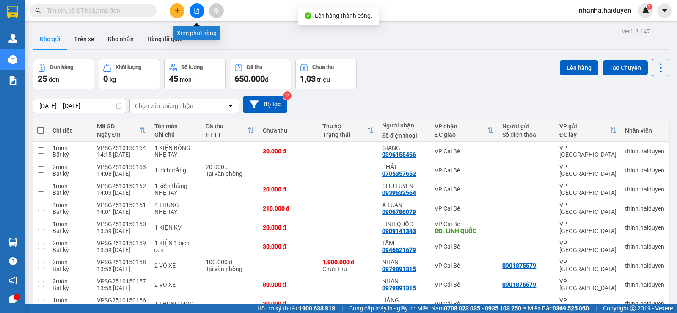
click at [193, 15] on button at bounding box center [197, 10] width 15 height 15
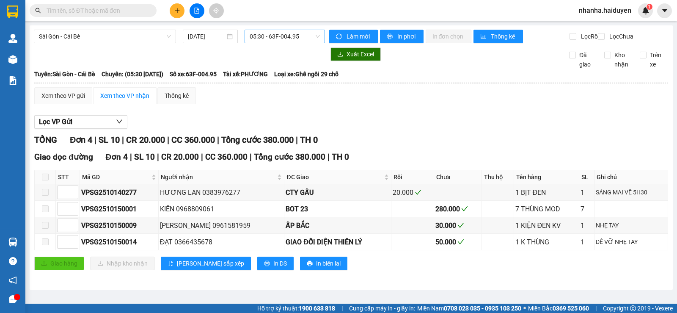
click at [259, 37] on span "05:30 - 63F-004.95" at bounding box center [285, 36] width 70 height 13
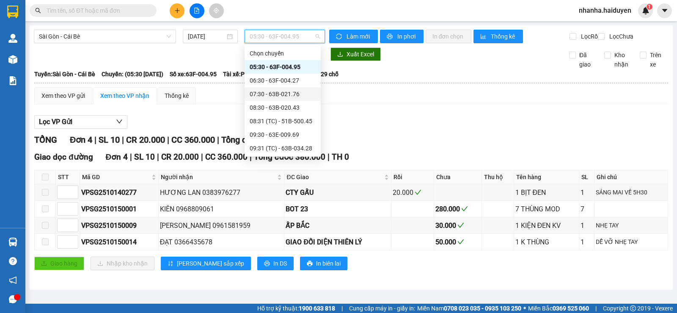
scroll to position [169, 0]
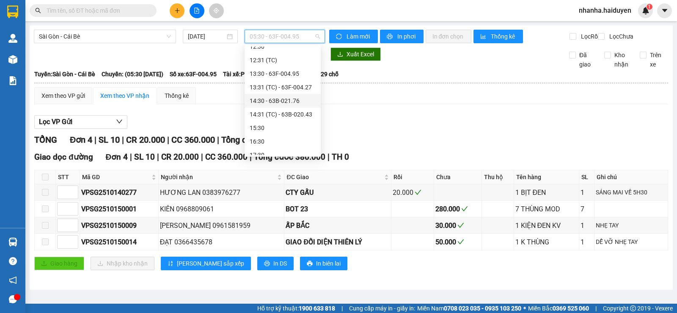
click at [278, 102] on div "14:30 - 63B-021.76" at bounding box center [283, 100] width 66 height 9
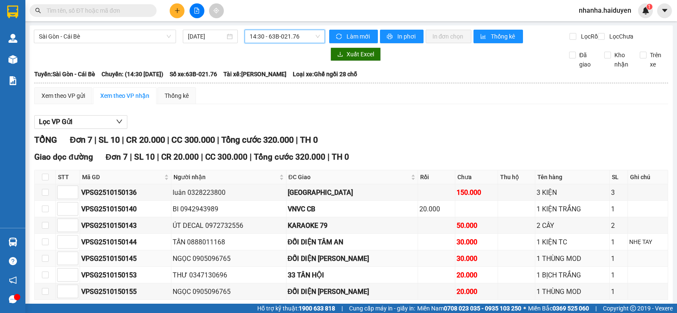
scroll to position [47, 0]
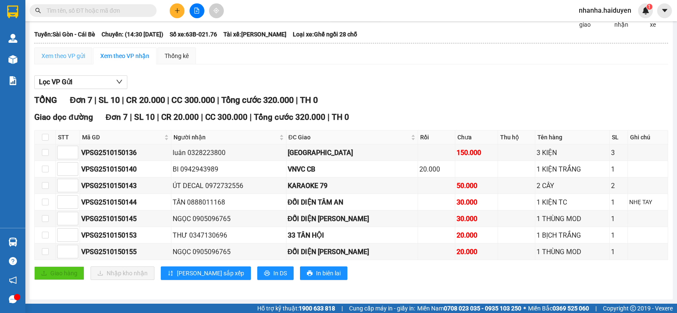
click at [70, 61] on div "Xem theo VP gửi" at bounding box center [63, 55] width 58 height 17
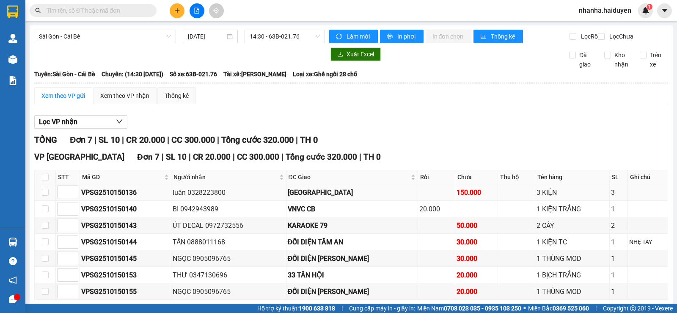
scroll to position [47, 0]
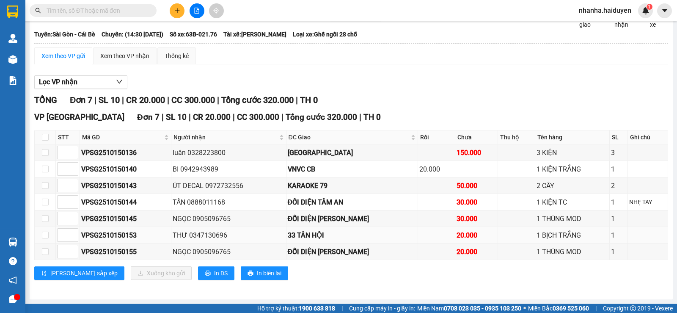
click at [246, 238] on div "THƯ 0347130696" at bounding box center [229, 235] width 112 height 11
click at [251, 156] on div "luân 0328223800" at bounding box center [229, 152] width 112 height 11
click at [42, 154] on input "checkbox" at bounding box center [45, 152] width 7 height 7
checkbox input "true"
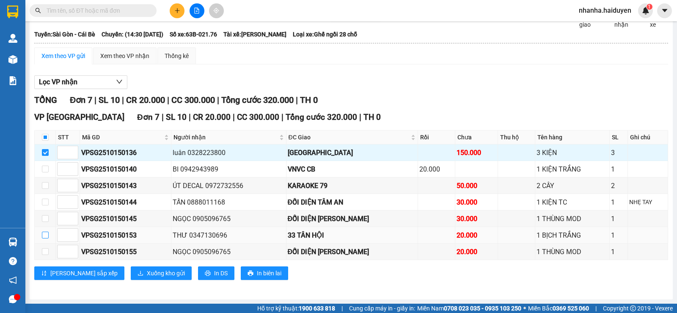
click at [48, 233] on input "checkbox" at bounding box center [45, 235] width 7 height 7
checkbox input "true"
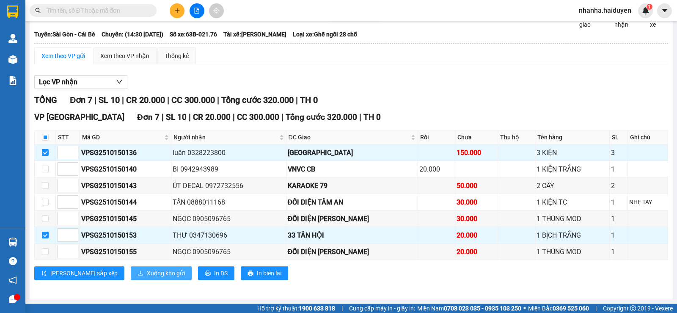
click at [131, 278] on button "Xuống kho gửi" at bounding box center [161, 273] width 61 height 14
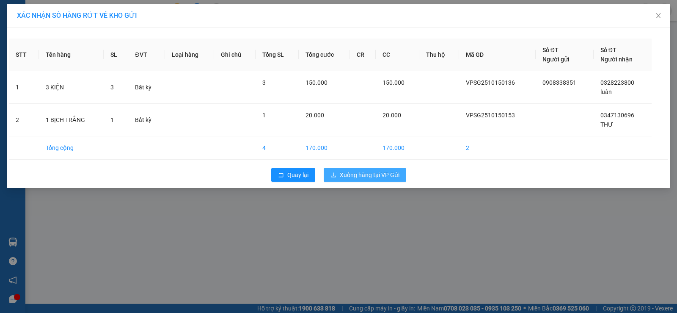
click at [403, 178] on button "Xuống hàng tại VP Gửi" at bounding box center [365, 175] width 83 height 14
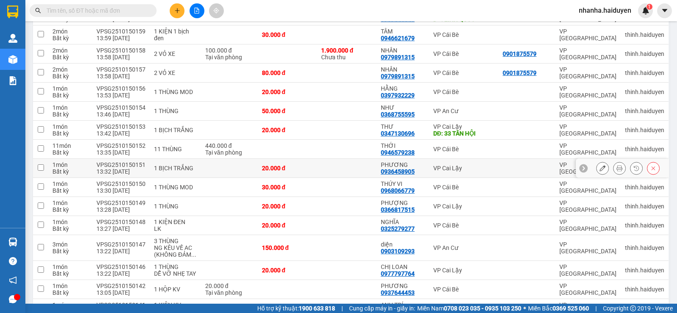
scroll to position [394, 0]
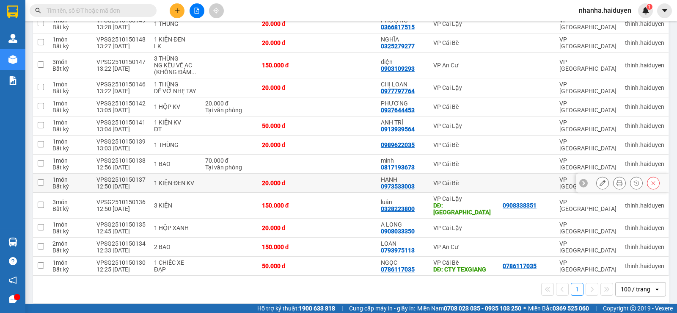
click at [350, 191] on td at bounding box center [347, 183] width 60 height 19
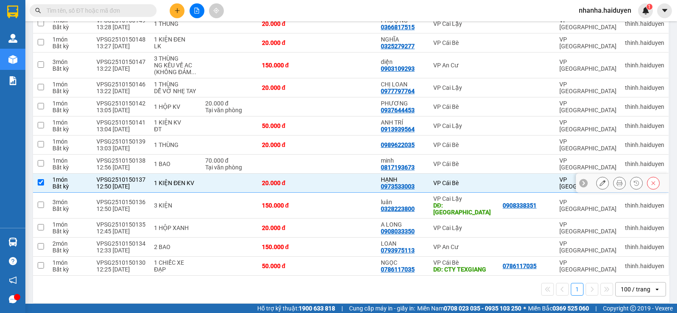
click at [350, 188] on td at bounding box center [347, 183] width 60 height 19
checkbox input "false"
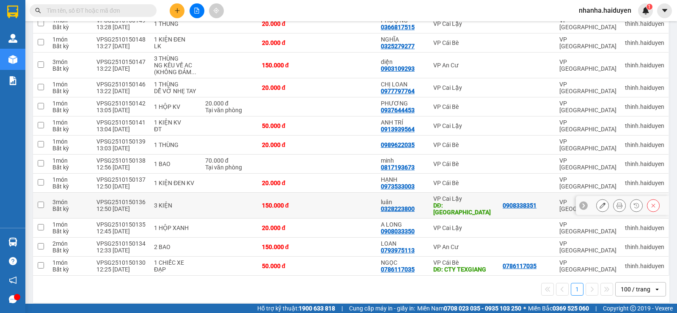
click at [354, 199] on td at bounding box center [347, 206] width 60 height 26
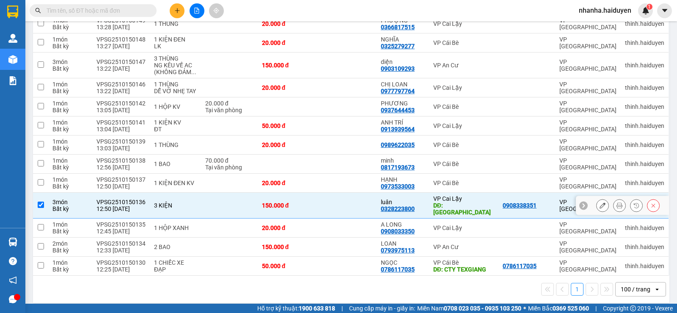
checkbox input "true"
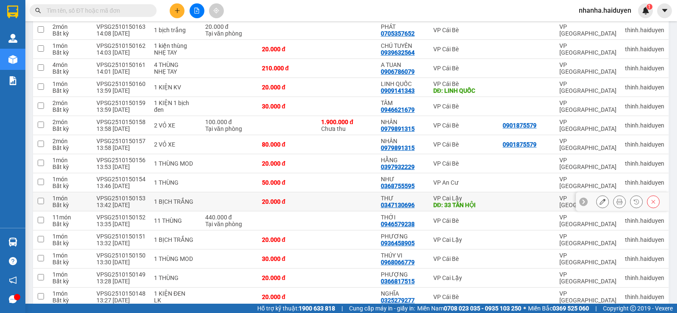
click at [336, 199] on td at bounding box center [347, 201] width 60 height 19
checkbox input "true"
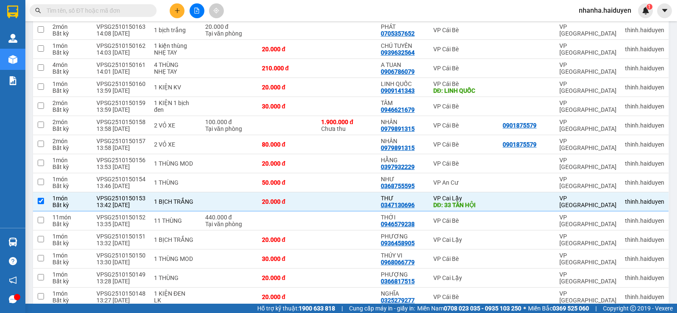
scroll to position [0, 0]
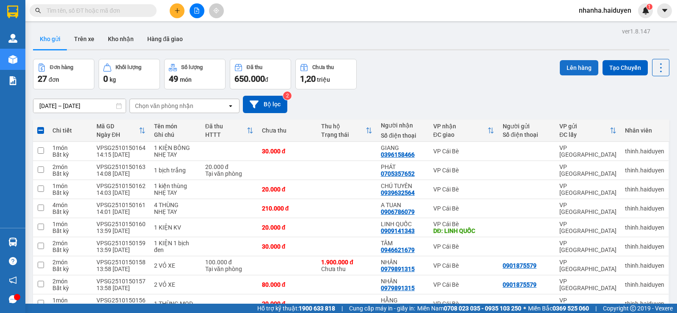
click at [562, 64] on button "Lên hàng" at bounding box center [579, 67] width 39 height 15
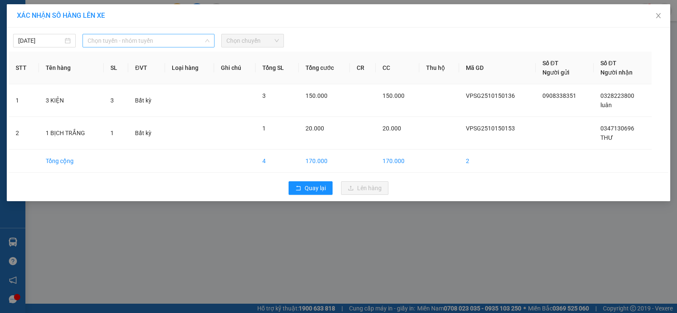
click at [169, 43] on span "Chọn tuyến - nhóm tuyến" at bounding box center [149, 40] width 122 height 13
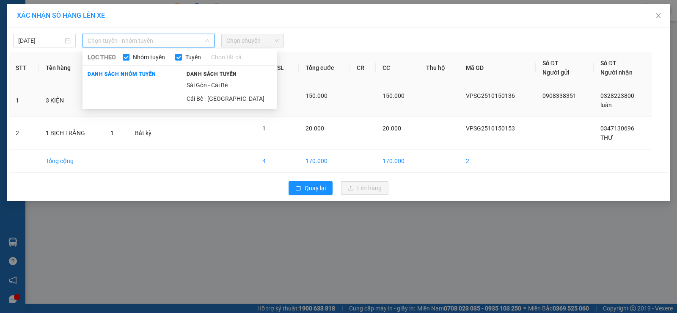
click at [214, 91] on li "Sài Gòn - Cái Bè" at bounding box center [230, 85] width 96 height 14
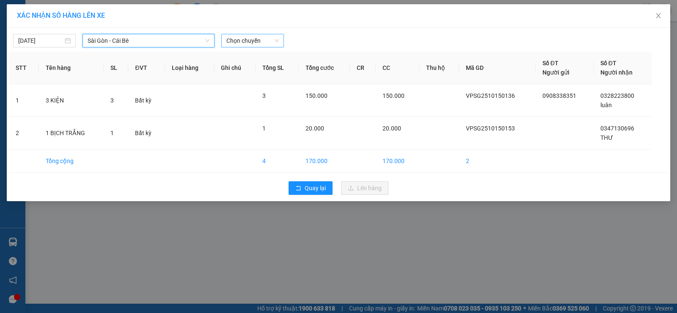
click at [251, 42] on span "Chọn chuyến" at bounding box center [252, 40] width 52 height 13
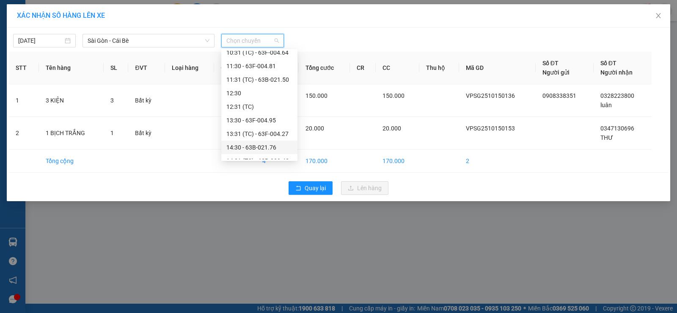
scroll to position [169, 0]
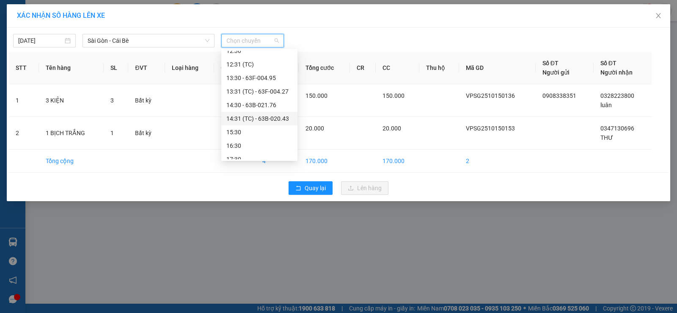
click at [277, 122] on div "14:31 (TC) - 63B-020.43" at bounding box center [259, 118] width 66 height 9
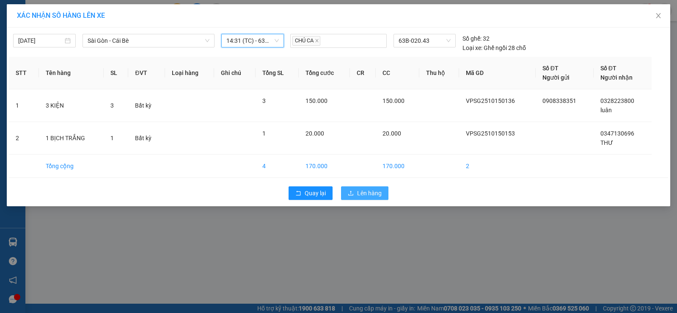
click at [356, 197] on button "Lên hàng" at bounding box center [364, 193] width 47 height 14
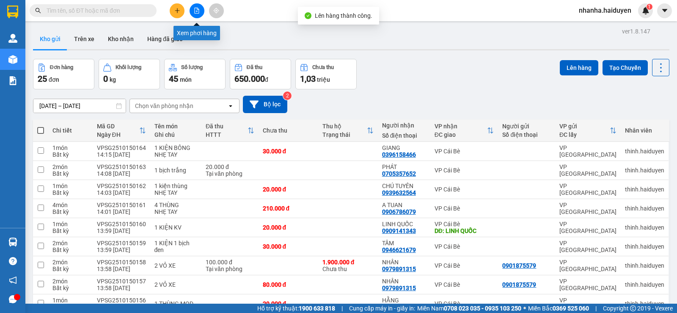
click at [198, 14] on button at bounding box center [197, 10] width 15 height 15
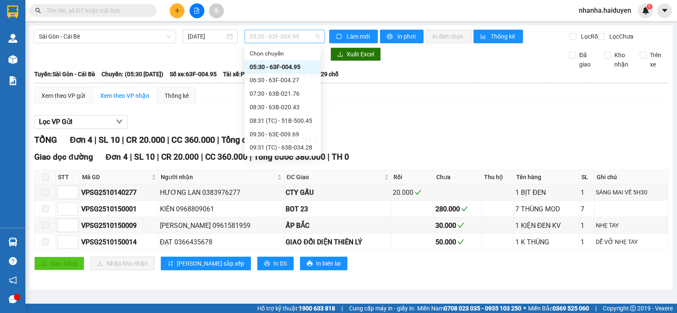
click at [270, 32] on span "05:30 - 63F-004.95" at bounding box center [285, 36] width 70 height 13
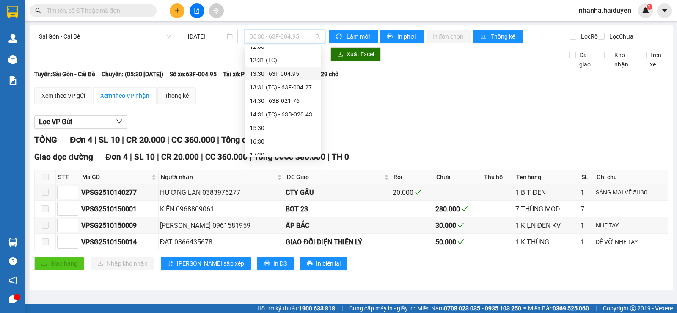
click at [291, 72] on div "13:30 - 63F-004.95" at bounding box center [283, 73] width 66 height 9
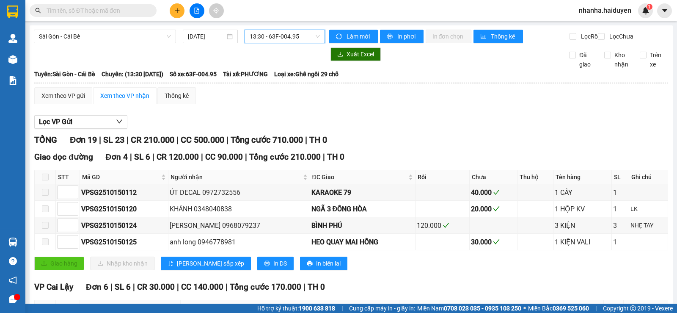
click at [281, 39] on span "13:30 - 63F-004.95" at bounding box center [285, 36] width 70 height 13
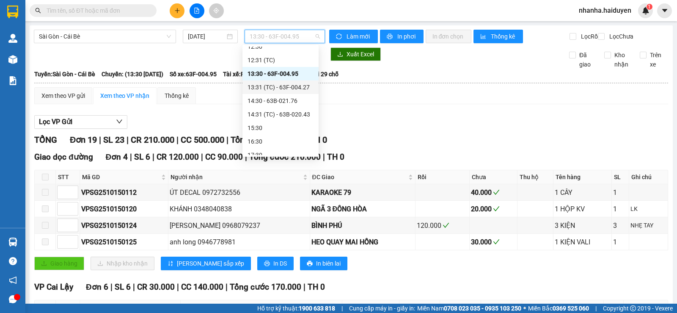
click at [296, 91] on div "13:31 (TC) - 63F-004.27" at bounding box center [281, 87] width 66 height 9
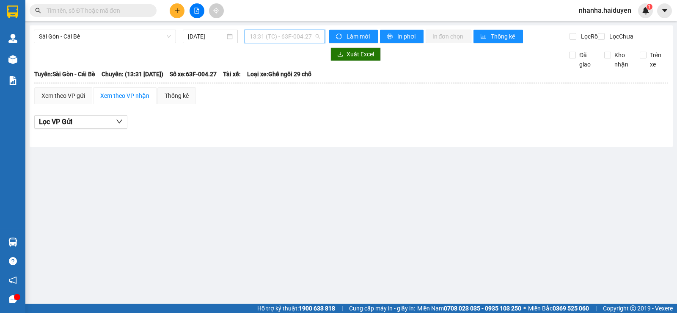
drag, startPoint x: 285, startPoint y: 37, endPoint x: 291, endPoint y: 106, distance: 69.2
click at [285, 38] on span "13:31 (TC) - 63F-004.27" at bounding box center [285, 36] width 70 height 13
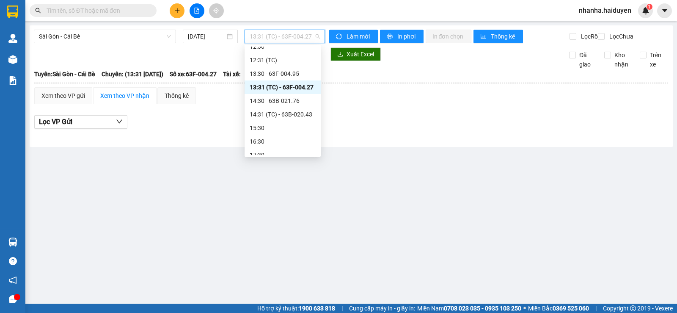
click at [293, 92] on div "13:31 (TC) - 63F-004.27" at bounding box center [283, 87] width 76 height 14
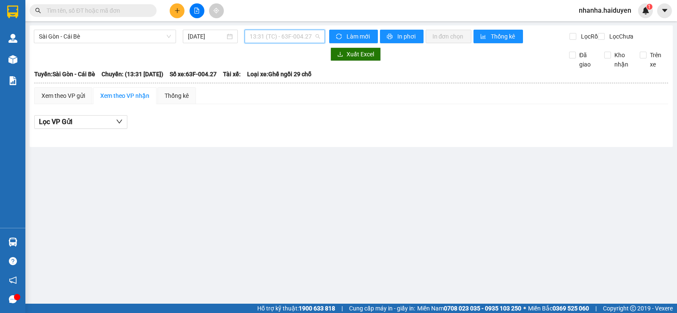
click at [290, 38] on span "13:31 (TC) - 63F-004.27" at bounding box center [285, 36] width 70 height 13
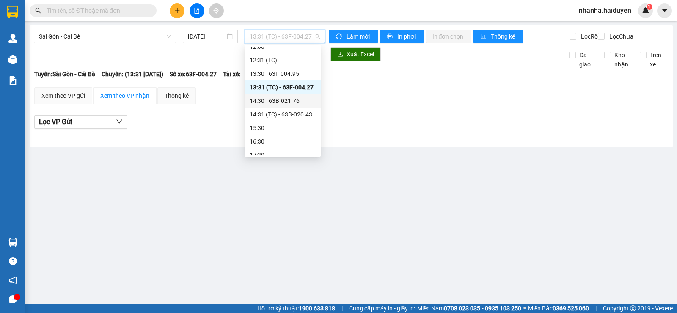
click at [298, 104] on div "14:30 - 63B-021.76" at bounding box center [283, 100] width 66 height 9
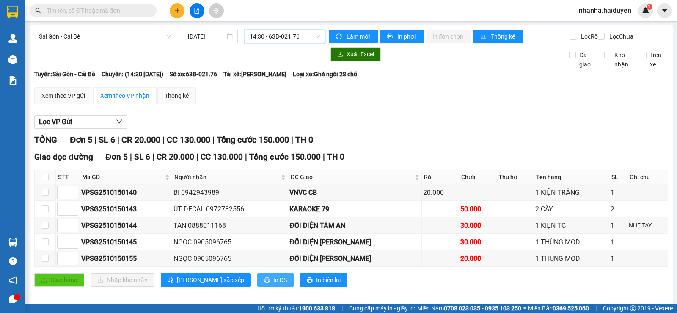
click at [264, 283] on icon "printer" at bounding box center [267, 280] width 6 height 6
click at [289, 40] on span "14:30 - 63B-021.76" at bounding box center [285, 36] width 70 height 13
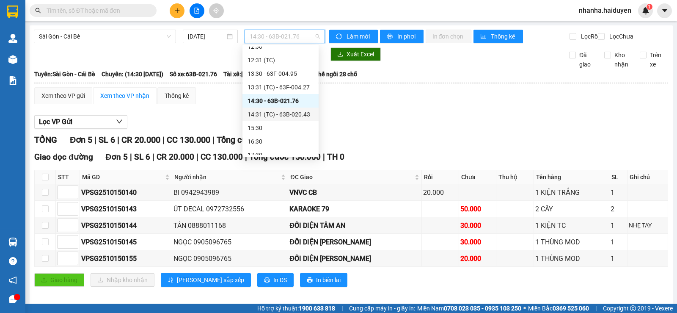
click at [287, 111] on div "14:31 (TC) - 63B-020.43" at bounding box center [281, 114] width 66 height 9
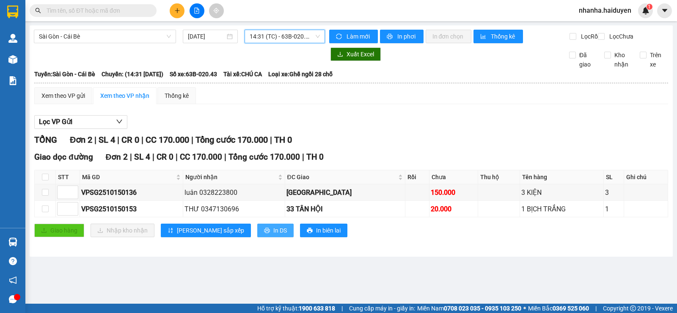
drag, startPoint x: 244, startPoint y: 239, endPoint x: 240, endPoint y: 225, distance: 14.9
click at [273, 235] on span "In DS" at bounding box center [280, 230] width 14 height 9
click at [311, 34] on span "14:31 (TC) - 63B-020.43" at bounding box center [285, 36] width 70 height 13
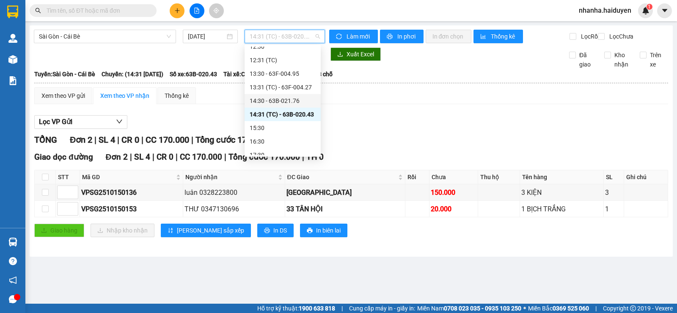
click at [290, 97] on div "14:30 - 63B-021.76" at bounding box center [283, 100] width 66 height 9
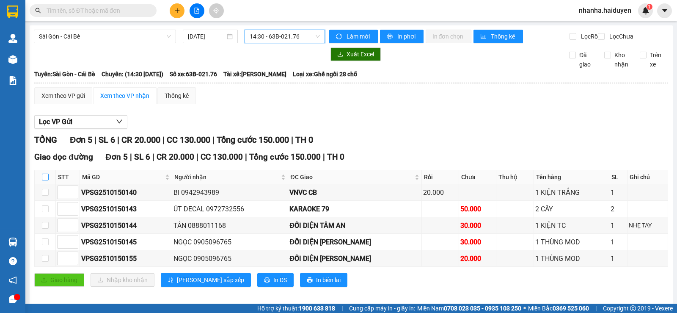
click at [45, 180] on input "checkbox" at bounding box center [45, 177] width 7 height 7
checkbox input "true"
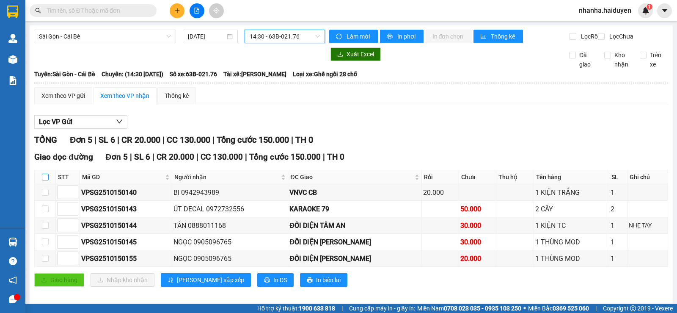
checkbox input "true"
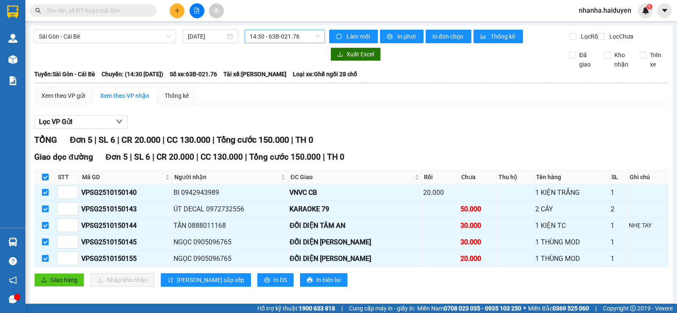
click at [257, 38] on span "14:30 - 63B-021.76" at bounding box center [285, 36] width 70 height 13
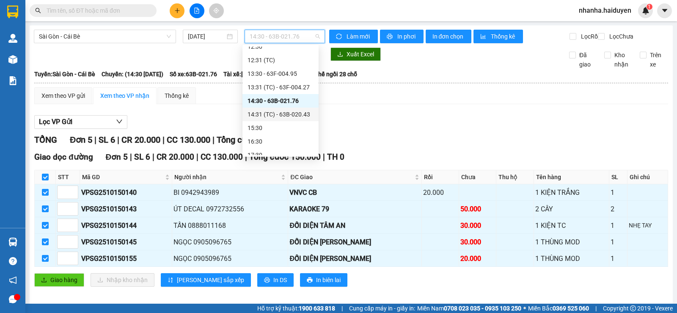
click at [273, 113] on div "14:31 (TC) - 63B-020.43" at bounding box center [281, 114] width 66 height 9
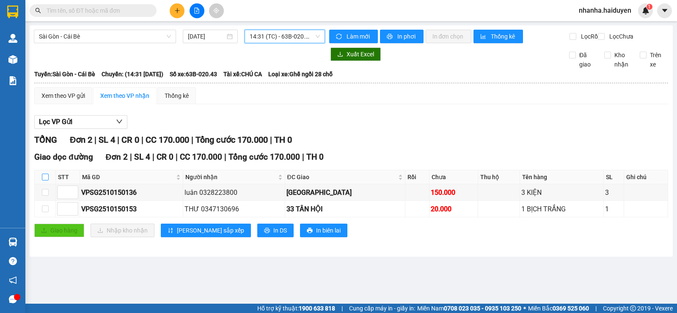
click at [47, 180] on input "checkbox" at bounding box center [45, 177] width 7 height 7
checkbox input "true"
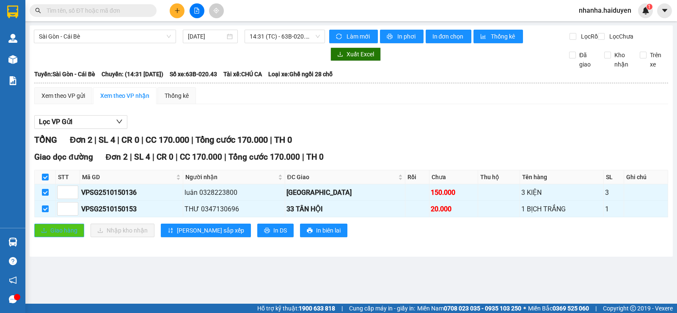
click at [52, 235] on span "Giao hàng" at bounding box center [63, 230] width 27 height 9
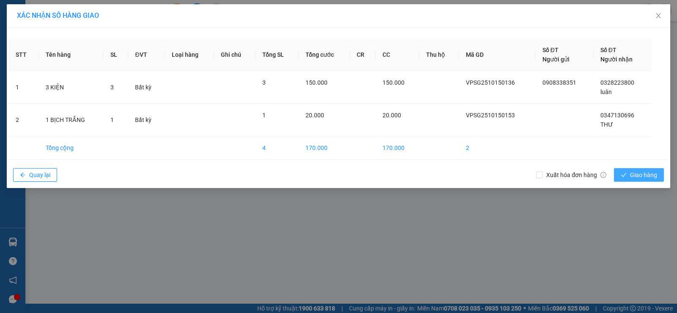
click at [631, 175] on span "Giao hàng" at bounding box center [643, 174] width 27 height 9
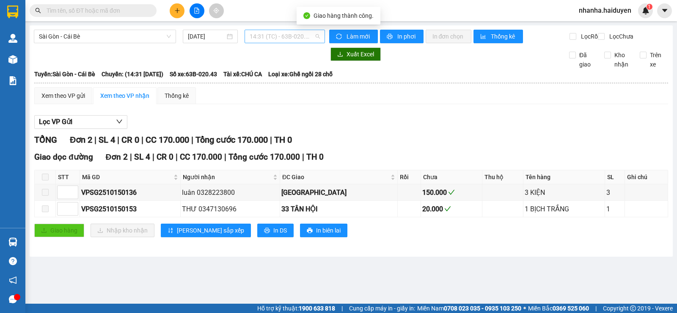
click at [289, 39] on span "14:31 (TC) - 63B-020.43" at bounding box center [285, 36] width 70 height 13
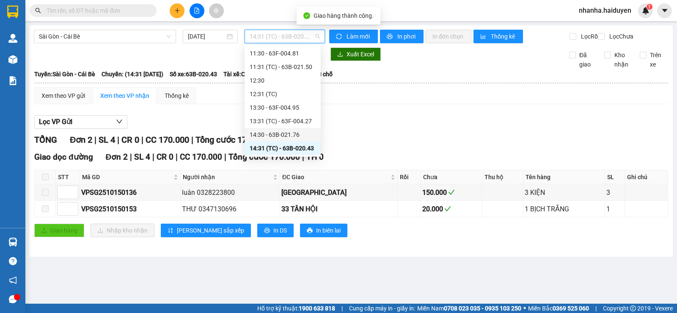
click at [294, 132] on div "14:30 - 63B-021.76" at bounding box center [283, 134] width 66 height 9
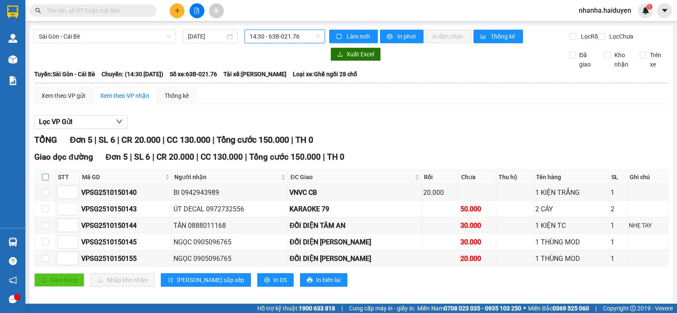
click at [43, 180] on input "checkbox" at bounding box center [45, 177] width 7 height 7
checkbox input "true"
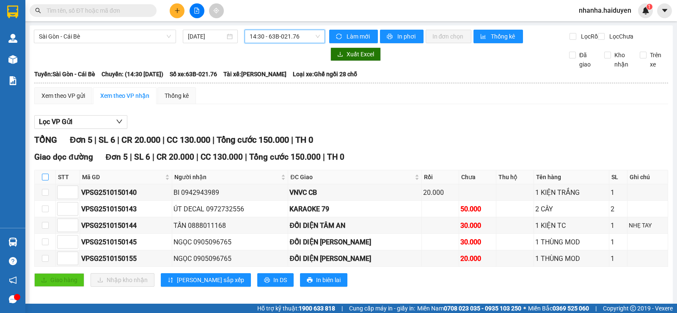
checkbox input "true"
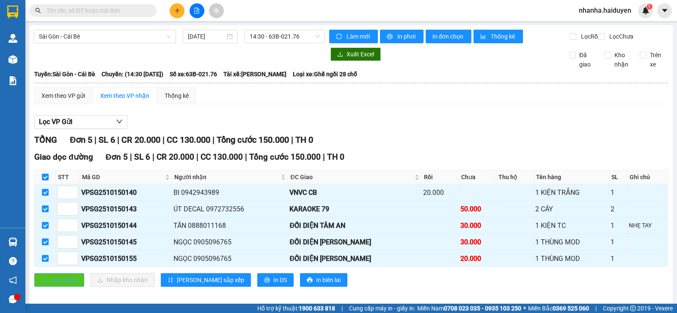
click at [51, 287] on button "Giao hàng" at bounding box center [59, 280] width 50 height 14
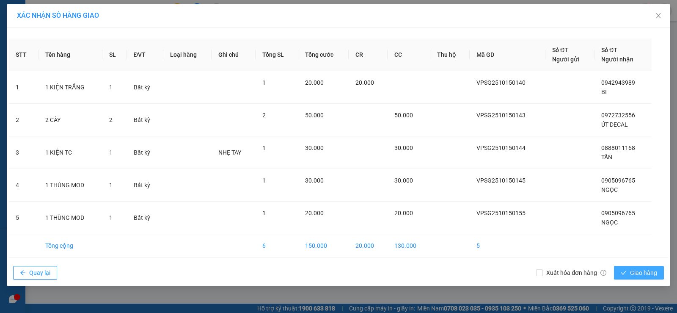
click at [631, 274] on span "Giao hàng" at bounding box center [643, 272] width 27 height 9
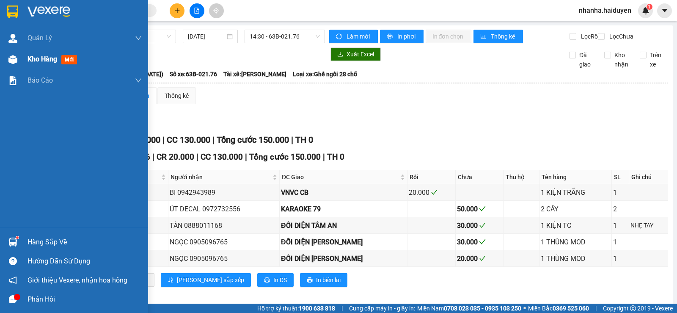
click at [32, 68] on div "Kho hàng mới" at bounding box center [85, 59] width 114 height 21
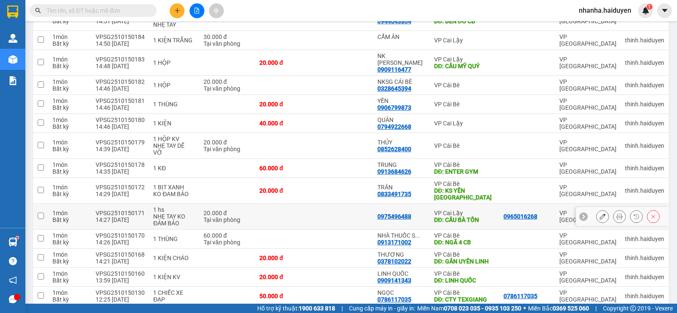
scroll to position [229, 0]
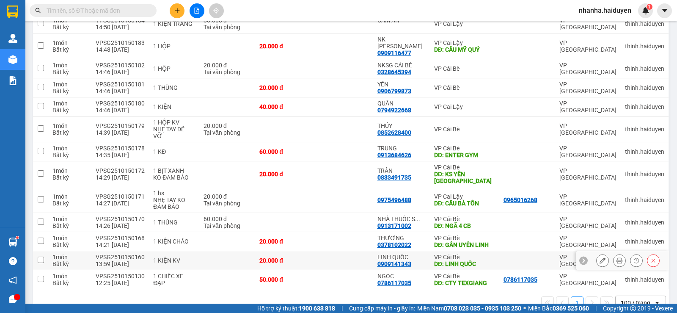
click at [331, 251] on td at bounding box center [343, 260] width 59 height 19
checkbox input "true"
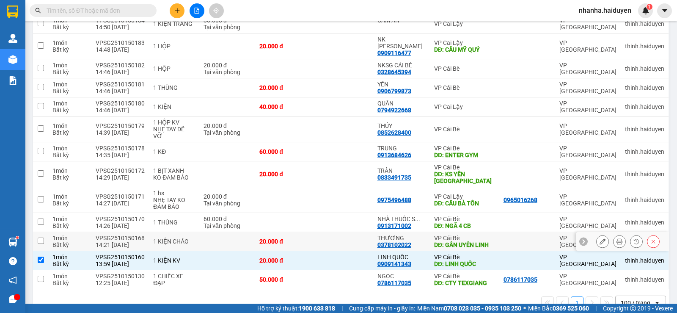
click at [334, 232] on td at bounding box center [343, 241] width 59 height 19
checkbox input "true"
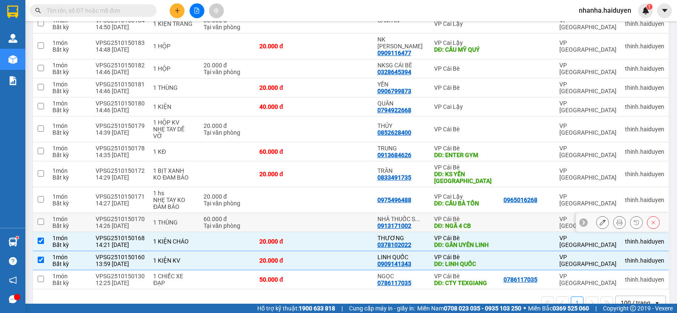
click at [332, 213] on td at bounding box center [343, 222] width 59 height 19
checkbox input "true"
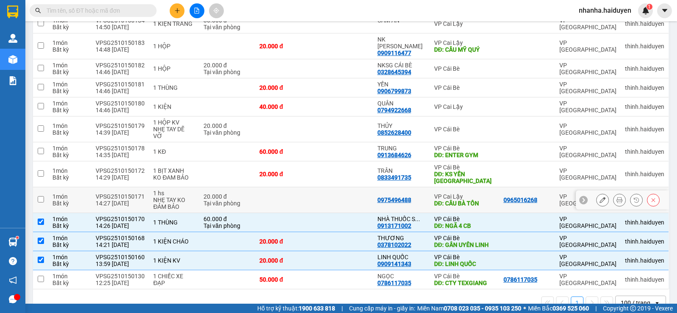
click at [330, 187] on td at bounding box center [343, 200] width 59 height 26
checkbox input "true"
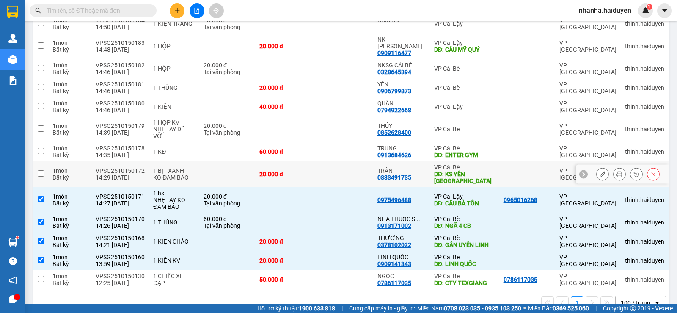
click at [327, 165] on td at bounding box center [343, 174] width 59 height 26
checkbox input "true"
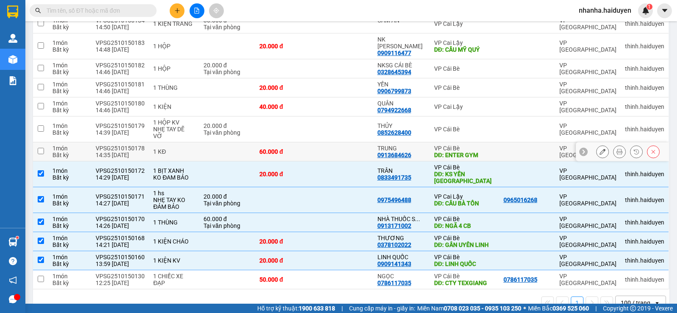
click at [332, 142] on td at bounding box center [343, 151] width 59 height 19
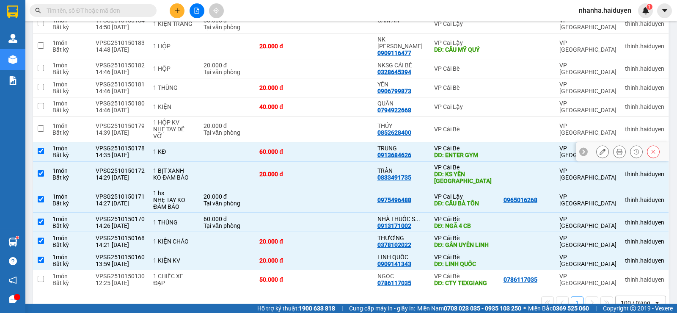
checkbox input "true"
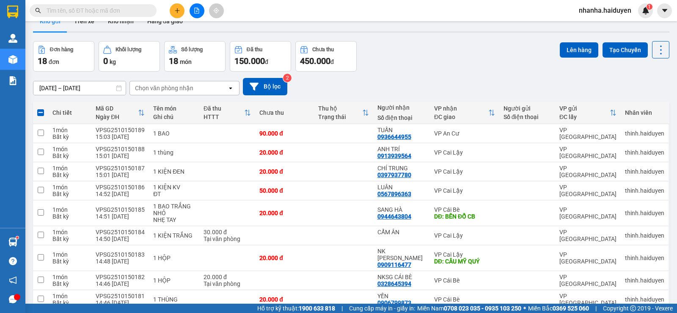
scroll to position [0, 0]
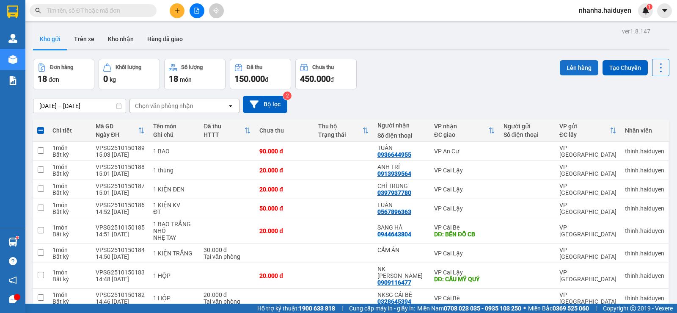
click at [570, 69] on button "Lên hàng" at bounding box center [579, 67] width 39 height 15
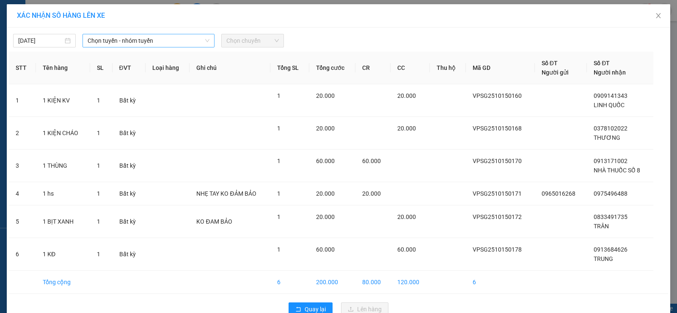
click at [119, 40] on span "Chọn tuyến - nhóm tuyến" at bounding box center [149, 40] width 122 height 13
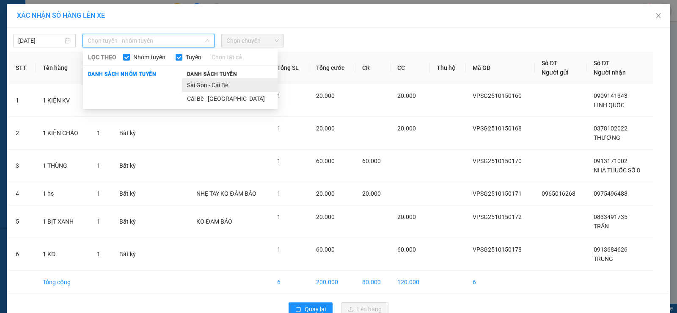
click at [215, 80] on li "Sài Gòn - Cái Bè" at bounding box center [230, 85] width 96 height 14
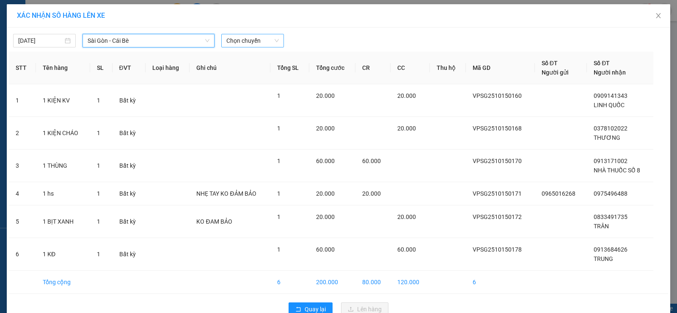
click at [255, 41] on span "Chọn chuyến" at bounding box center [252, 40] width 52 height 13
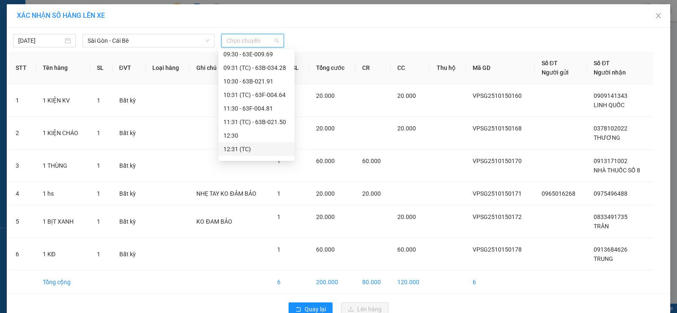
scroll to position [169, 0]
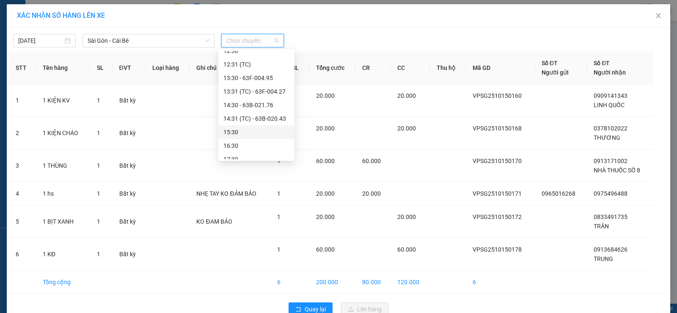
click at [245, 134] on div "15:30" at bounding box center [256, 131] width 66 height 9
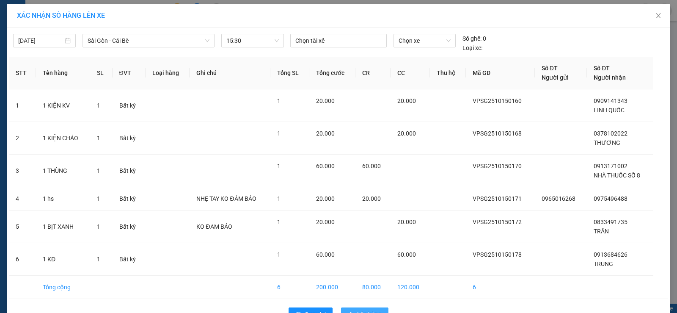
click at [369, 311] on span "Lên hàng" at bounding box center [369, 313] width 25 height 9
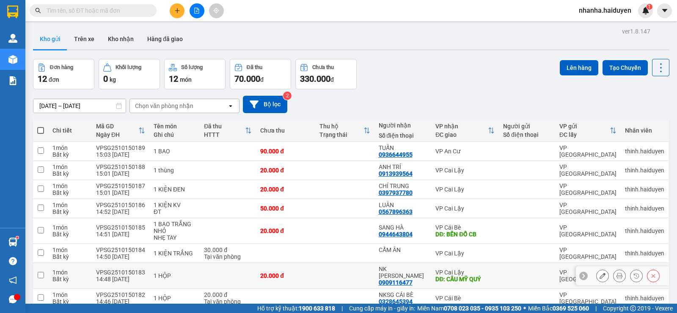
click at [336, 277] on td at bounding box center [344, 276] width 59 height 26
checkbox input "true"
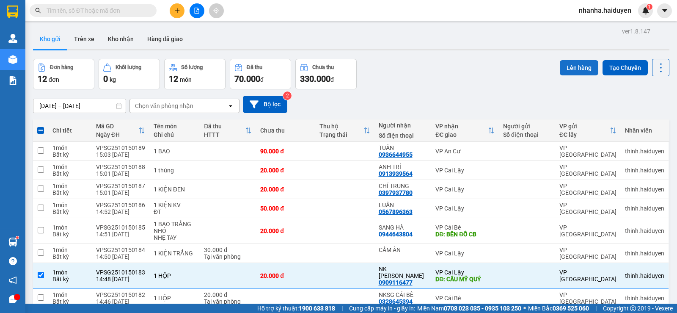
click at [585, 63] on button "Lên hàng" at bounding box center [579, 67] width 39 height 15
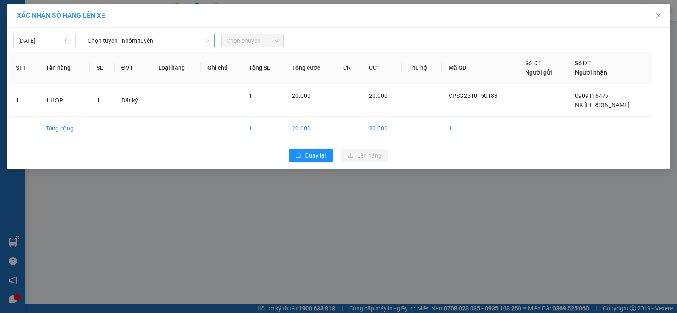
click at [201, 39] on span "Chọn tuyến - nhóm tuyến" at bounding box center [149, 40] width 122 height 13
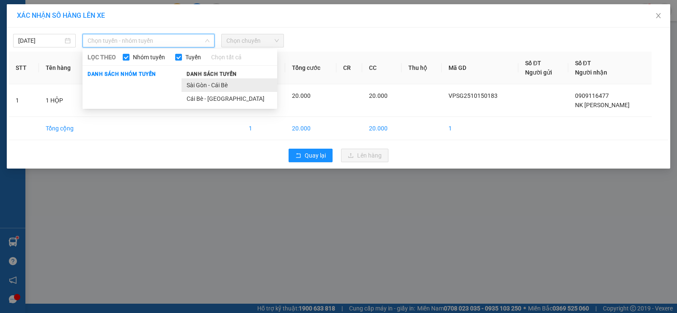
click at [209, 83] on li "Sài Gòn - Cái Bè" at bounding box center [230, 85] width 96 height 14
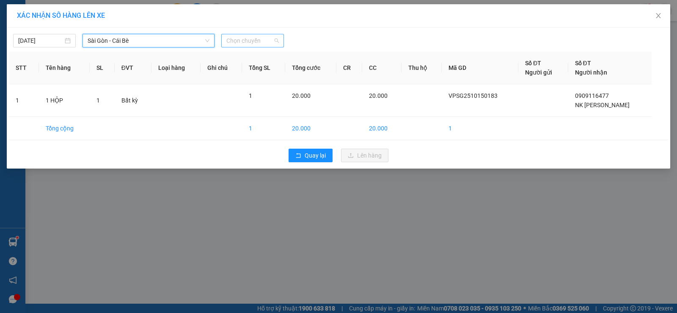
click at [249, 43] on span "Chọn chuyến" at bounding box center [252, 40] width 52 height 13
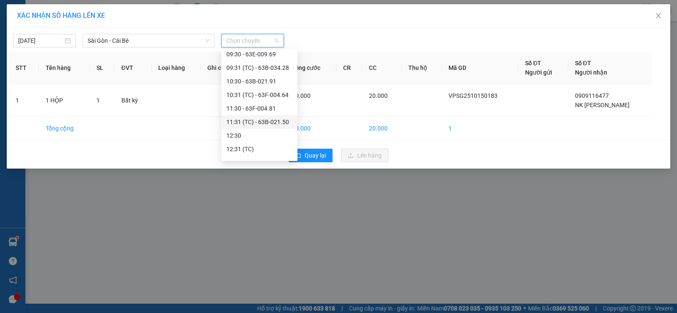
scroll to position [169, 0]
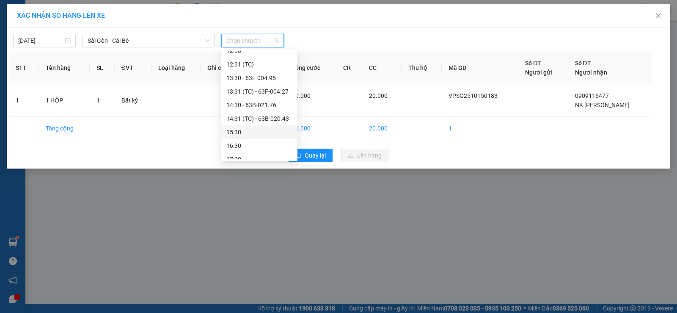
click at [292, 213] on div "XÁC NHẬN SỐ HÀNG LÊN XE 15/10/2025 Sài Gòn - Cái Bè LỌC THEO Nhóm tuyến Tuyến C…" at bounding box center [338, 156] width 677 height 313
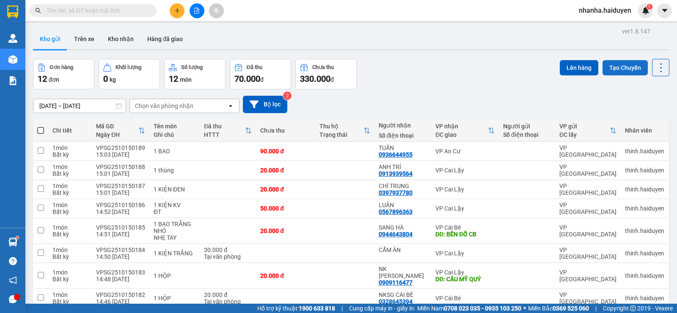
click at [614, 63] on button "Tạo Chuyến" at bounding box center [625, 67] width 45 height 15
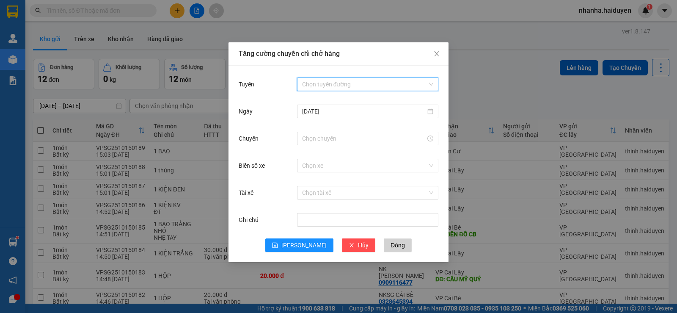
click at [325, 83] on input "Tuyến" at bounding box center [364, 84] width 125 height 13
click at [334, 98] on div "Sài Gòn - Cái Bè" at bounding box center [367, 101] width 131 height 9
click at [319, 138] on input "Chuyến" at bounding box center [364, 138] width 124 height 9
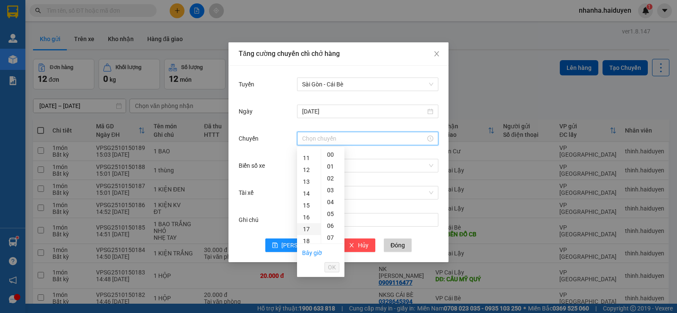
scroll to position [169, 0]
click at [310, 165] on div "15" at bounding box center [309, 163] width 24 height 12
click at [336, 179] on div "31" at bounding box center [332, 183] width 23 height 12
type input "15:31"
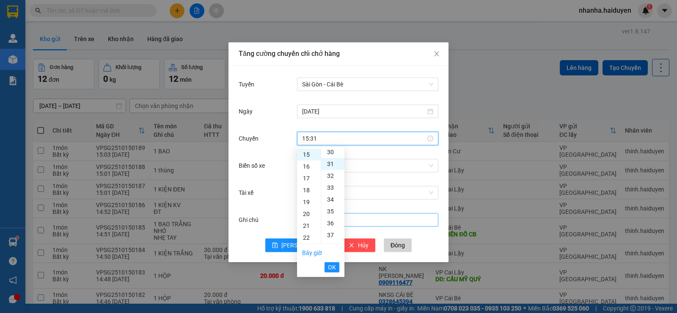
scroll to position [367, 0]
click at [332, 267] on span "OK" at bounding box center [332, 266] width 8 height 9
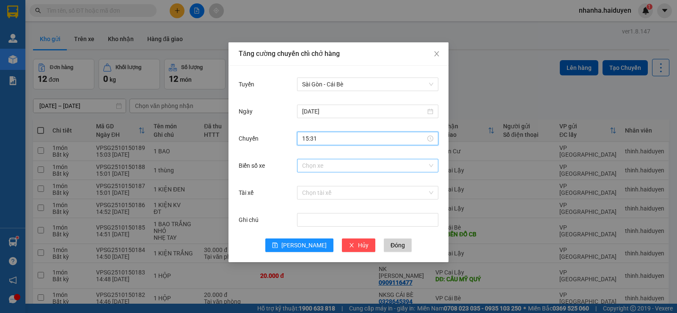
click at [329, 167] on input "Biển số xe" at bounding box center [364, 165] width 125 height 13
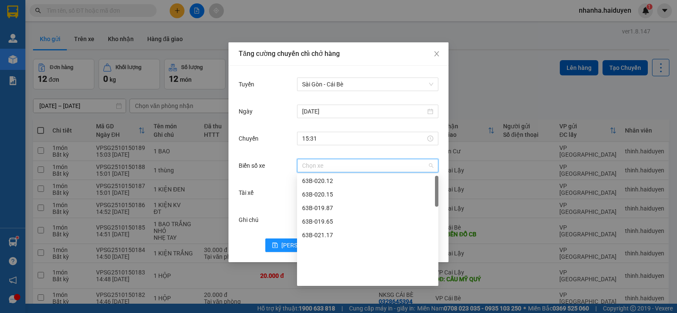
scroll to position [0, 0]
type input "45"
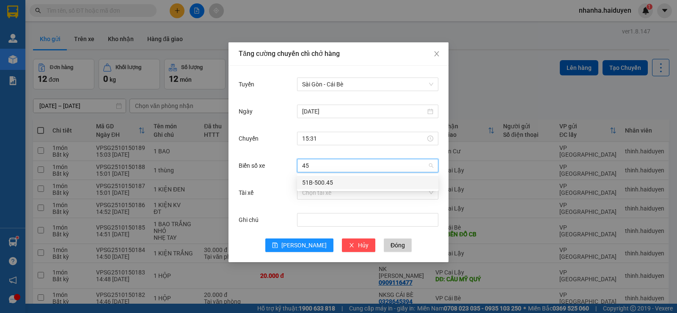
click at [335, 182] on div "51B-500.45" at bounding box center [367, 182] width 131 height 9
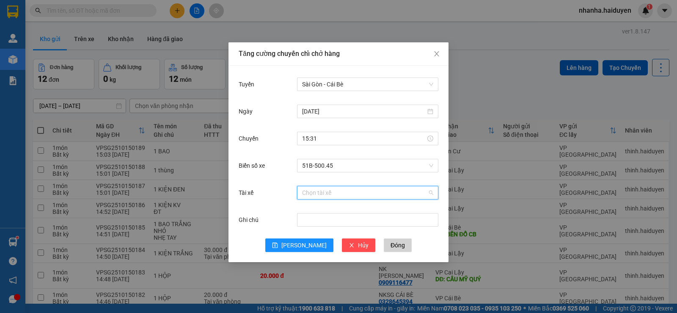
click at [339, 192] on input "Tài xế" at bounding box center [364, 192] width 125 height 13
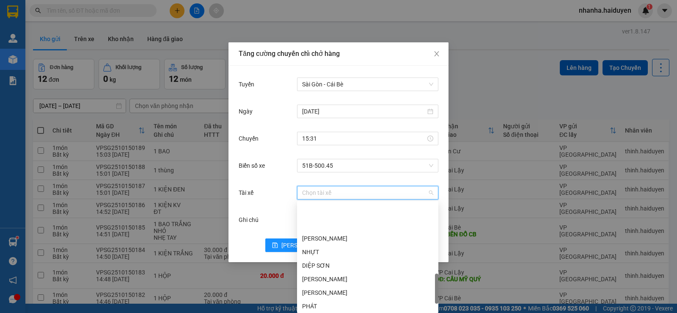
scroll to position [379, 0]
type input "NH"
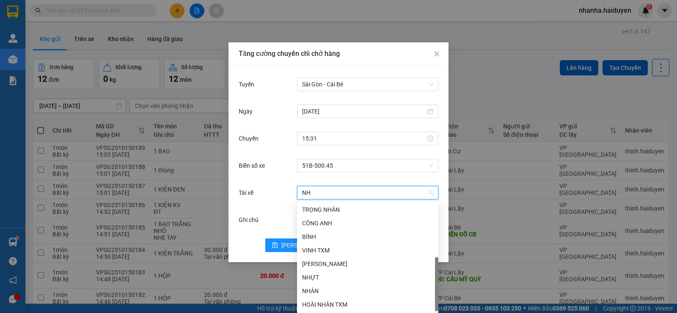
scroll to position [14, 0]
click at [322, 272] on div "NHỰT" at bounding box center [367, 277] width 141 height 14
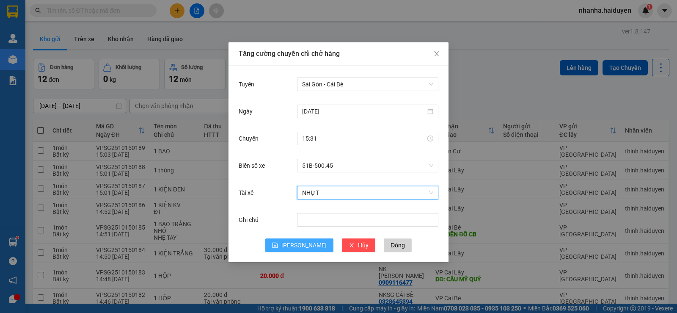
click at [300, 249] on span "Lưu" at bounding box center [303, 244] width 45 height 9
click at [318, 272] on div "Tăng cường chuyến chỉ chở hàng Tuyến Chọn tuyến đường Ngày Chuyến Biển số xe Ch…" at bounding box center [338, 156] width 677 height 313
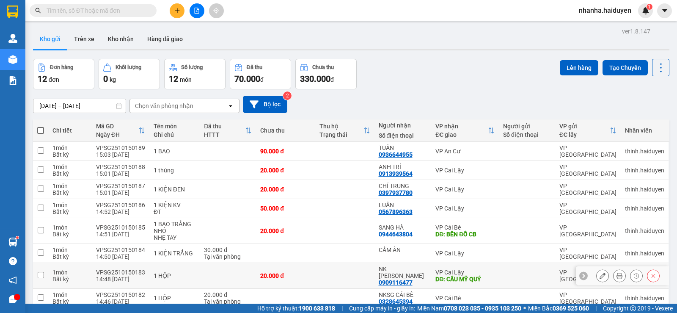
click at [334, 274] on td at bounding box center [344, 276] width 59 height 26
checkbox input "true"
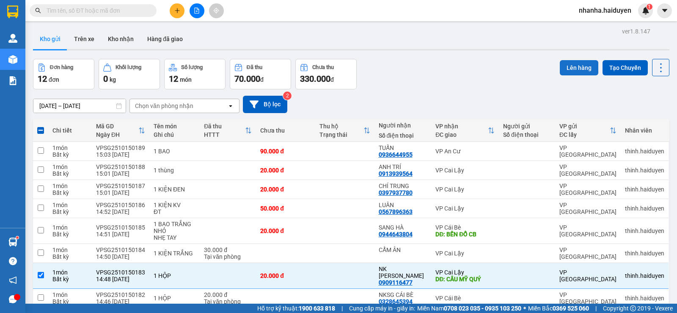
click at [560, 66] on button "Lên hàng" at bounding box center [579, 67] width 39 height 15
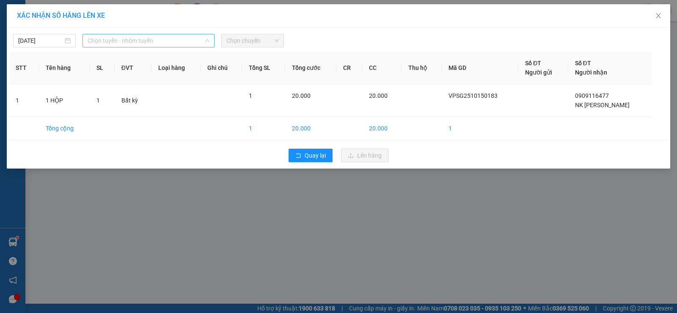
click at [152, 43] on span "Chọn tuyến - nhóm tuyến" at bounding box center [149, 40] width 122 height 13
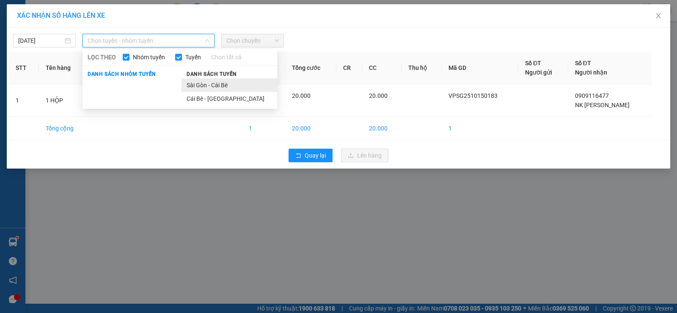
click at [199, 85] on li "Sài Gòn - Cái Bè" at bounding box center [230, 85] width 96 height 14
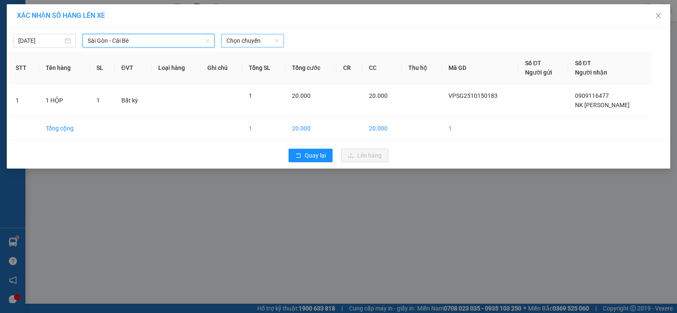
click at [245, 36] on div "15/10/2025 Sài Gòn - Cái Bè Sài Gòn - Cái Bè LỌC THEO Nhóm tuyến Tuyến Chọn tất…" at bounding box center [338, 39] width 659 height 18
click at [245, 36] on span "Chọn chuyến" at bounding box center [252, 40] width 52 height 13
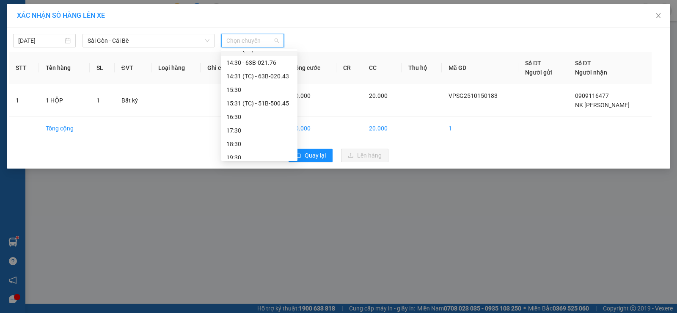
scroll to position [217, 0]
click at [253, 97] on div "15:31 (TC) - 51B-500.45" at bounding box center [259, 98] width 66 height 9
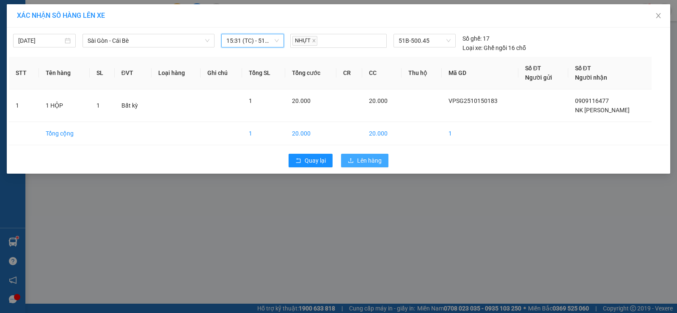
drag, startPoint x: 377, startPoint y: 163, endPoint x: 372, endPoint y: 160, distance: 5.4
click at [377, 163] on span "Lên hàng" at bounding box center [369, 160] width 25 height 9
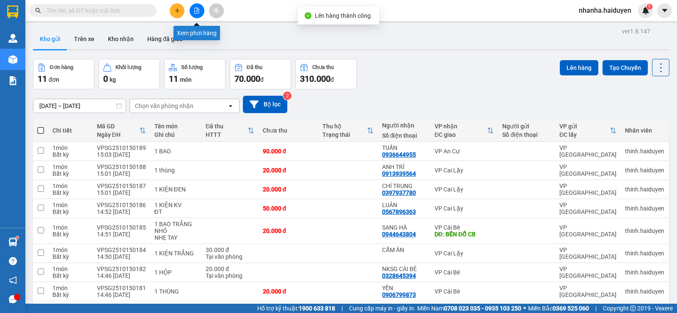
click at [198, 14] on button at bounding box center [197, 10] width 15 height 15
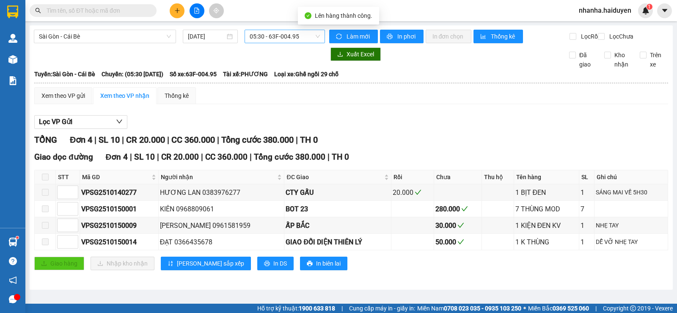
click at [251, 37] on span "05:30 - 63F-004.95" at bounding box center [285, 36] width 70 height 13
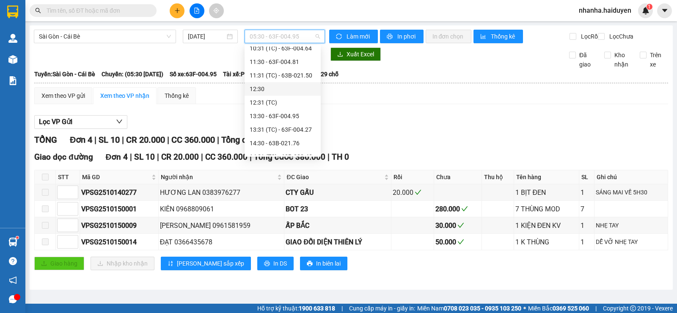
scroll to position [169, 0]
click at [271, 125] on div "15:30" at bounding box center [283, 127] width 66 height 9
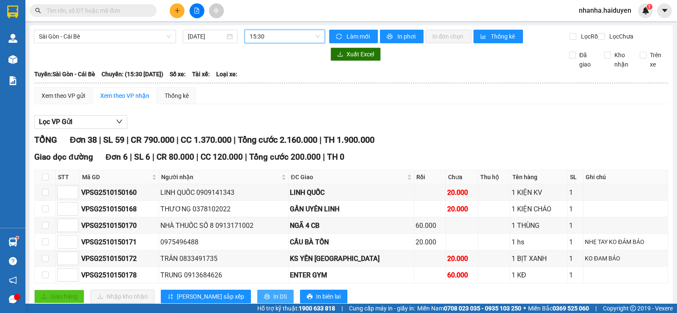
click at [257, 298] on button "In DS" at bounding box center [275, 297] width 36 height 14
click at [272, 36] on span "15:30" at bounding box center [285, 36] width 70 height 13
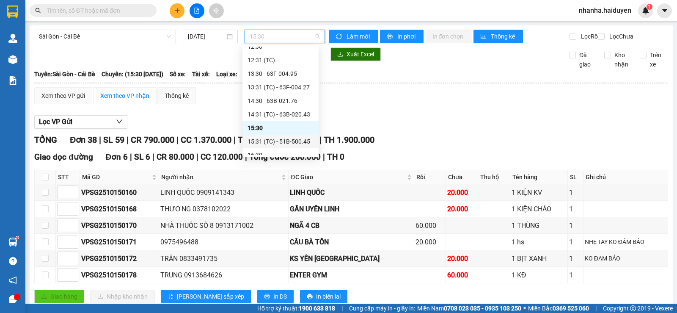
click at [263, 143] on div "15:31 (TC) - 51B-500.45" at bounding box center [281, 141] width 66 height 9
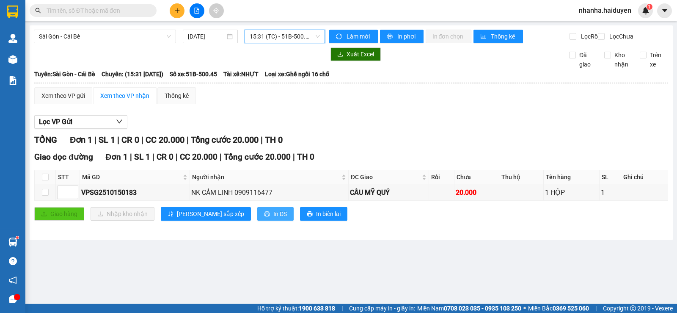
click at [264, 217] on icon "printer" at bounding box center [267, 214] width 6 height 6
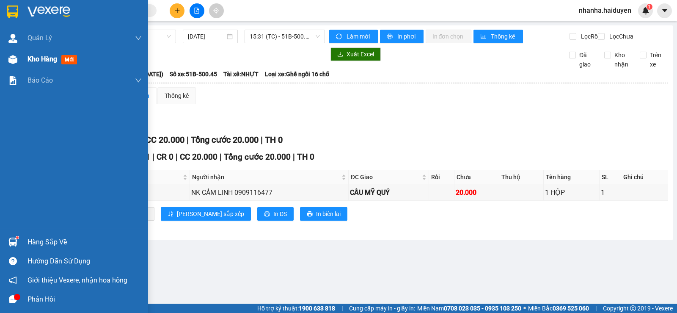
click at [50, 66] on div "Kho hàng mới" at bounding box center [85, 59] width 114 height 21
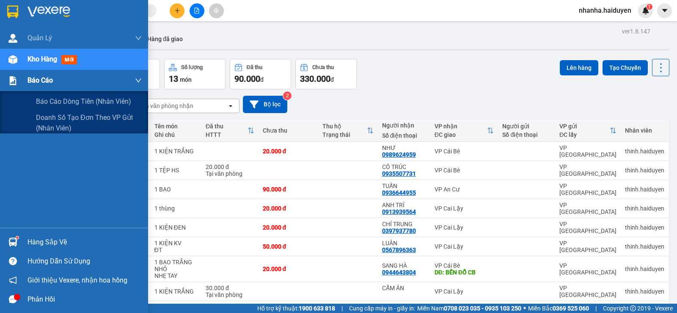
click at [10, 74] on div at bounding box center [13, 80] width 15 height 15
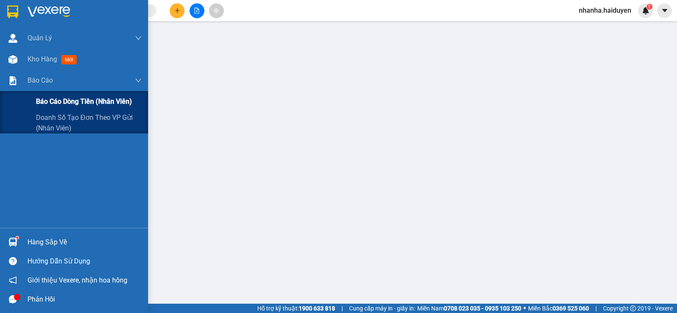
click at [51, 99] on span "Báo cáo dòng tiền (nhân viên)" at bounding box center [84, 101] width 96 height 11
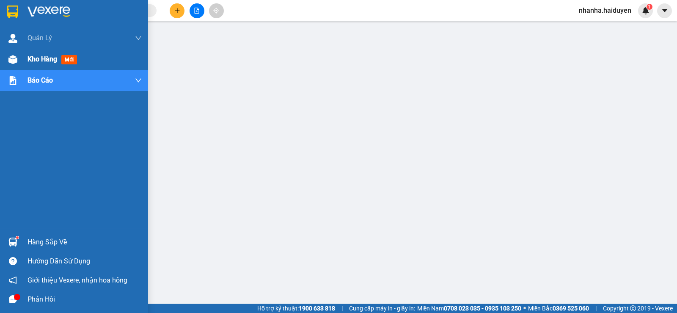
click at [20, 56] on div "Kho hàng mới" at bounding box center [74, 59] width 148 height 21
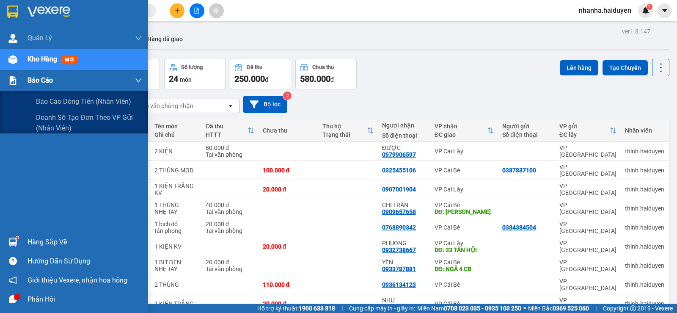
click at [19, 85] on div at bounding box center [13, 80] width 15 height 15
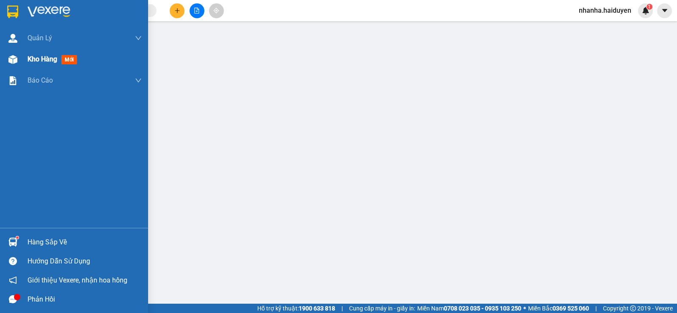
click at [28, 69] on div "Kho hàng mới" at bounding box center [85, 59] width 114 height 21
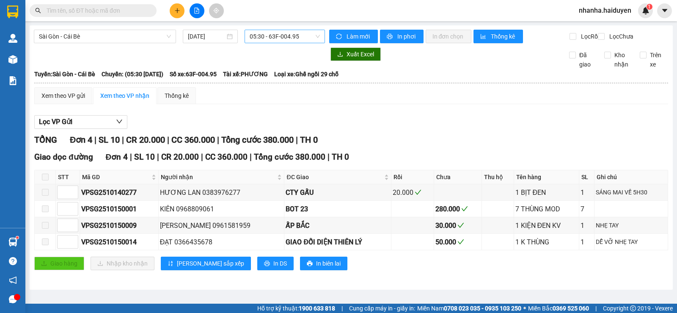
click at [273, 36] on span "05:30 - 63F-004.95" at bounding box center [285, 36] width 70 height 13
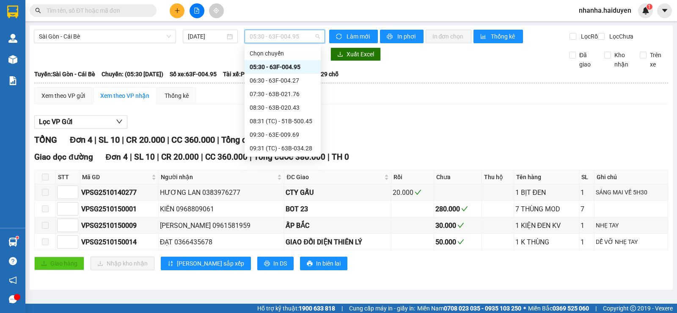
click at [284, 306] on div "15:31 (TC) - 51B-500.45" at bounding box center [283, 310] width 66 height 9
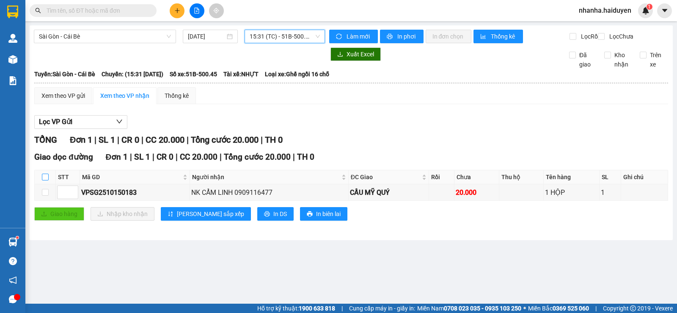
click at [42, 180] on input "checkbox" at bounding box center [45, 177] width 7 height 7
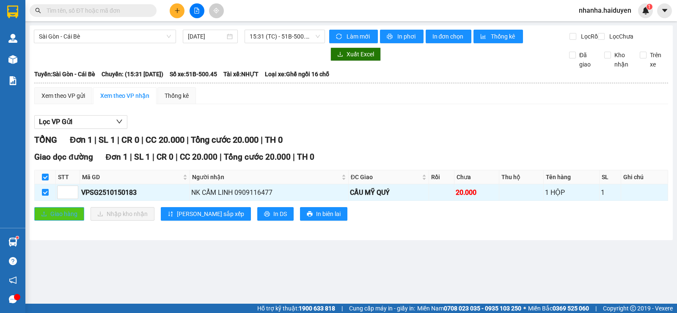
click at [65, 218] on span "Giao hàng" at bounding box center [63, 213] width 27 height 9
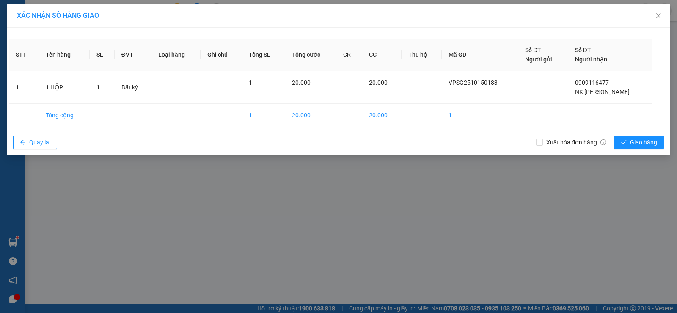
click at [617, 133] on div "Xuất hóa đơn hàng Giao hàng" at bounding box center [602, 142] width 132 height 22
click at [619, 141] on button "Giao hàng" at bounding box center [639, 142] width 50 height 14
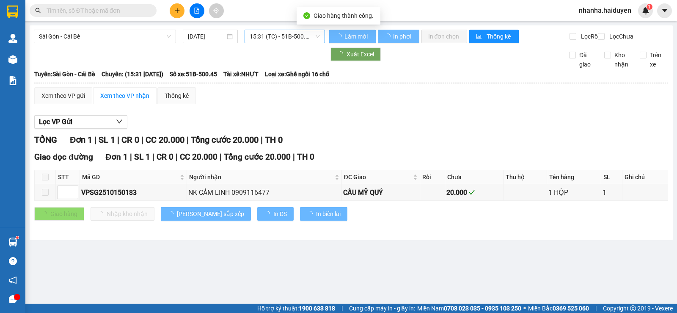
click at [295, 30] on span "15:31 (TC) - 51B-500.45" at bounding box center [285, 36] width 70 height 13
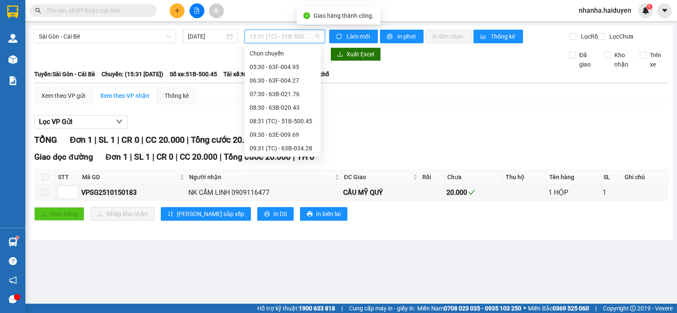
click at [278, 292] on div "15:30" at bounding box center [283, 296] width 66 height 9
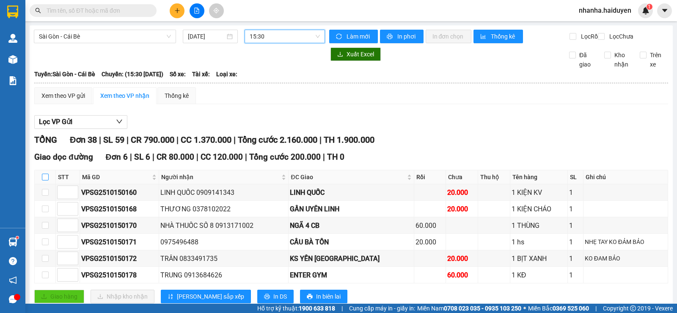
click at [47, 180] on input "checkbox" at bounding box center [45, 177] width 7 height 7
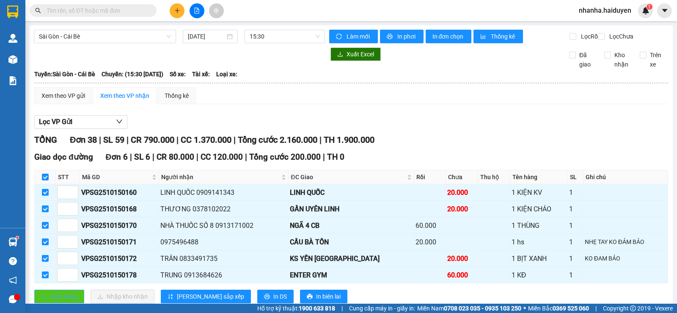
click at [60, 298] on button "Giao hàng" at bounding box center [59, 297] width 50 height 14
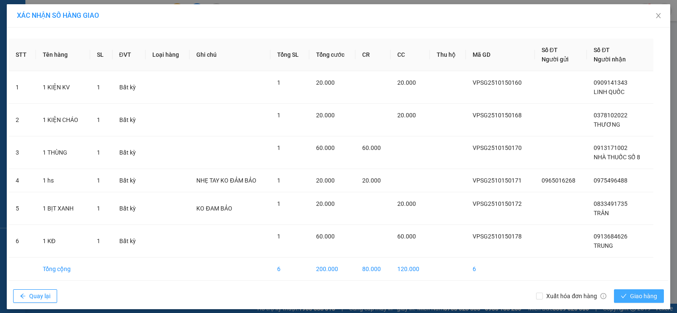
click at [633, 294] on span "Giao hàng" at bounding box center [643, 295] width 27 height 9
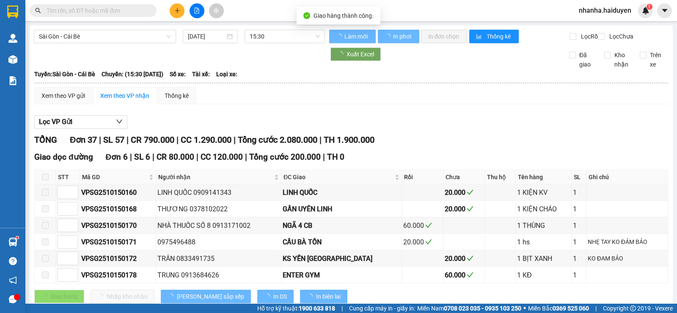
click at [255, 36] on span "15:30" at bounding box center [285, 36] width 70 height 13
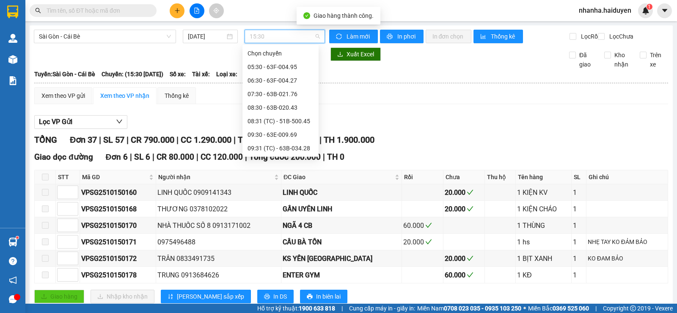
click at [281, 279] on div "14:31 (TC) - 63B-020.43" at bounding box center [281, 283] width 66 height 9
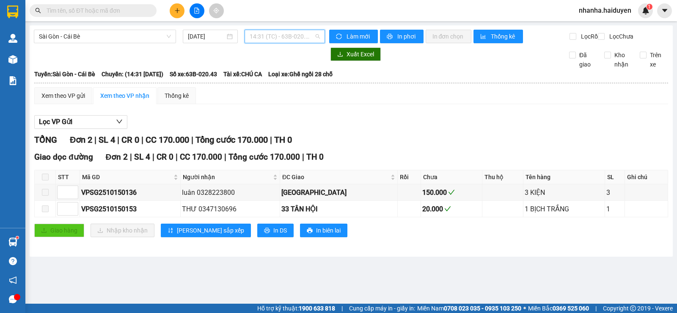
drag, startPoint x: 283, startPoint y: 33, endPoint x: 291, endPoint y: 78, distance: 45.2
click at [283, 33] on span "14:31 (TC) - 63B-020.43" at bounding box center [285, 36] width 70 height 13
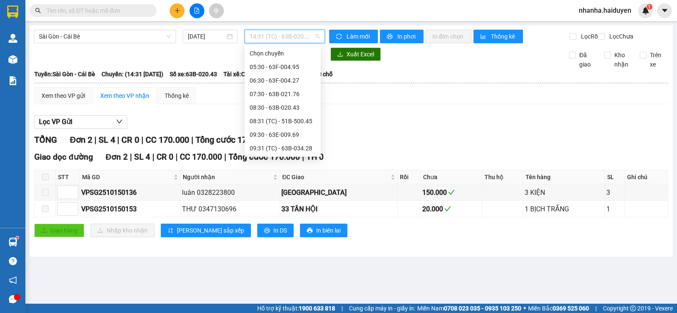
click at [291, 265] on div "14:30 - 63B-021.76" at bounding box center [283, 269] width 66 height 9
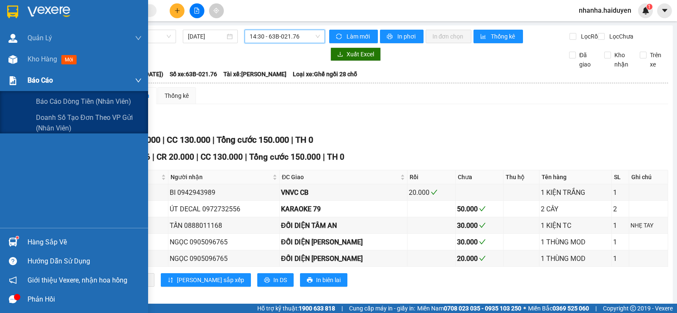
click at [17, 80] on img at bounding box center [12, 80] width 9 height 9
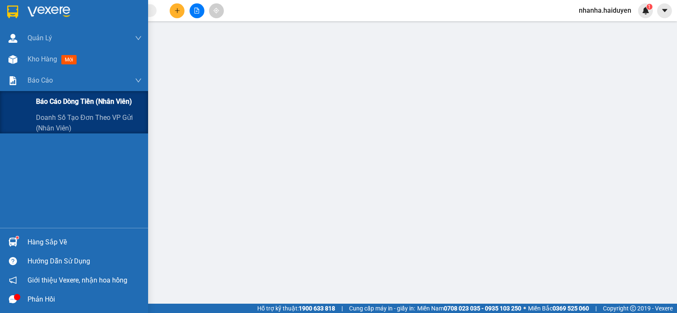
click at [92, 102] on span "Báo cáo dòng tiền (nhân viên)" at bounding box center [84, 101] width 96 height 11
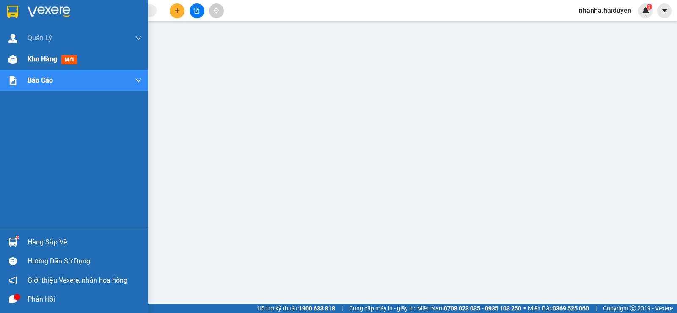
click at [17, 60] on img at bounding box center [12, 59] width 9 height 9
